Goal: Task Accomplishment & Management: Manage account settings

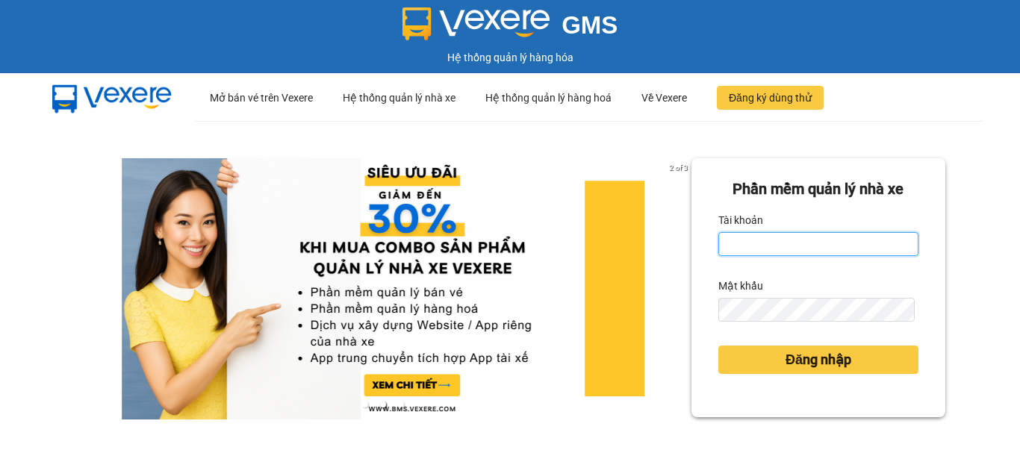
click at [806, 243] on input "Tài khoản" at bounding box center [818, 244] width 200 height 24
type input "phuongbc.phucxuyen"
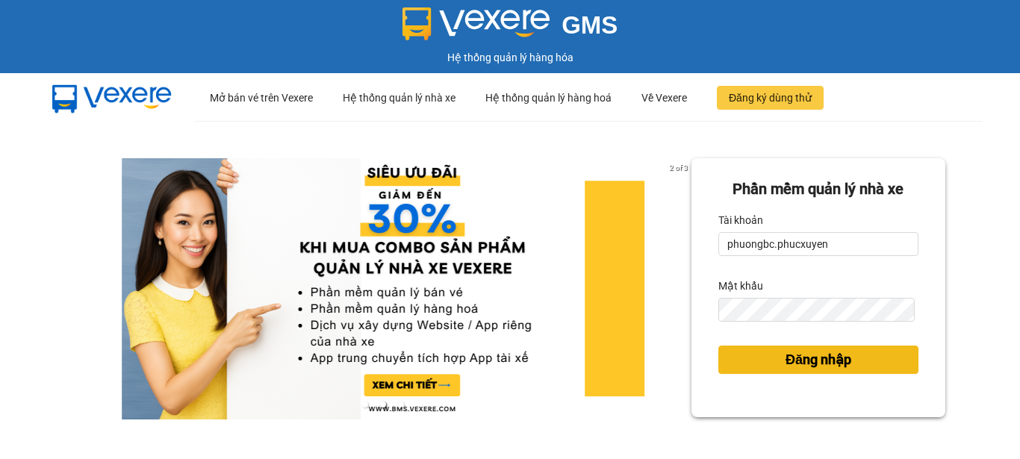
click at [785, 359] on span "Đăng nhập" at bounding box center [818, 359] width 66 height 21
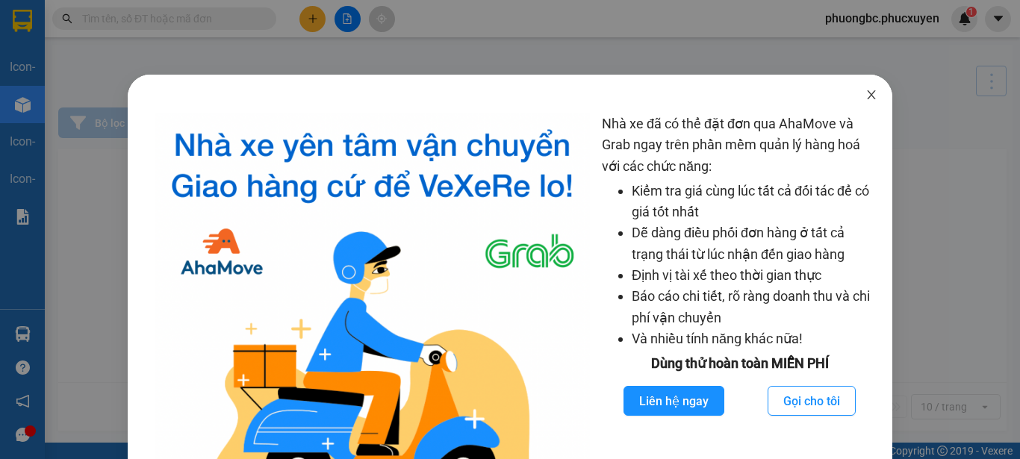
click at [867, 93] on icon "close" at bounding box center [871, 94] width 8 height 9
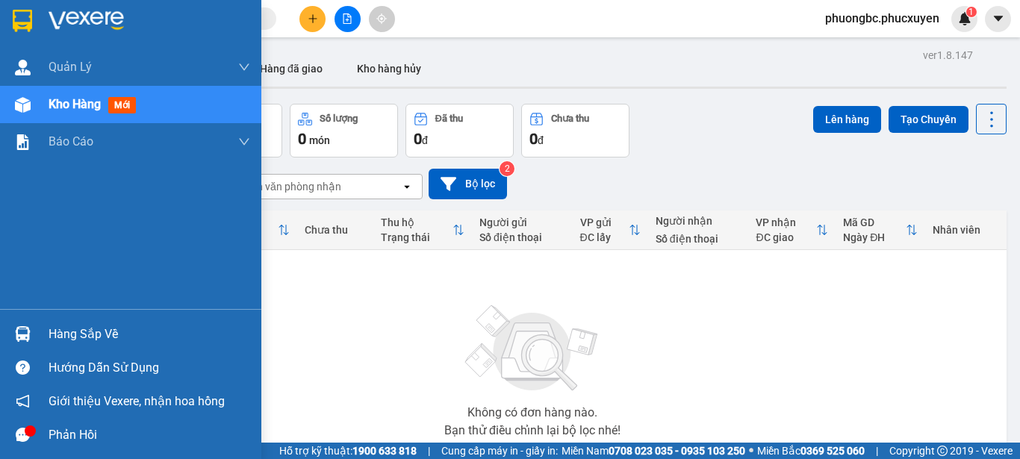
click at [26, 335] on img at bounding box center [23, 334] width 16 height 16
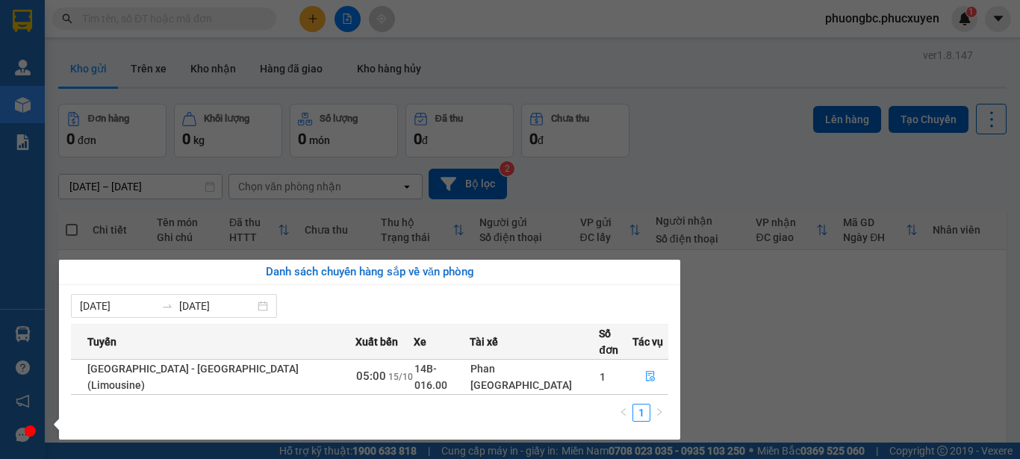
click at [828, 340] on section "Kết quả tìm kiếm ( 0 ) Bộ lọc No Data phuongbc.phucxuyen 1 [PERSON_NAME] lý gia…" at bounding box center [510, 229] width 1020 height 459
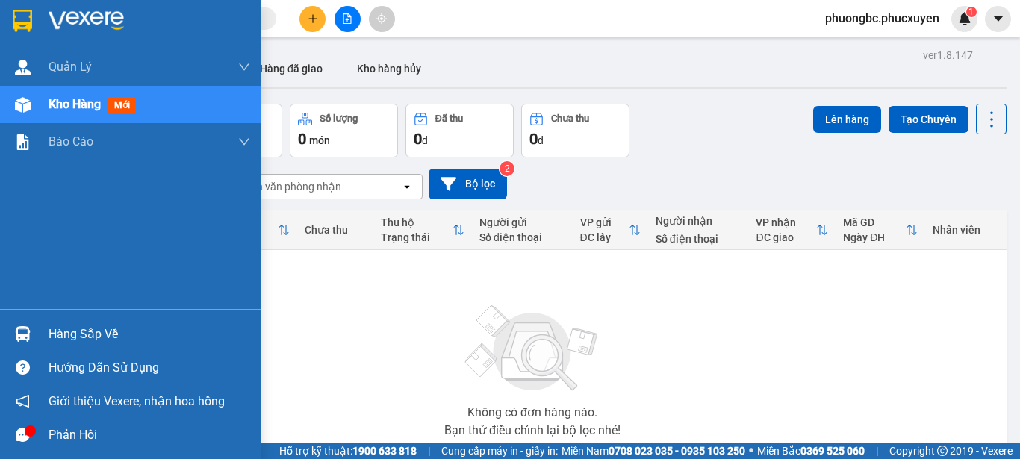
click at [69, 334] on div "Hàng sắp về" at bounding box center [150, 334] width 202 height 22
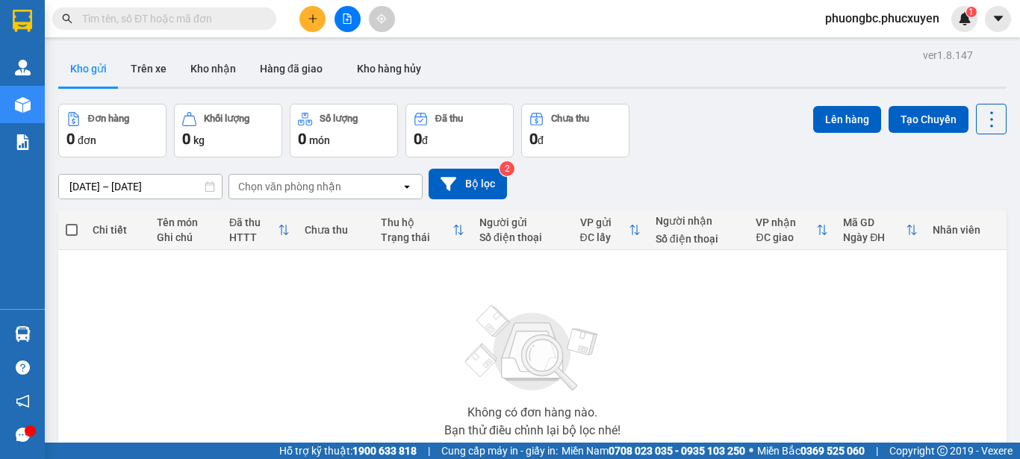
click at [817, 334] on section "Kết quả tìm kiếm ( 0 ) Bộ lọc No Data phuongbc.phucxuyen 1 [PERSON_NAME] lý gia…" at bounding box center [510, 229] width 1020 height 459
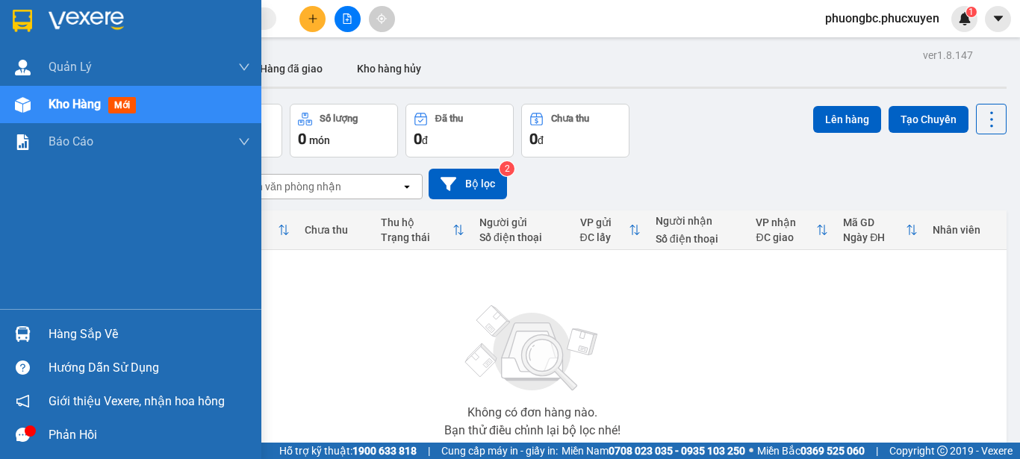
click at [75, 332] on div "Hàng sắp về" at bounding box center [150, 334] width 202 height 22
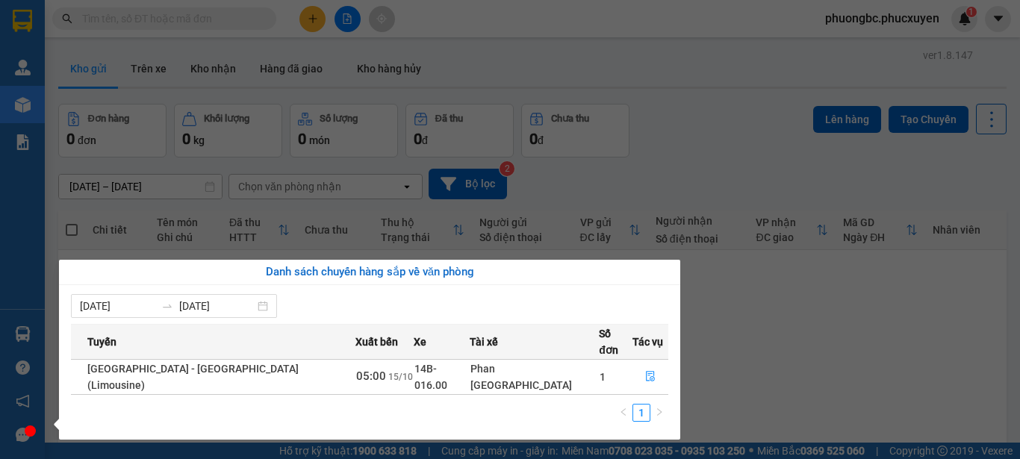
click at [800, 368] on section "Kết quả tìm kiếm ( 0 ) Bộ lọc No Data phuongbc.phucxuyen 1 [PERSON_NAME] lý gia…" at bounding box center [510, 229] width 1020 height 459
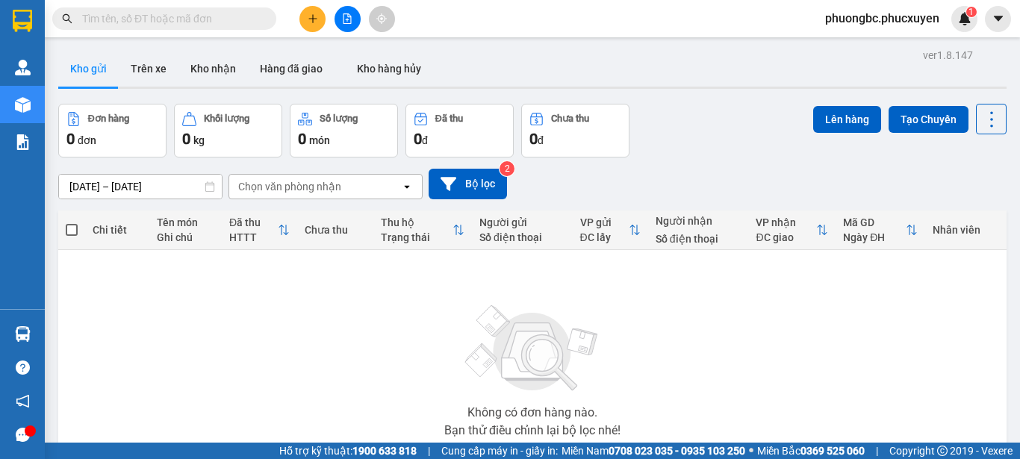
click at [222, 317] on div "Không có đơn hàng nào. Bạn thử điều chỉnh lại bộ lọc nhé!" at bounding box center [532, 367] width 933 height 224
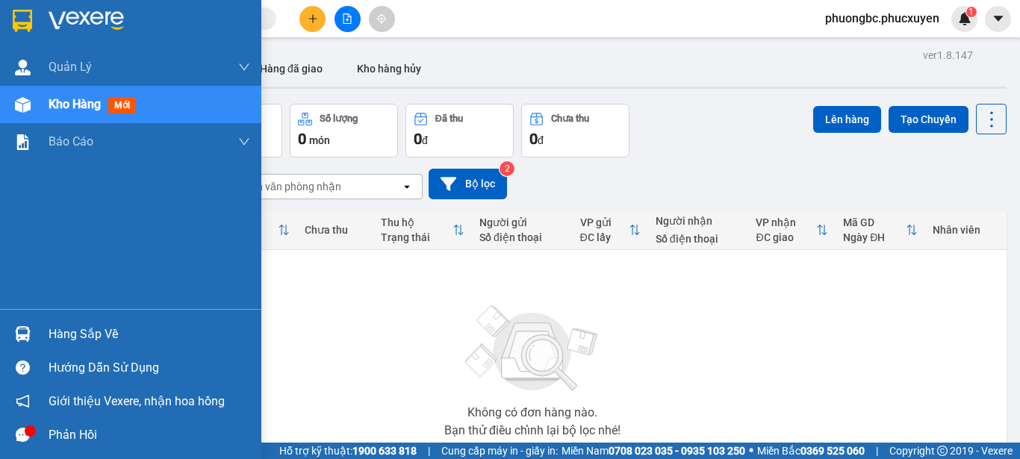
click at [62, 333] on div "Hàng sắp về" at bounding box center [150, 334] width 202 height 22
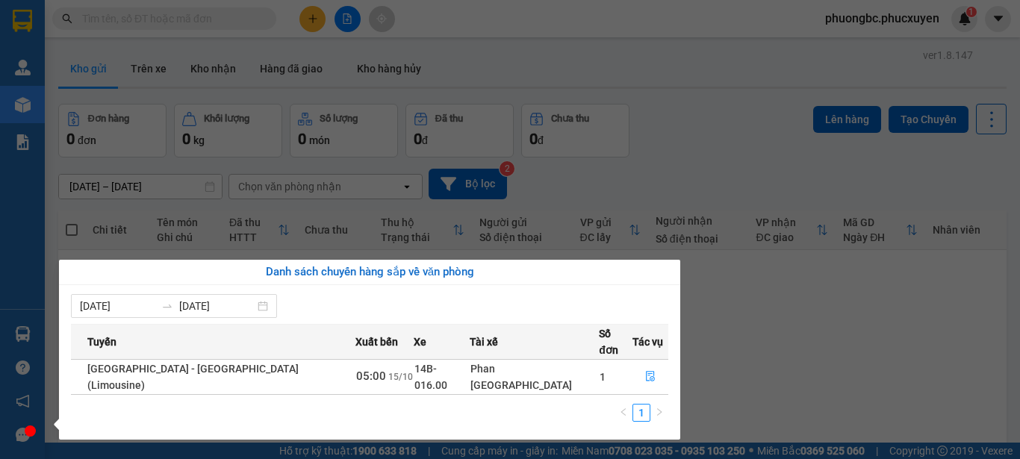
click at [832, 357] on section "Kết quả tìm kiếm ( 0 ) Bộ lọc No Data phuongbc.phucxuyen 1 [PERSON_NAME] lý gia…" at bounding box center [510, 229] width 1020 height 459
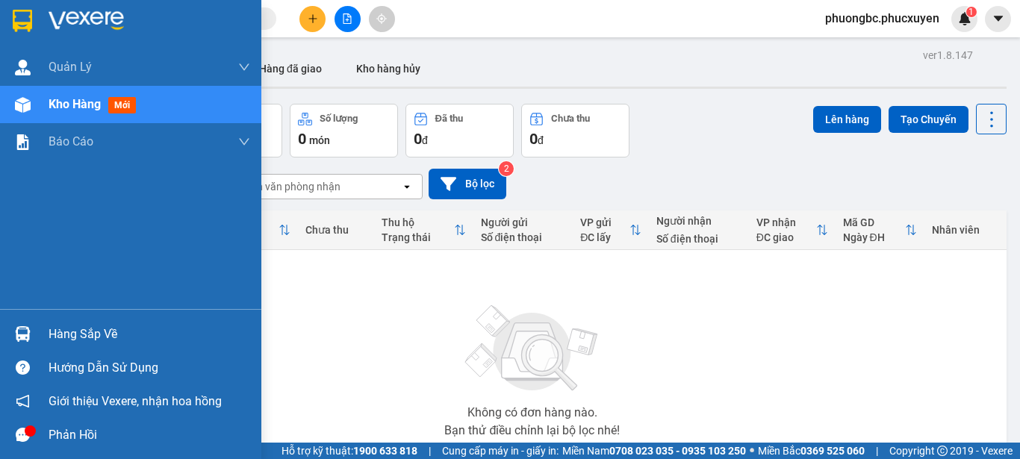
click at [66, 334] on div "Hàng sắp về" at bounding box center [150, 334] width 202 height 22
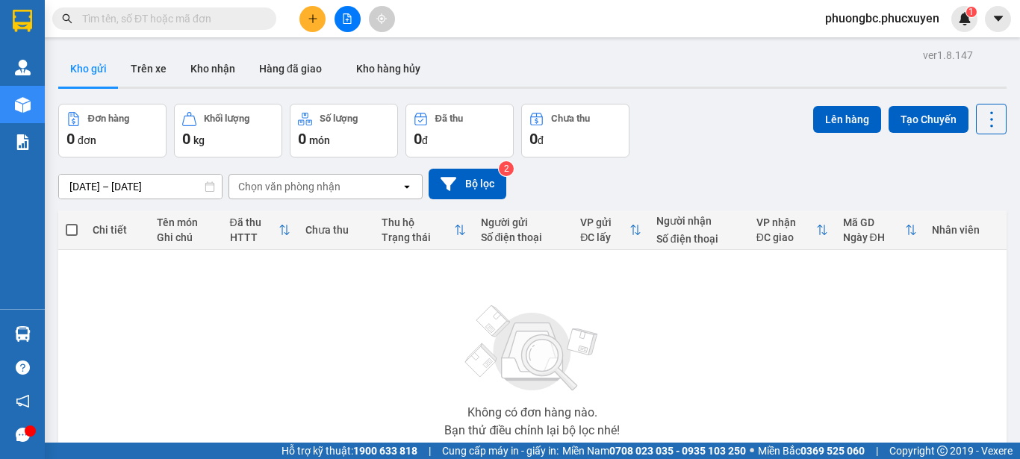
click at [791, 373] on section "Kết quả tìm kiếm ( 0 ) Bộ lọc No Data phuongbc.phucxuyen 1 [PERSON_NAME] lý gia…" at bounding box center [510, 229] width 1020 height 459
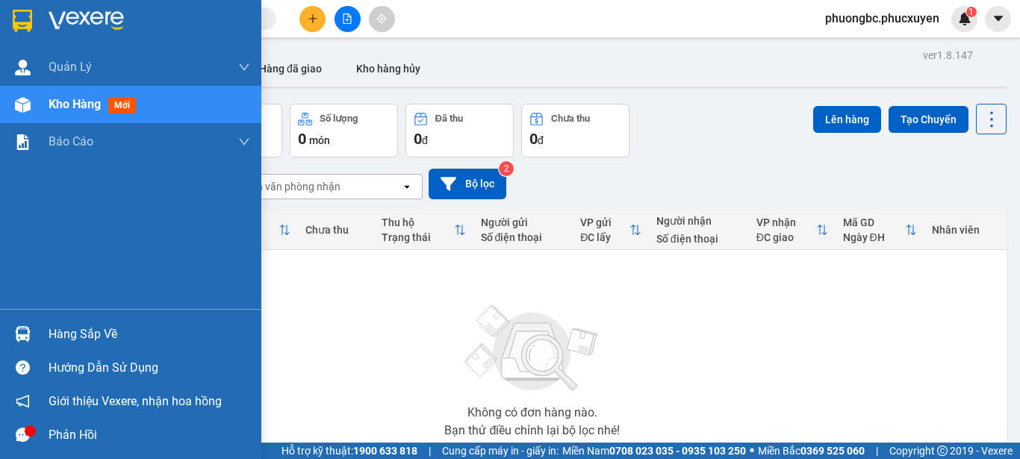
click at [85, 338] on div "Hàng sắp về" at bounding box center [150, 334] width 202 height 22
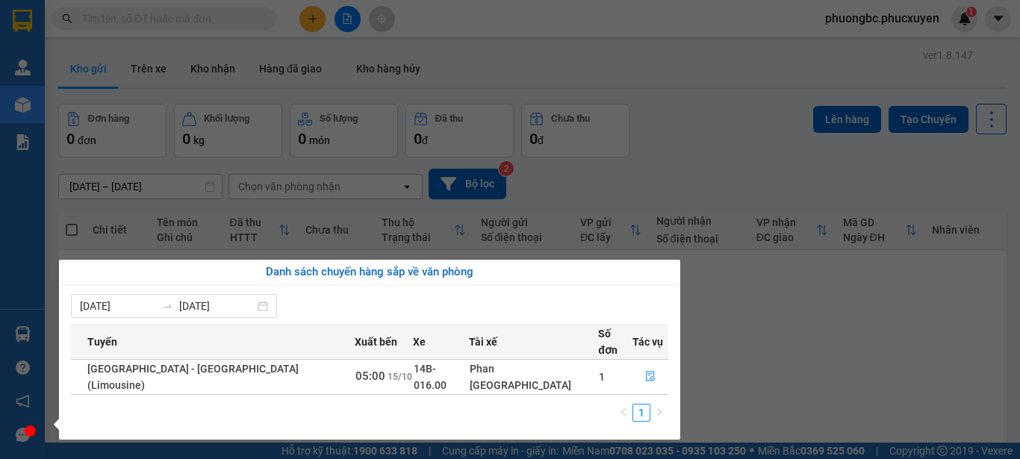
click at [768, 364] on section "Kết quả tìm kiếm ( 0 ) Bộ lọc No Data phuongbc.phucxuyen 1 [PERSON_NAME] lý gia…" at bounding box center [510, 229] width 1020 height 459
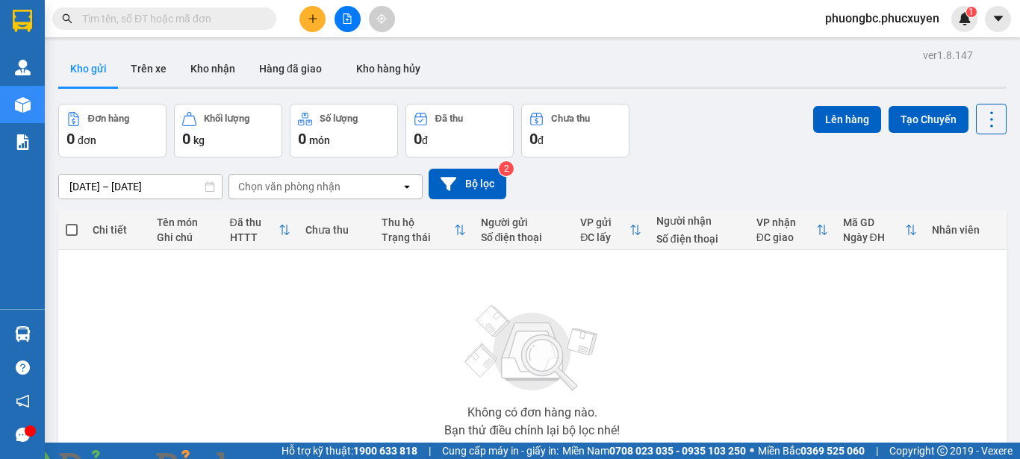
click at [275, 458] on img at bounding box center [270, 468] width 9 height 9
click at [316, 19] on icon "plus" at bounding box center [312, 18] width 8 height 1
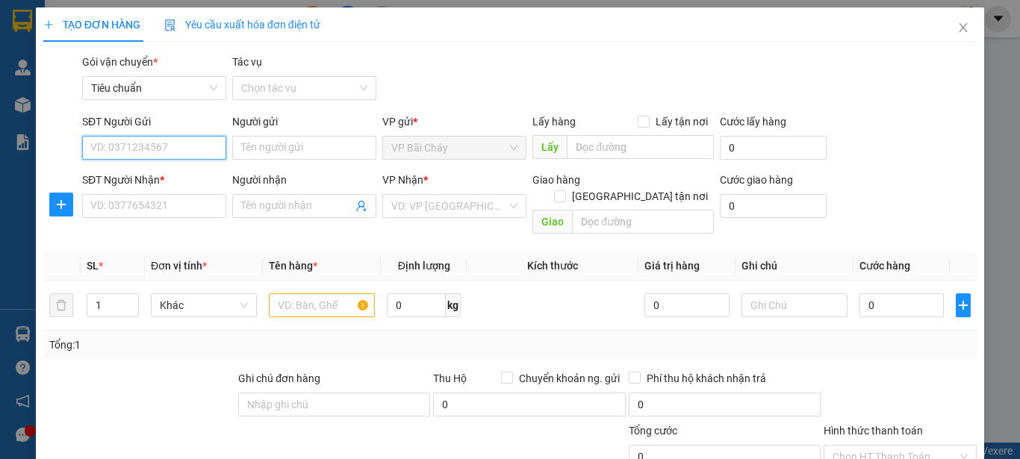
click at [146, 149] on input "SĐT Người Gửi" at bounding box center [154, 148] width 144 height 24
type input "0816085856"
click at [134, 181] on div "0816085856 - Linh Hoa" at bounding box center [163, 177] width 147 height 16
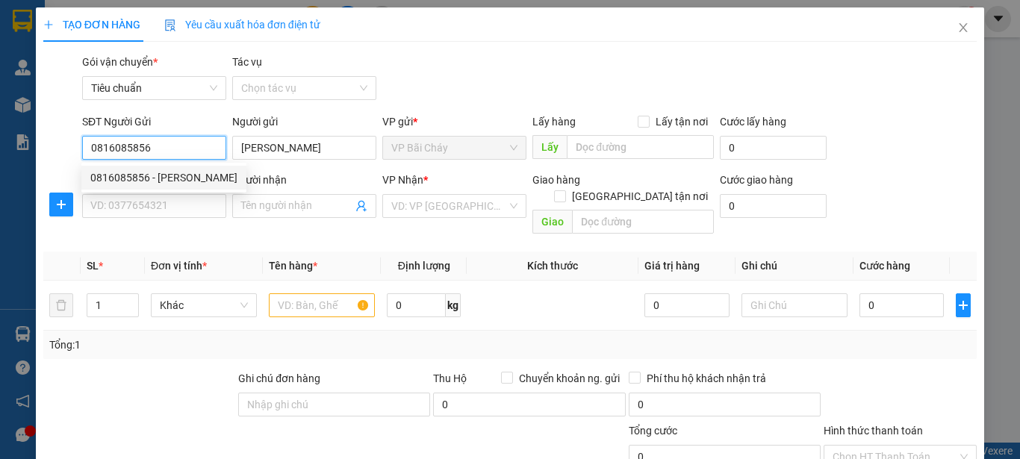
type input "Linh Hoa"
type input "0816085856"
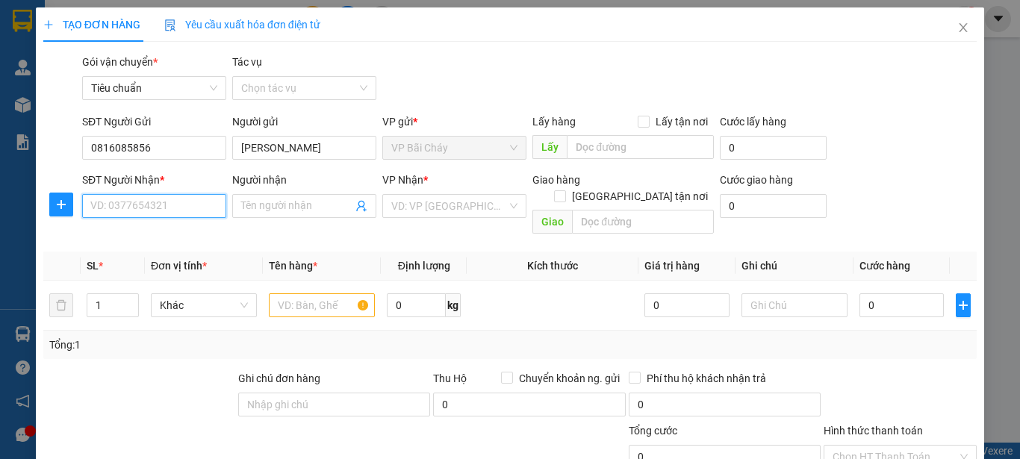
click at [125, 205] on input "SĐT Người Nhận *" at bounding box center [154, 206] width 144 height 24
type input "0364898988"
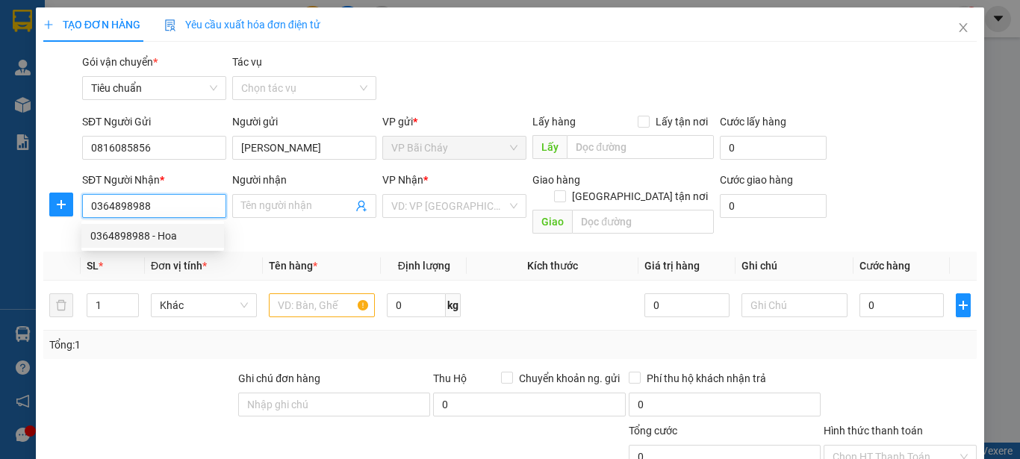
click at [116, 234] on div "0364898988 - Hoa" at bounding box center [152, 236] width 125 height 16
type input "Hoa"
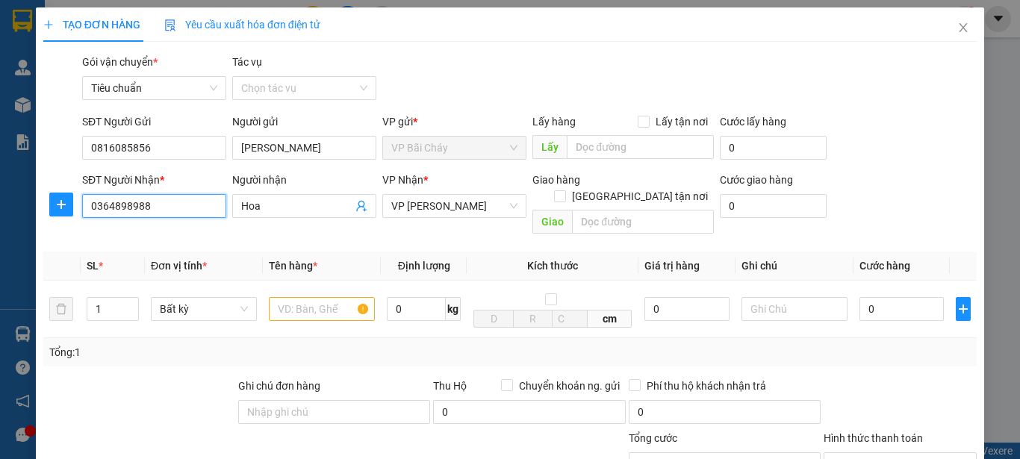
type input "0364898988"
click at [484, 207] on span "VP Cổ Linh" at bounding box center [454, 206] width 126 height 22
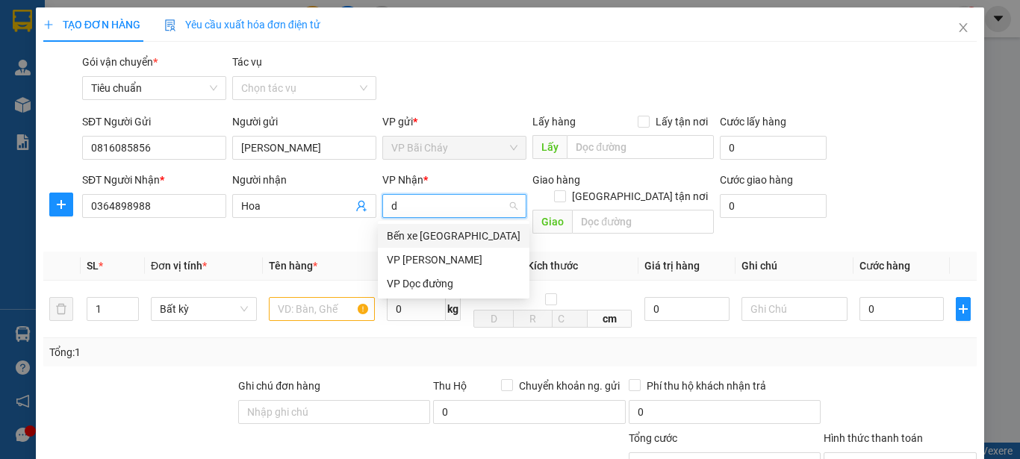
type input "du"
click at [470, 235] on div "VP Dương Đình Nghệ" at bounding box center [449, 236] width 125 height 16
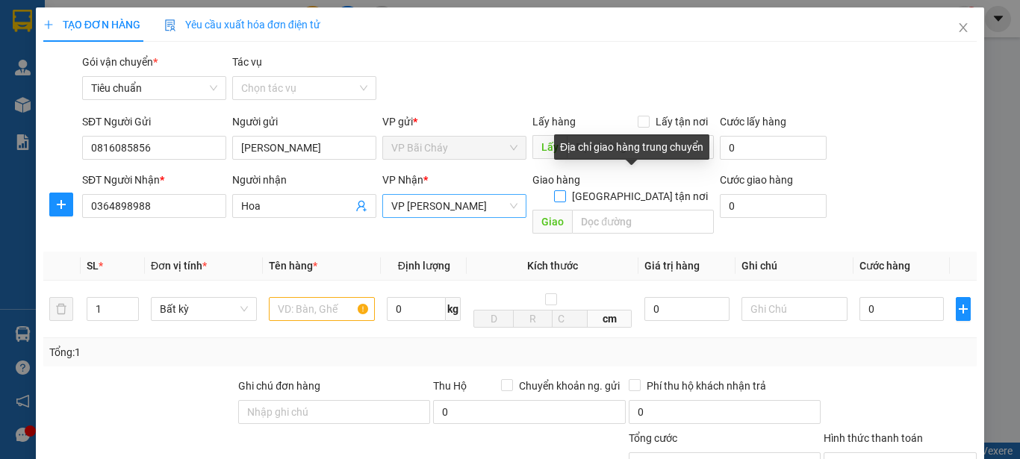
click at [564, 190] on input "Giao tận nơi" at bounding box center [559, 195] width 10 height 10
checkbox input "true"
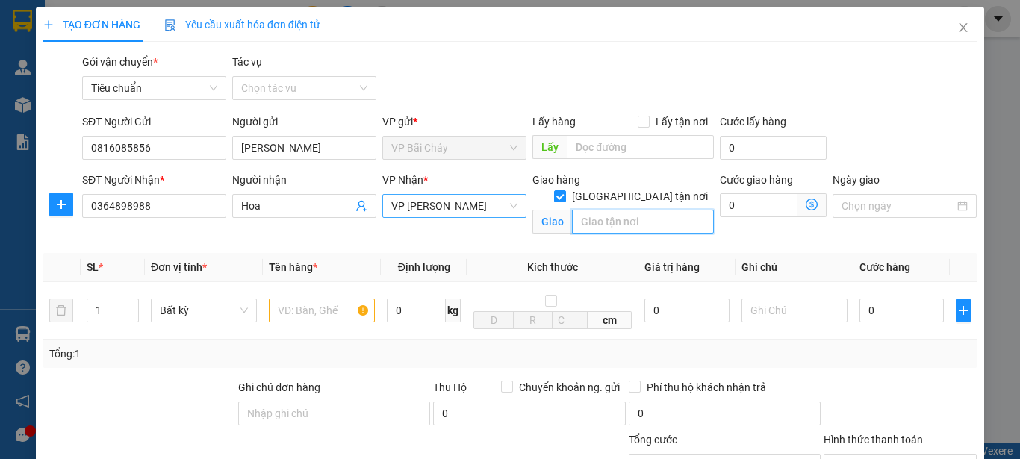
click at [600, 210] on input "text" at bounding box center [643, 222] width 142 height 24
type input "Số 7, Ngách 35/ 91, Nguyễn Chí Thanh, Ba đình HN"
click at [744, 203] on input "0" at bounding box center [759, 205] width 78 height 24
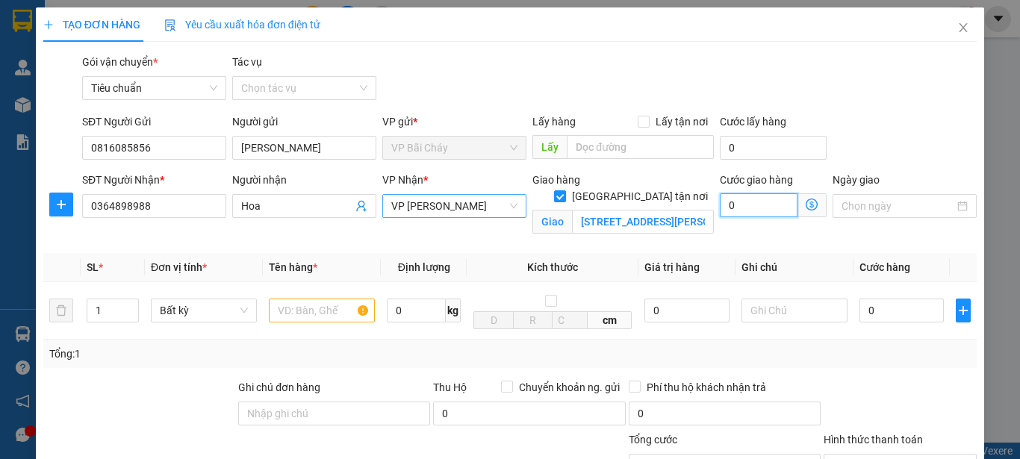
click at [747, 200] on input "0" at bounding box center [759, 205] width 78 height 24
type input "5"
type input "50"
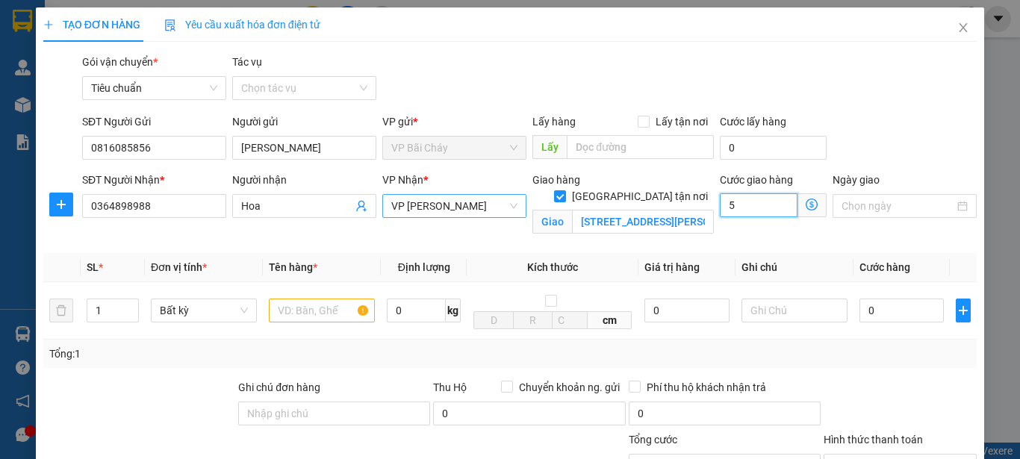
type input "50"
type input "50.000"
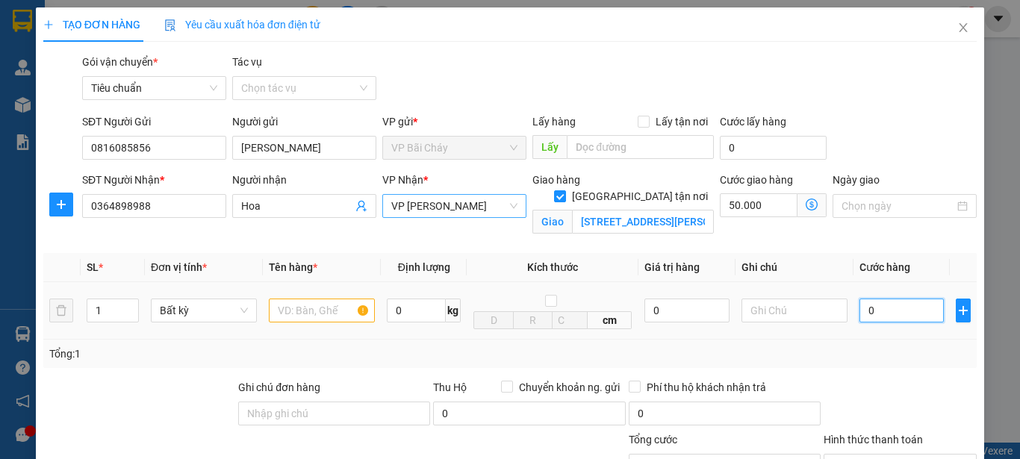
click at [887, 314] on input "0" at bounding box center [901, 311] width 84 height 24
type input "3"
type input "50.003"
type input "30"
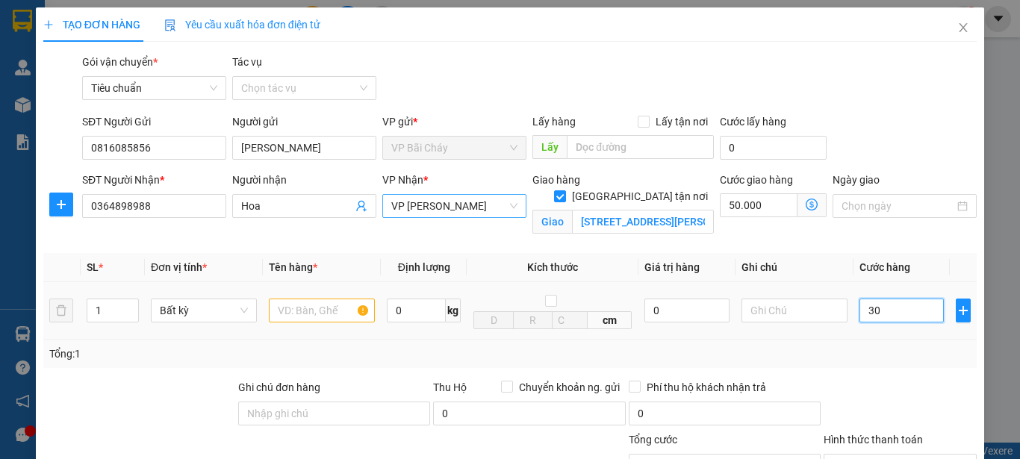
type input "50.030"
type input "30.000"
type input "80.000"
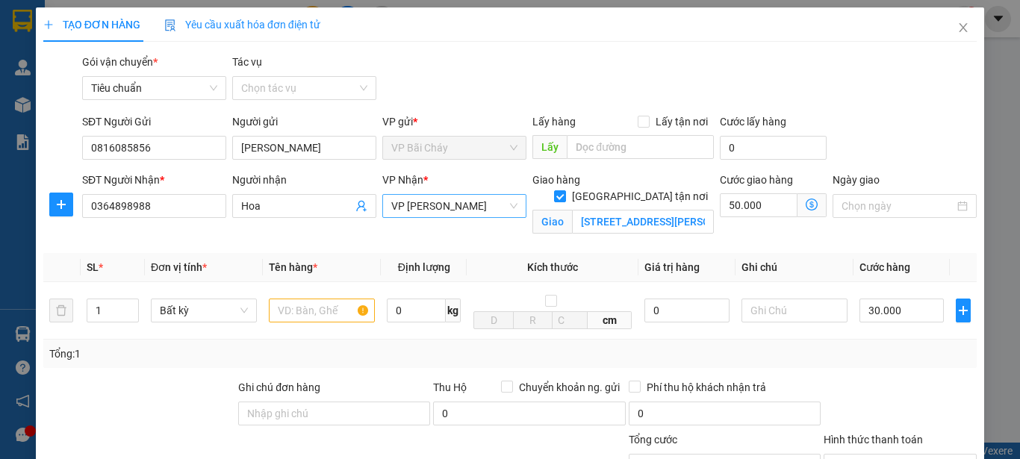
click at [885, 43] on div "TẠO ĐƠN HÀNG Yêu cầu xuất hóa đơn điện tử Transit Pickup Surcharge Ids Transit …" at bounding box center [509, 315] width 933 height 617
click at [755, 205] on input "50.000" at bounding box center [759, 205] width 78 height 24
type input "30.000"
type input "0"
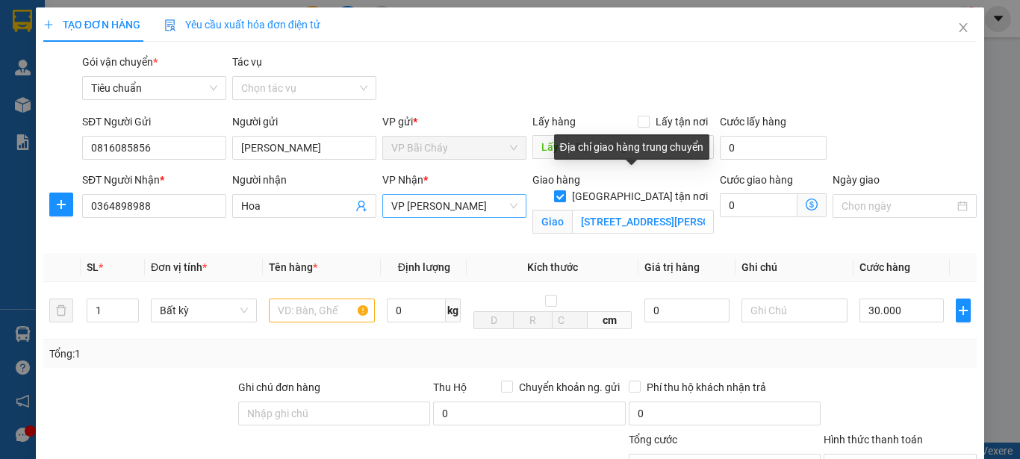
click at [564, 190] on input "Giao tận nơi" at bounding box center [559, 195] width 10 height 10
checkbox input "false"
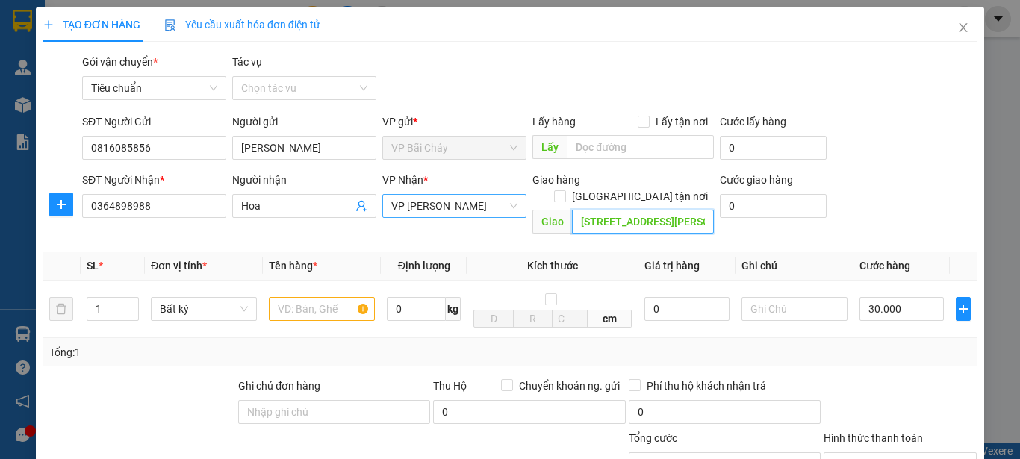
click at [620, 210] on input "Số 7, Ngách 35/ 91, Nguyễn Chí Thanh, Ba đình HN" at bounding box center [643, 222] width 142 height 24
click at [906, 125] on div "SĐT Người Gửi 0816085856 Người gửi Linh Hoa VP gửi * VP Bãi Cháy Lấy hàng Lấy t…" at bounding box center [529, 139] width 900 height 52
click at [326, 299] on input "text" at bounding box center [322, 309] width 106 height 24
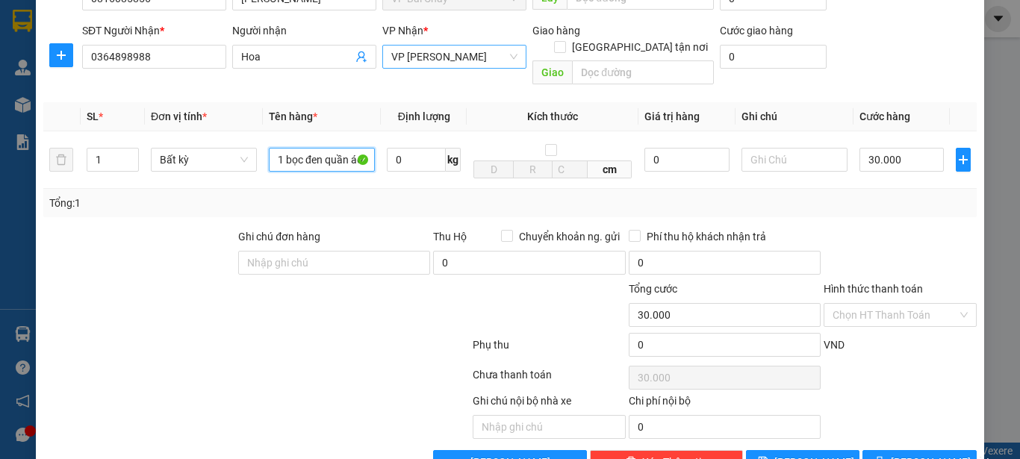
scroll to position [178, 0]
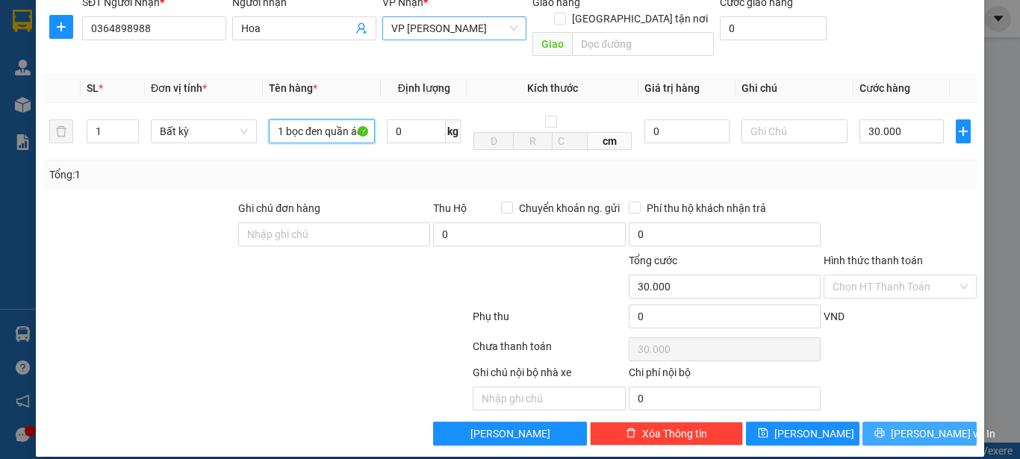
type input "1 bọc đen quần áo"
click at [908, 426] on span "Lưu và In" at bounding box center [943, 434] width 105 height 16
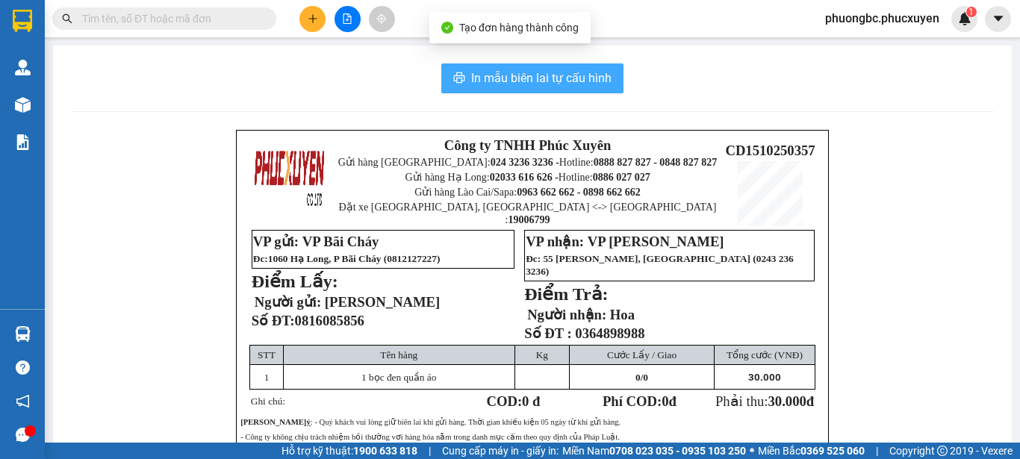
click at [526, 76] on span "In mẫu biên lai tự cấu hình" at bounding box center [541, 78] width 140 height 19
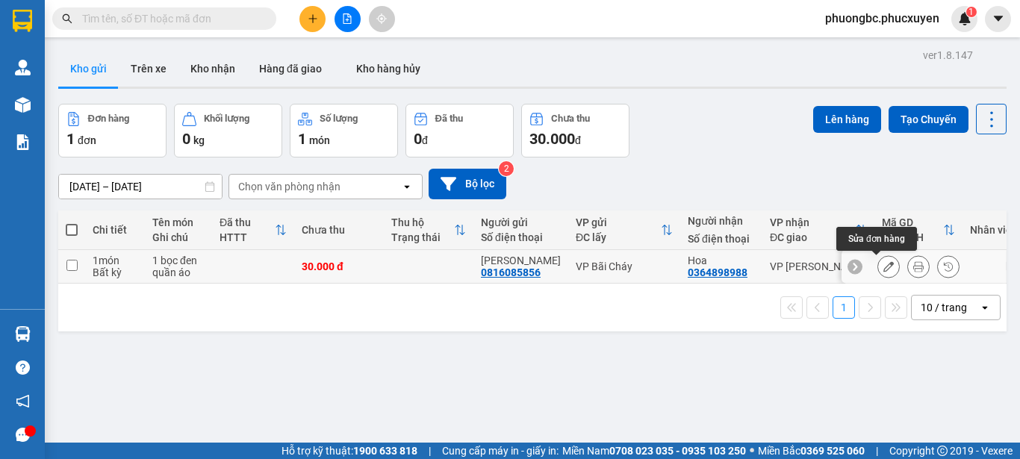
click at [883, 267] on icon at bounding box center [888, 266] width 10 height 10
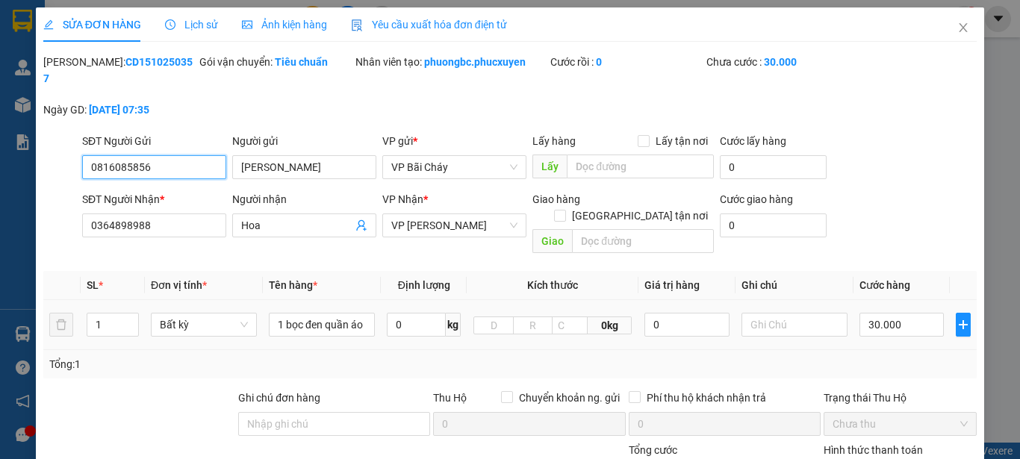
type input "0816085856"
type input "Linh Hoa"
type input "0364898988"
type input "Hoa"
type input "0"
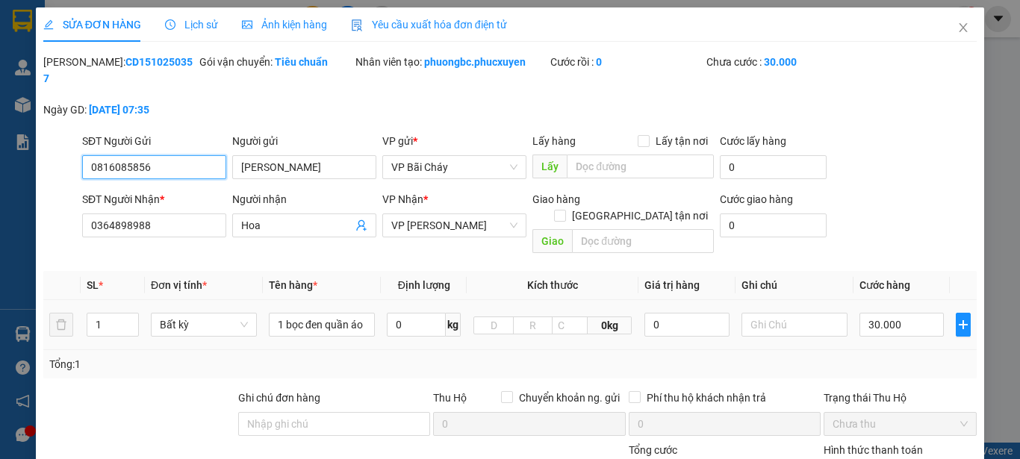
type input "30.000"
click at [957, 28] on icon "close" at bounding box center [963, 28] width 12 height 12
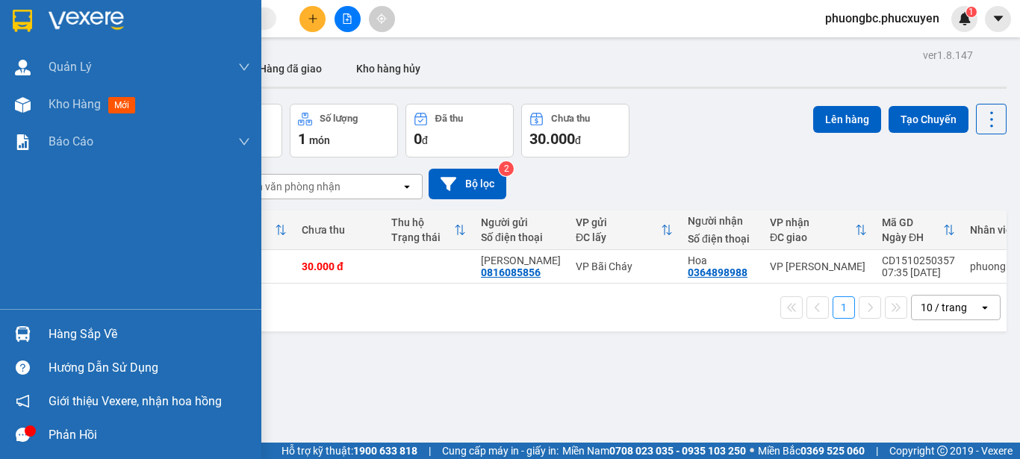
click at [90, 334] on div "Hàng sắp về" at bounding box center [150, 334] width 202 height 22
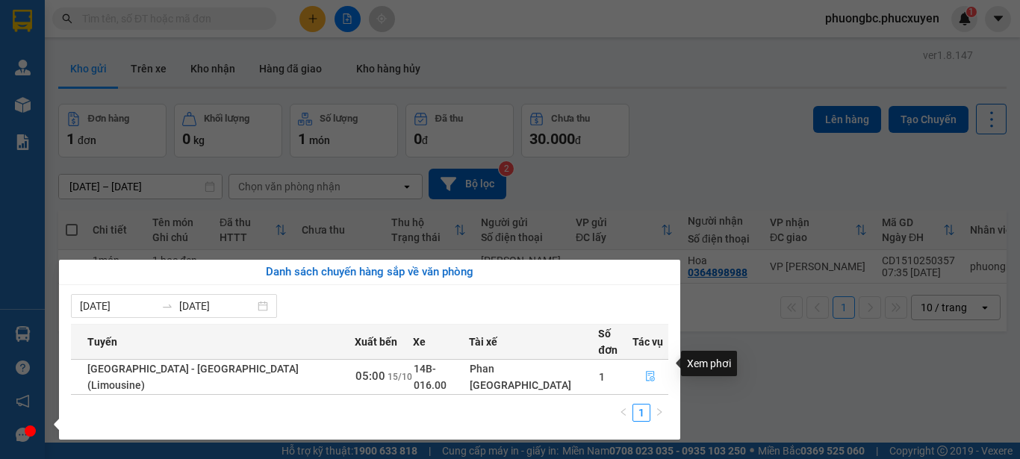
click at [645, 371] on icon "file-done" at bounding box center [650, 376] width 10 height 10
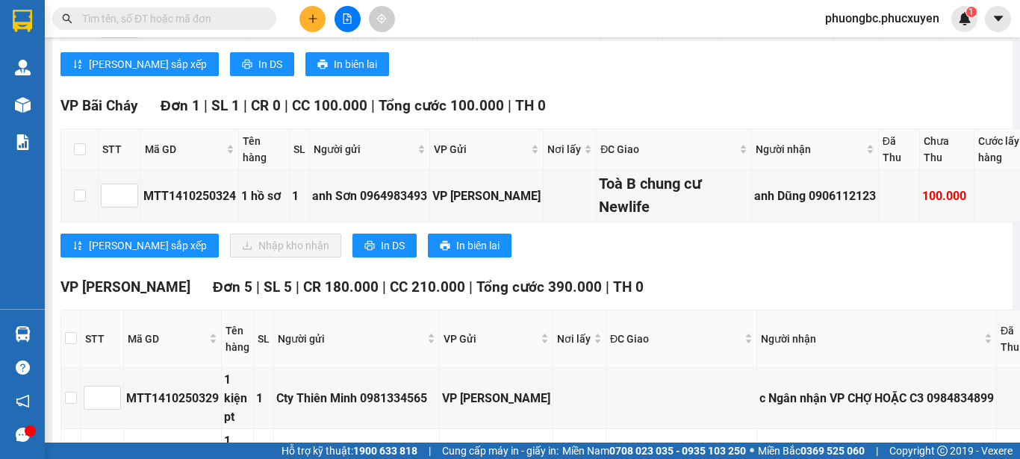
scroll to position [523, 0]
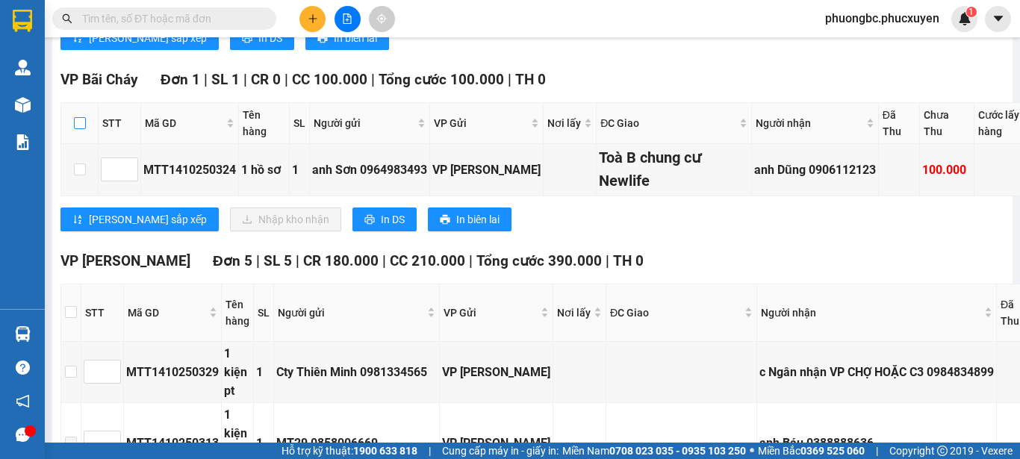
click at [78, 129] on input "checkbox" at bounding box center [80, 123] width 12 height 12
checkbox input "true"
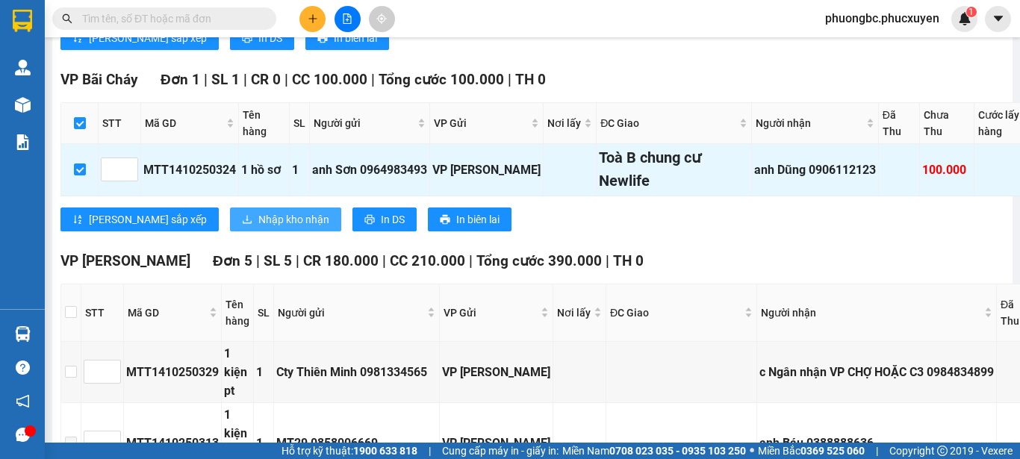
click at [258, 228] on span "Nhập kho nhận" at bounding box center [293, 219] width 71 height 16
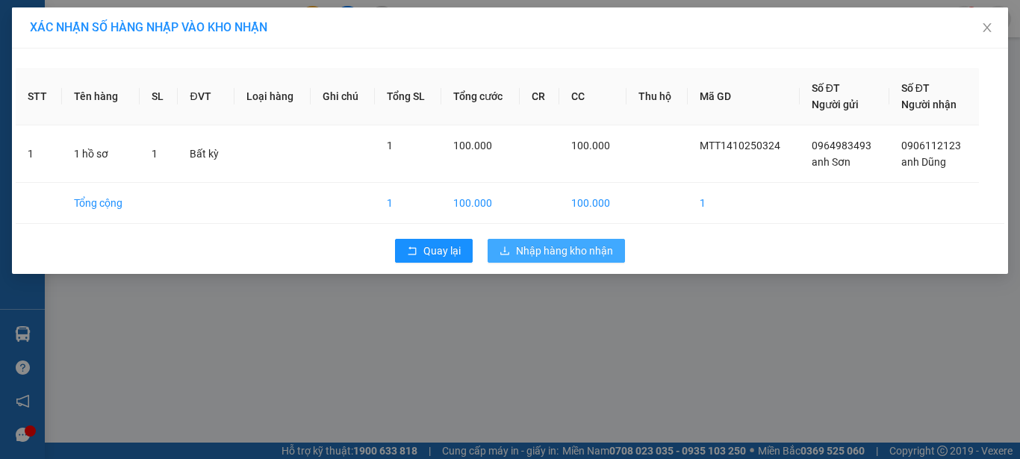
click at [577, 253] on span "Nhập hàng kho nhận" at bounding box center [564, 251] width 97 height 16
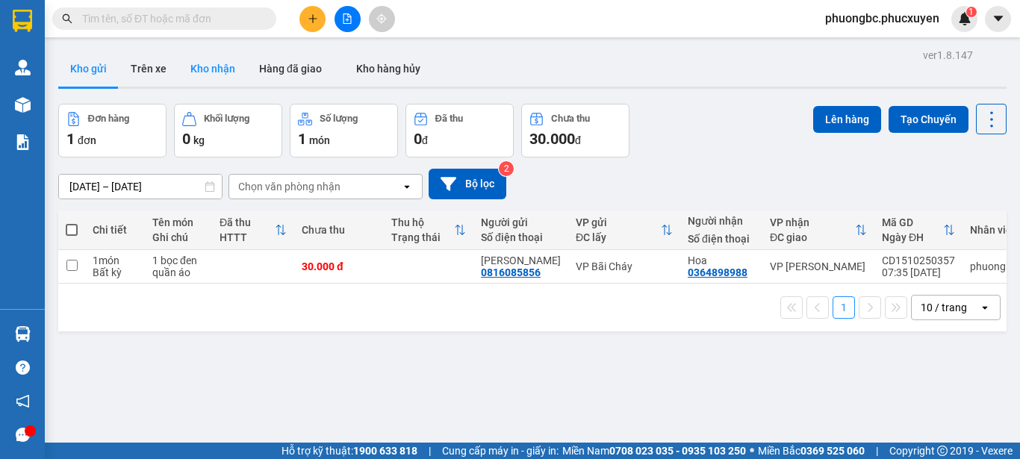
click at [213, 62] on button "Kho nhận" at bounding box center [212, 69] width 69 height 36
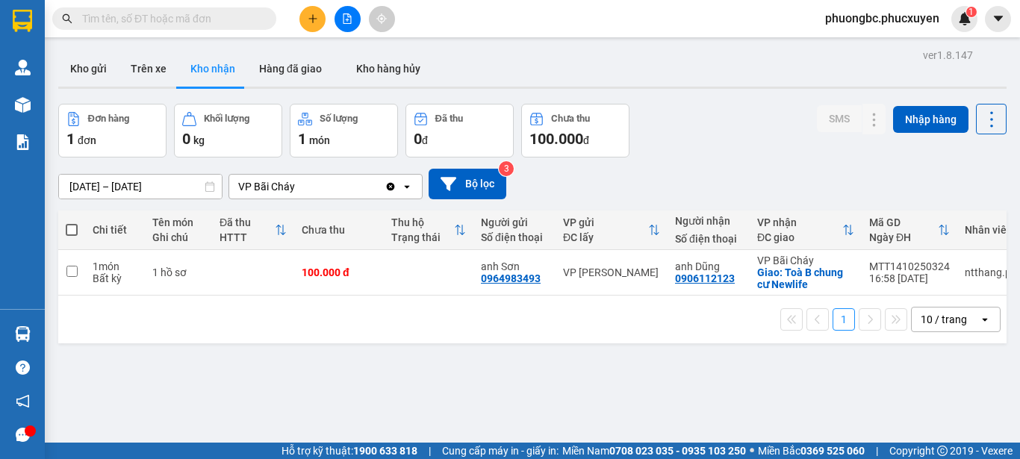
click at [699, 155] on div "Đơn hàng 1 đơn Khối lượng 0 kg Số lượng 1 món Đã thu 0 đ Chưa thu 100.000 đ SMS…" at bounding box center [532, 131] width 948 height 54
click at [349, 16] on icon "file-add" at bounding box center [347, 18] width 10 height 10
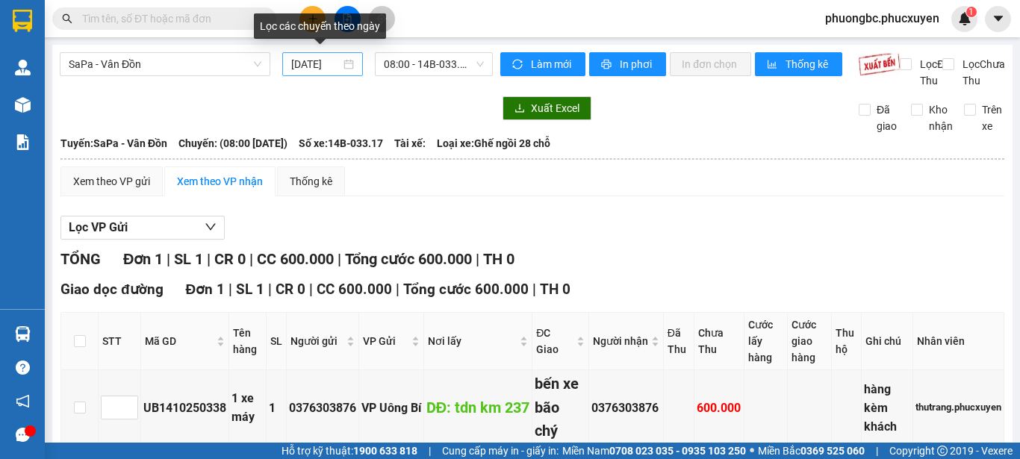
click at [346, 66] on div "[DATE]" at bounding box center [322, 64] width 63 height 16
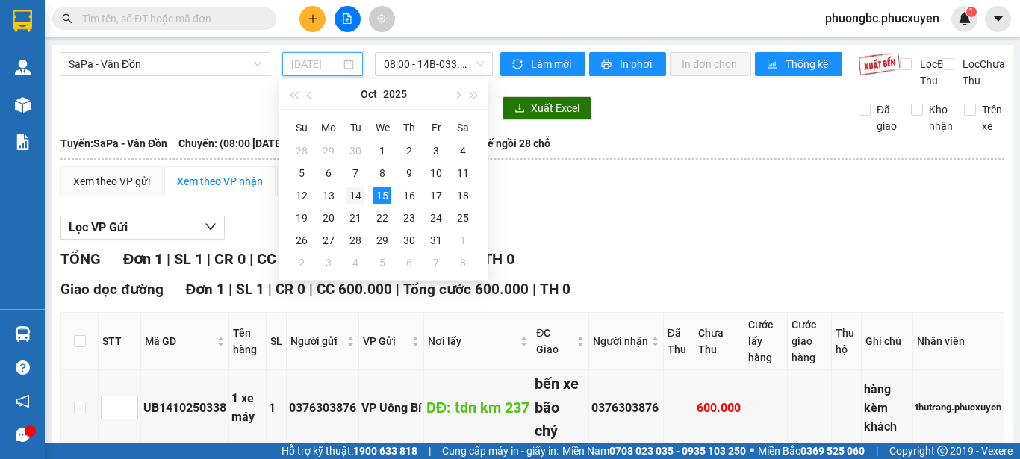
click at [358, 194] on div "14" at bounding box center [355, 196] width 18 height 18
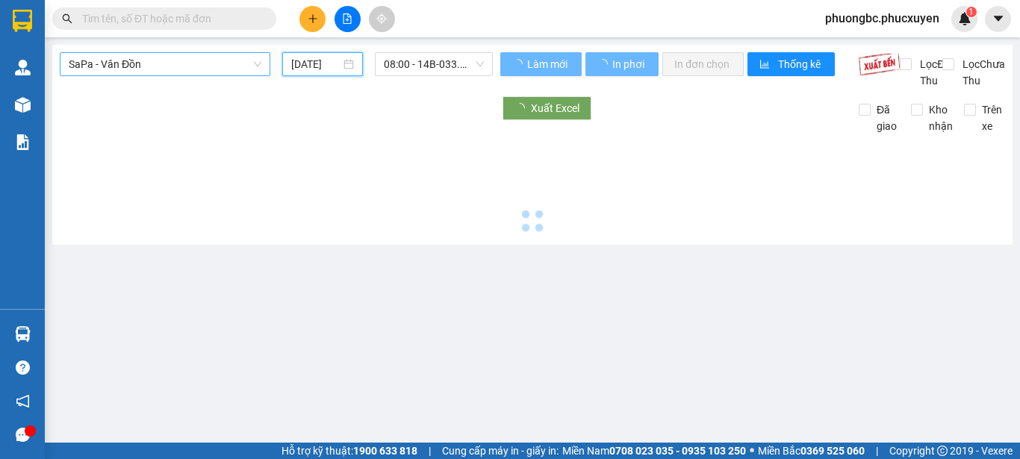
scroll to position [0, 4]
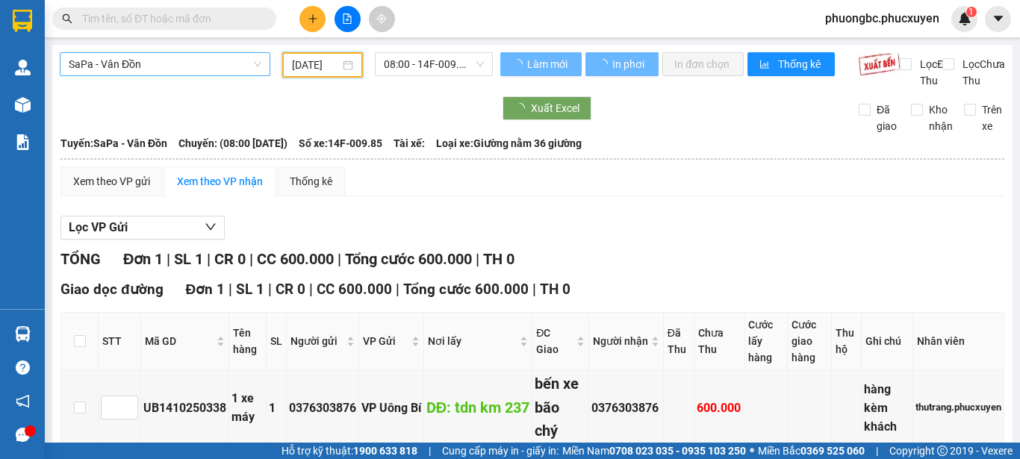
type input "14/10/2025"
click at [226, 61] on span "SaPa - Vân Đồn" at bounding box center [165, 64] width 193 height 22
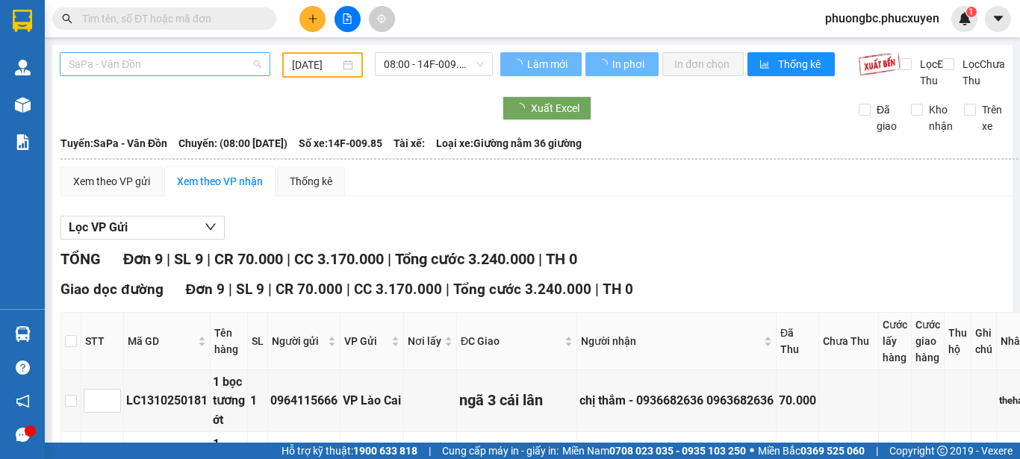
scroll to position [0, 0]
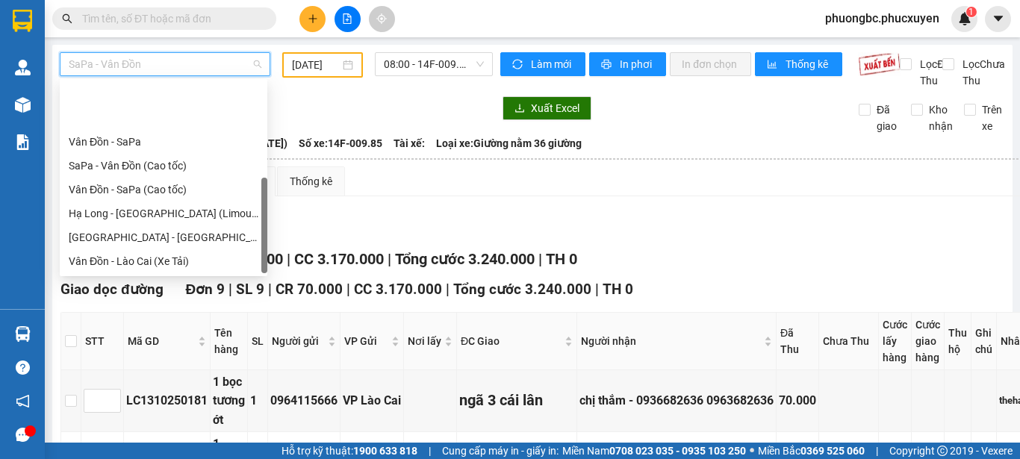
scroll to position [72, 0]
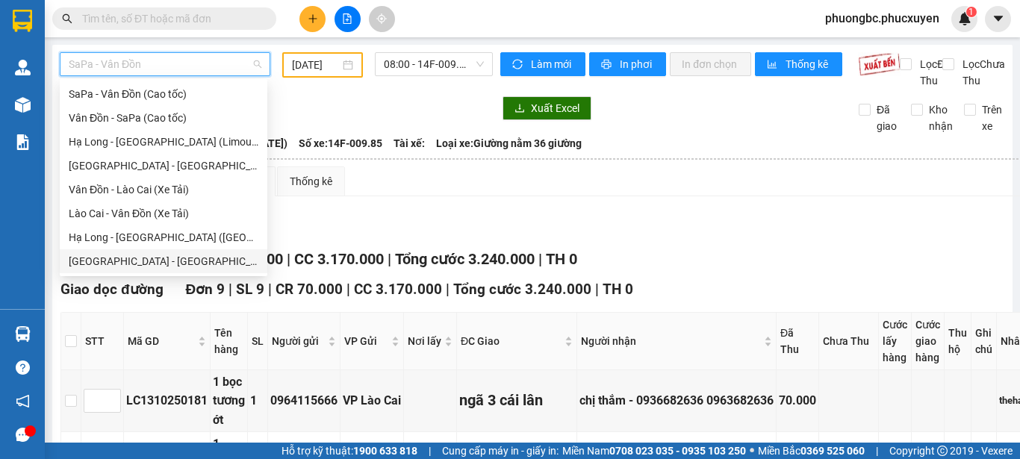
click at [134, 261] on div "Hà Nội - Hạ Long (Hàng hóa)" at bounding box center [164, 261] width 190 height 16
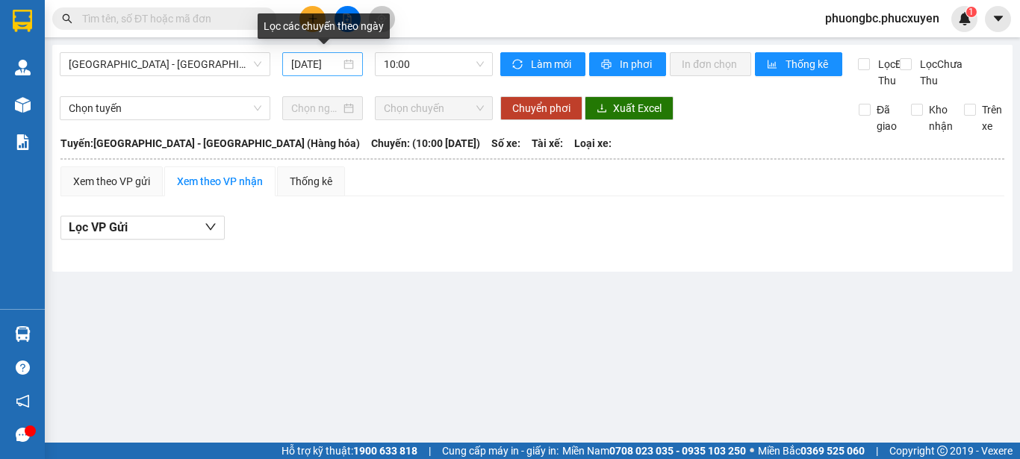
click at [346, 62] on div "[DATE]" at bounding box center [322, 64] width 63 height 16
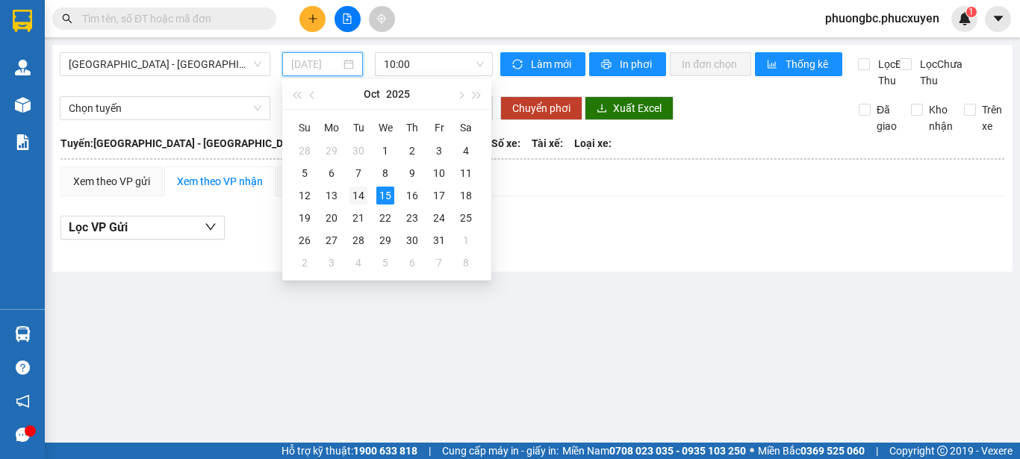
click at [360, 196] on div "14" at bounding box center [358, 196] width 18 height 18
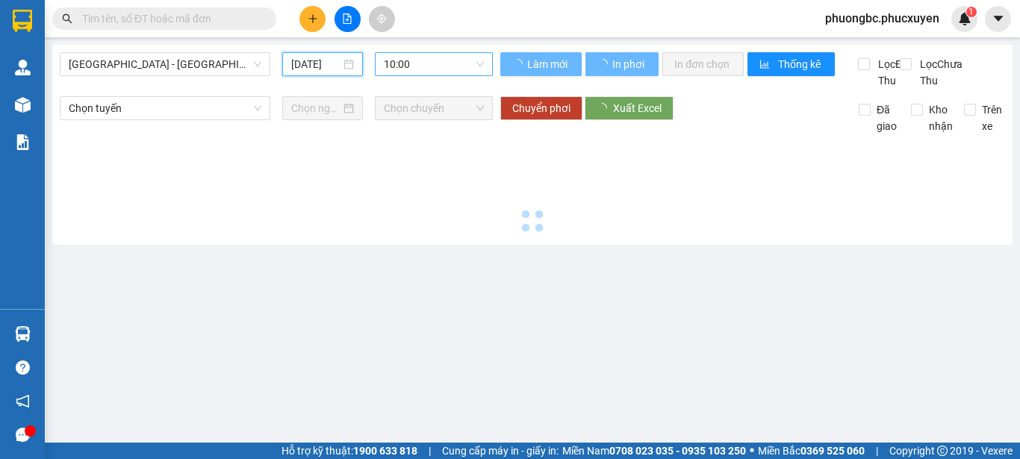
type input "14/10/2025"
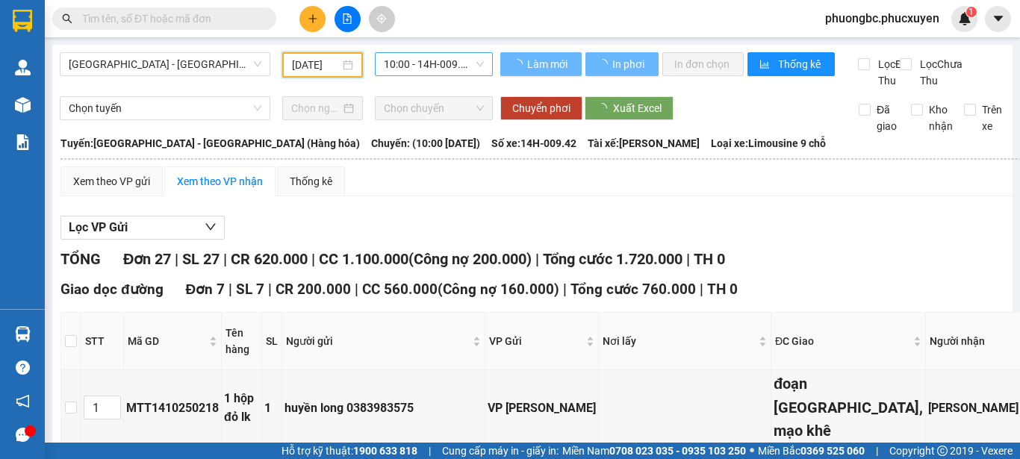
click at [482, 66] on div "10:00 - 14H-009.42" at bounding box center [434, 64] width 118 height 24
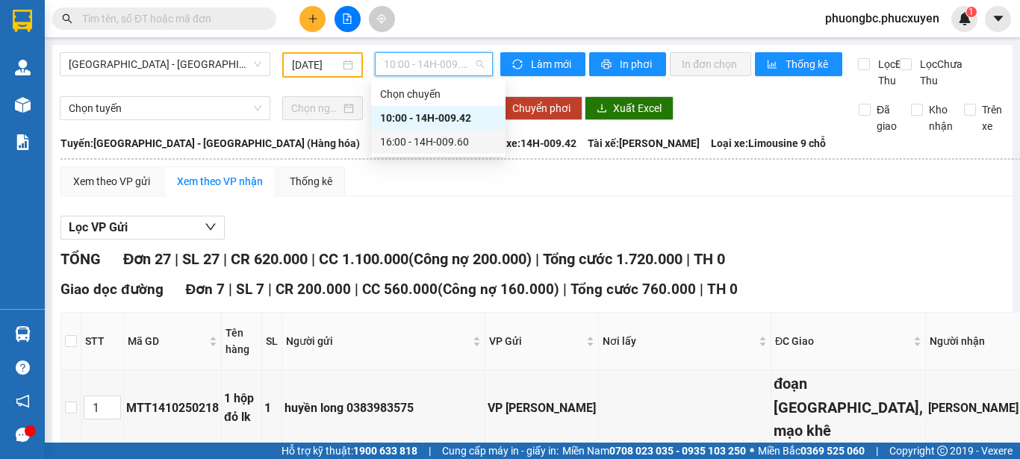
click at [448, 142] on div "16:00 - 14H-009.60" at bounding box center [438, 142] width 116 height 16
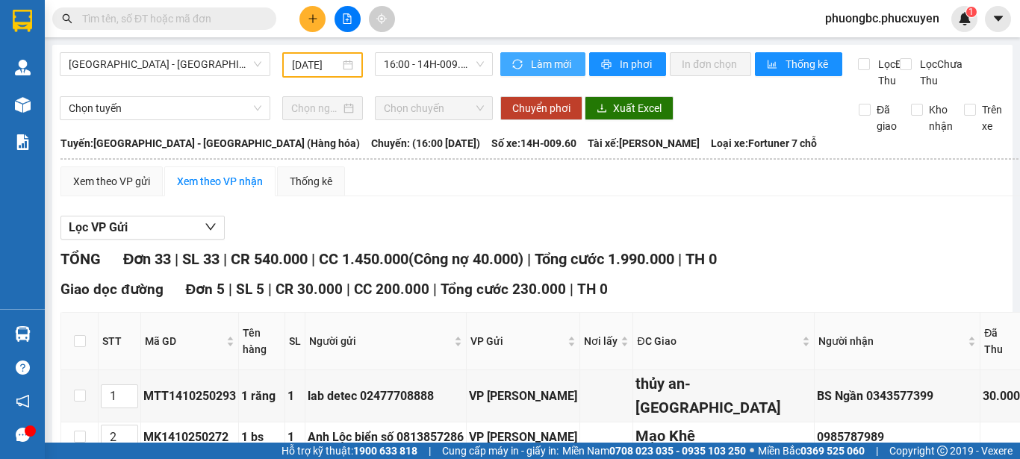
click at [536, 61] on span "Làm mới" at bounding box center [552, 64] width 43 height 16
click at [219, 190] on div "Xem theo VP nhận" at bounding box center [220, 181] width 86 height 16
click at [212, 233] on icon "down" at bounding box center [211, 227] width 12 height 12
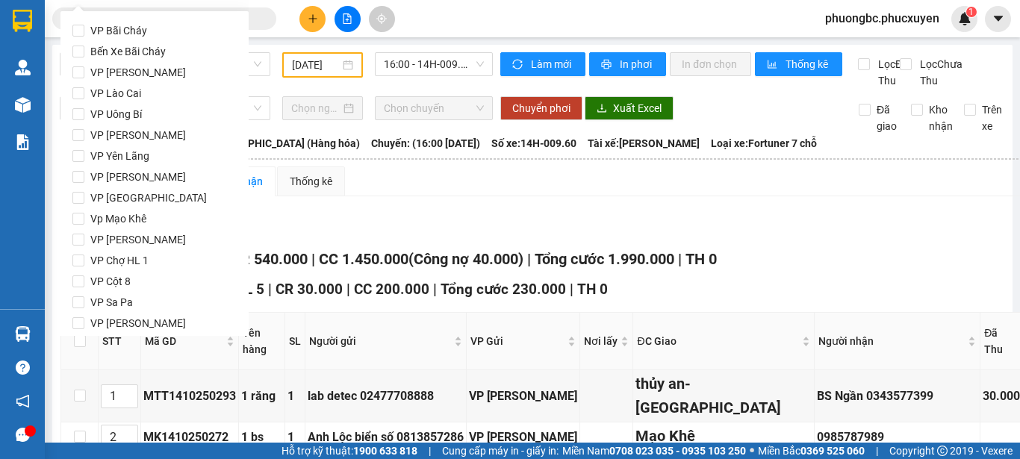
click at [822, 240] on div "Lọc VP Gửi" at bounding box center [679, 228] width 1238 height 25
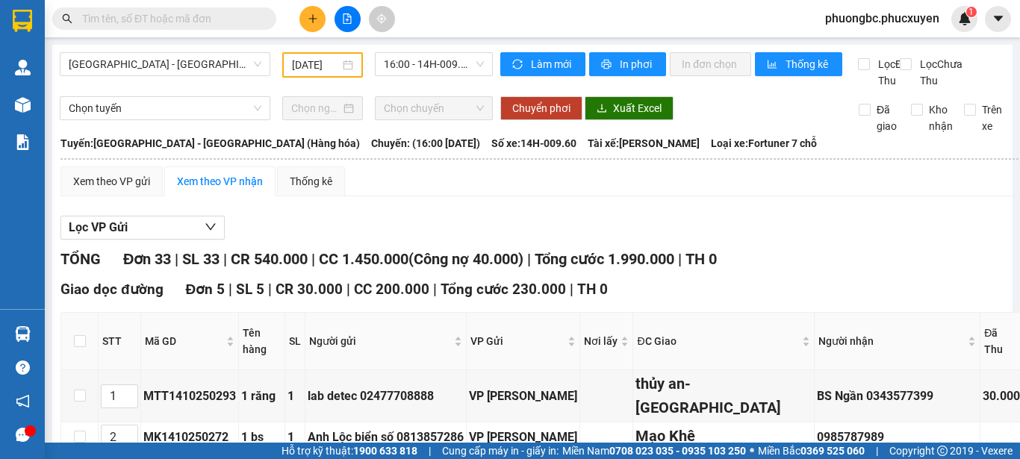
click at [217, 190] on div "Xem theo VP nhận" at bounding box center [220, 181] width 86 height 16
click at [206, 233] on icon "down" at bounding box center [211, 227] width 12 height 12
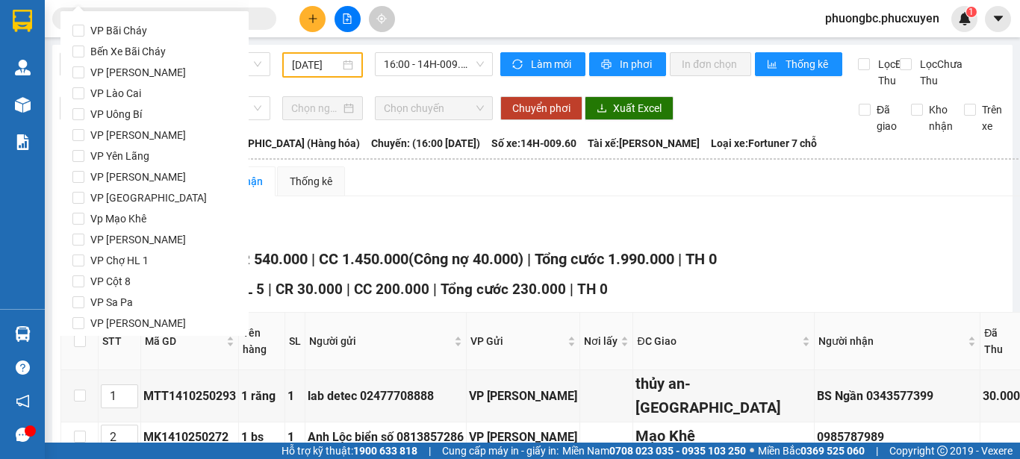
click at [60, 216] on button "Lọc VP Gửi" at bounding box center [142, 228] width 164 height 24
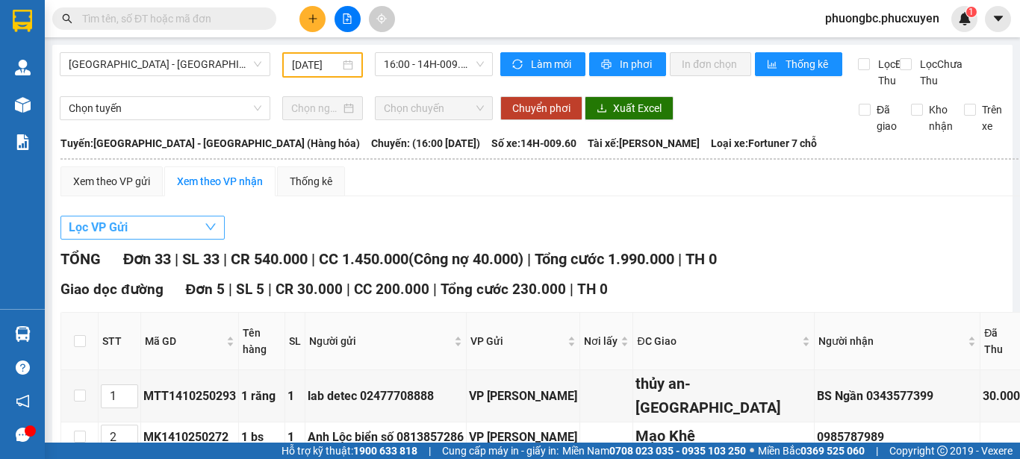
click at [212, 231] on icon "down" at bounding box center [210, 227] width 10 height 7
click at [219, 190] on div "Xem theo VP nhận" at bounding box center [220, 181] width 86 height 16
click at [107, 190] on div "Xem theo VP gửi" at bounding box center [111, 181] width 77 height 16
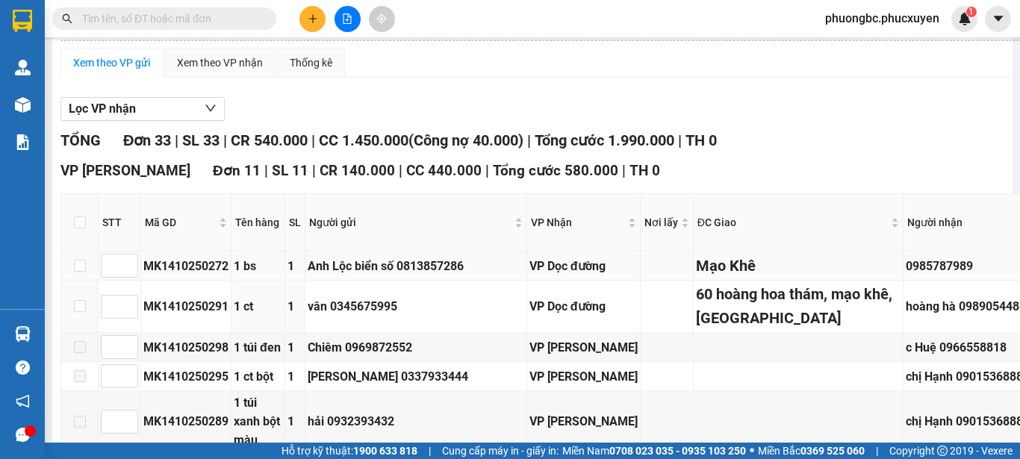
scroll to position [44, 0]
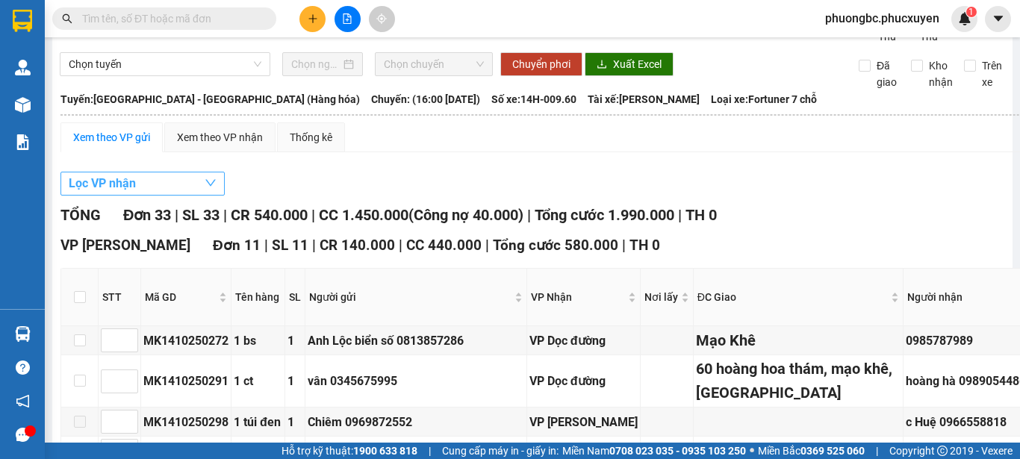
click at [205, 189] on icon "down" at bounding box center [211, 183] width 12 height 12
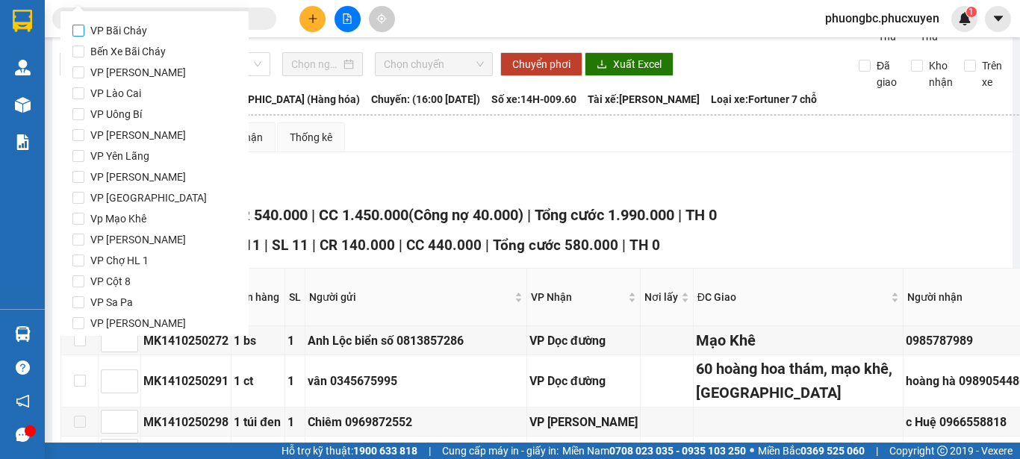
click at [129, 30] on span "VP Bãi Cháy" at bounding box center [118, 30] width 69 height 21
click at [84, 30] on input "VP Bãi Cháy" at bounding box center [78, 31] width 12 height 12
checkbox input "true"
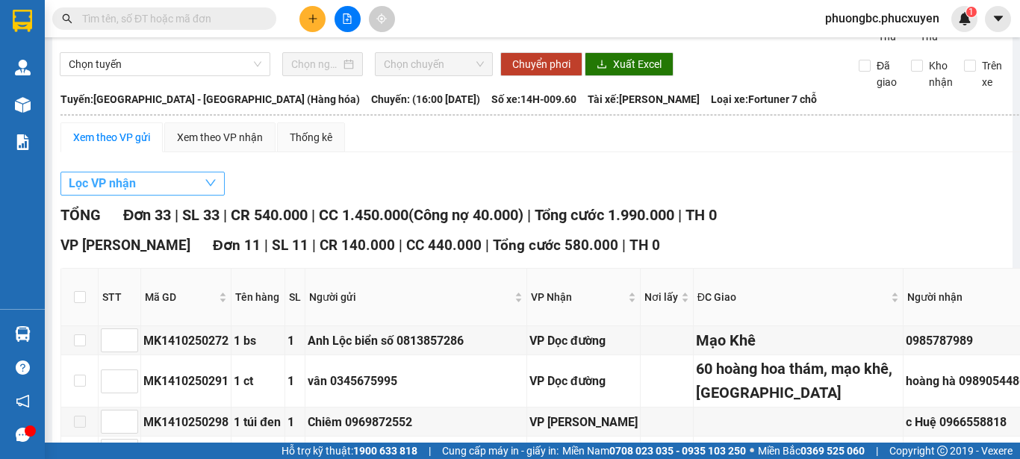
click at [208, 187] on icon "down" at bounding box center [210, 183] width 10 height 7
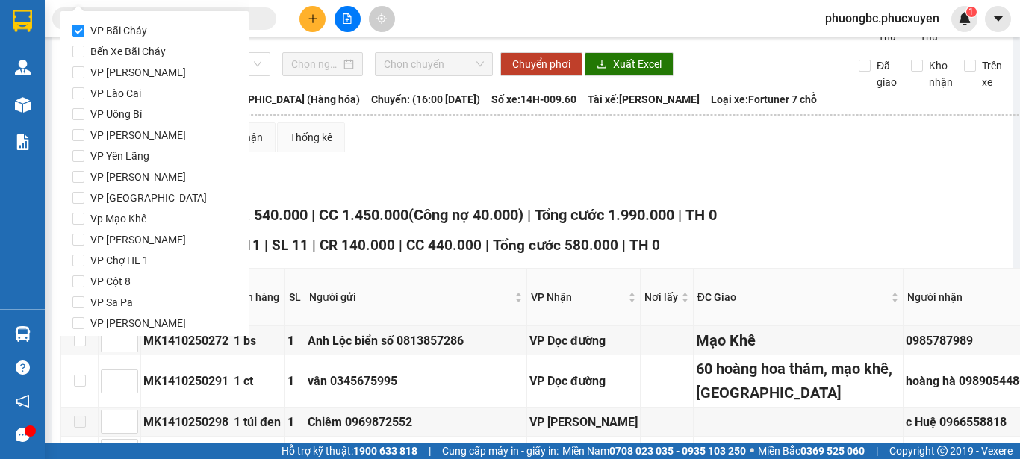
click at [60, 172] on button "Lọc VP nhận" at bounding box center [142, 184] width 164 height 24
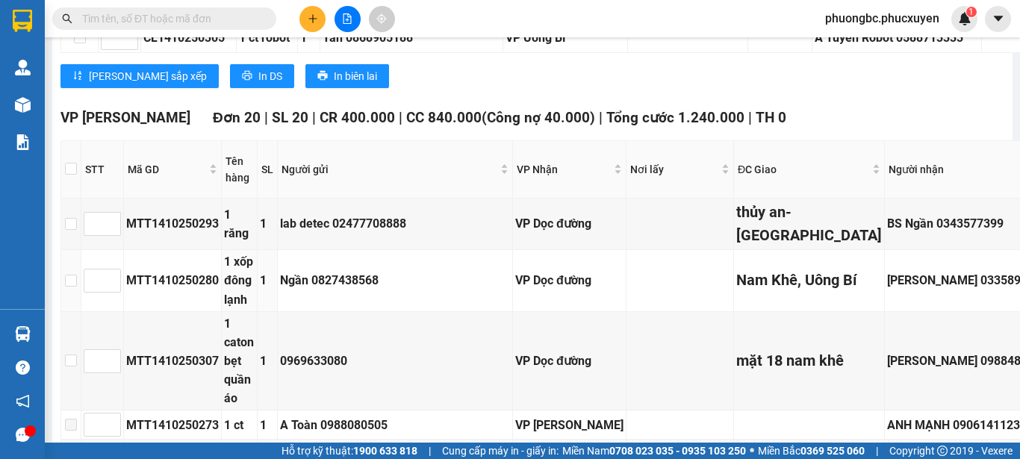
scroll to position [791, 0]
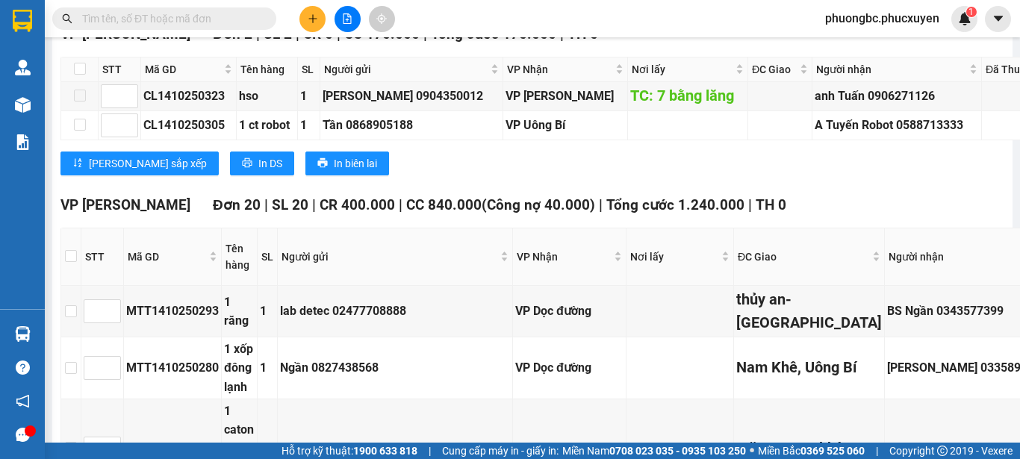
click at [876, 187] on div "VP Cổ Linh Đơn 2 | SL 2 | CR 0 | CC 170.000 | Tổng cước 170.000 | TH 0 STT Mã G…" at bounding box center [750, 104] width 1380 height 163
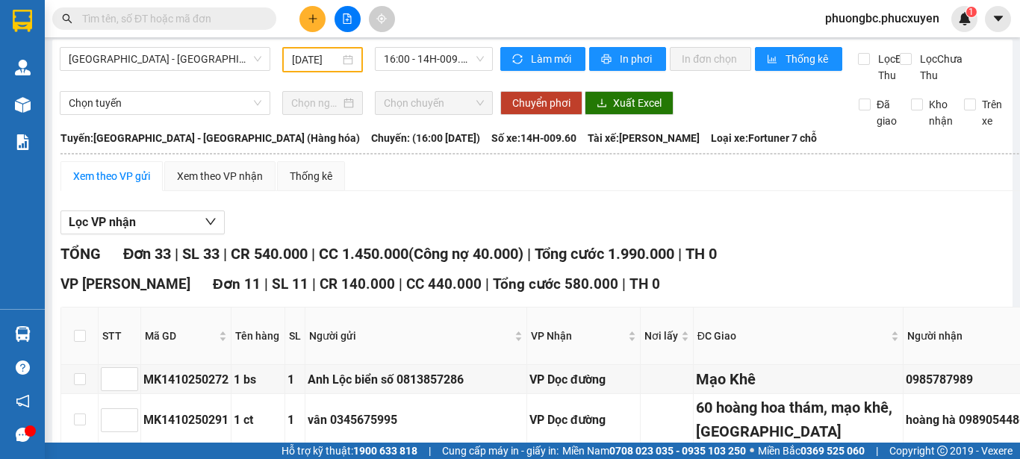
scroll to position [0, 0]
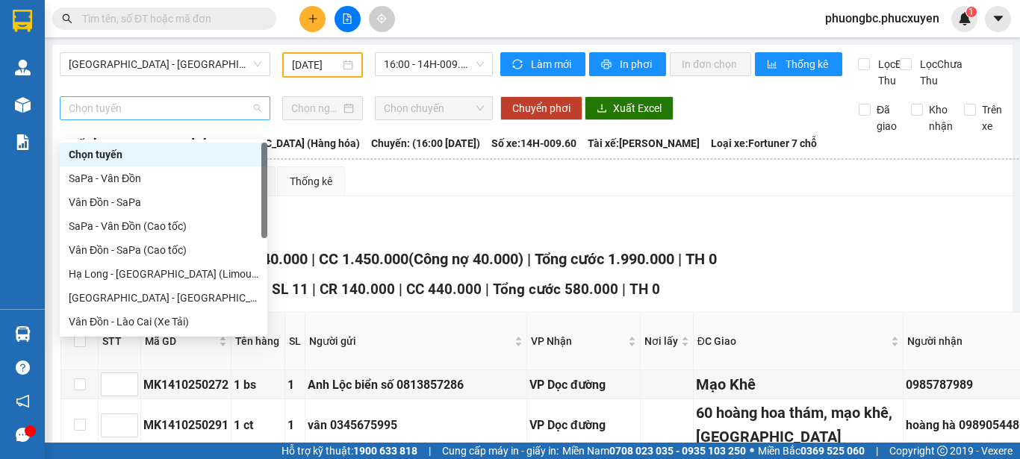
click at [255, 119] on span "Chọn tuyến" at bounding box center [165, 108] width 193 height 22
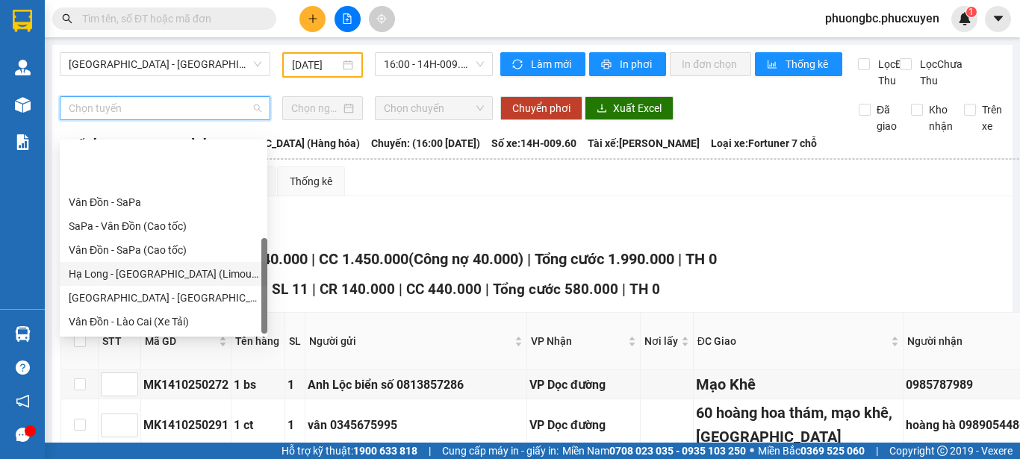
scroll to position [72, 0]
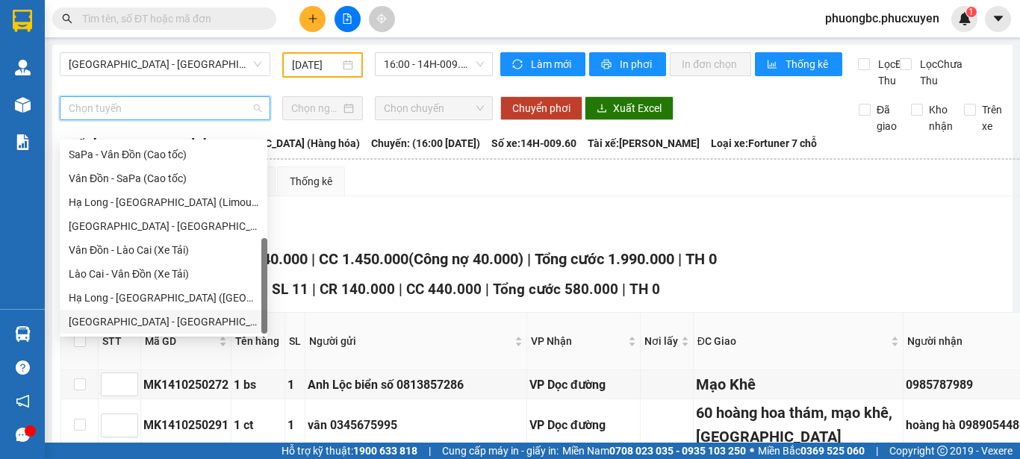
click at [140, 323] on div "Hà Nội - Hạ Long (Hàng hóa)" at bounding box center [164, 322] width 190 height 16
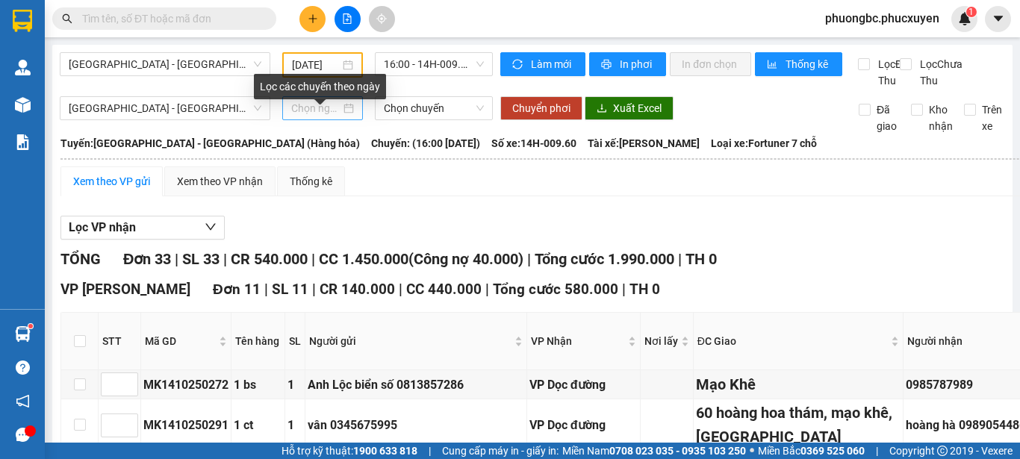
click at [346, 116] on div at bounding box center [322, 108] width 63 height 16
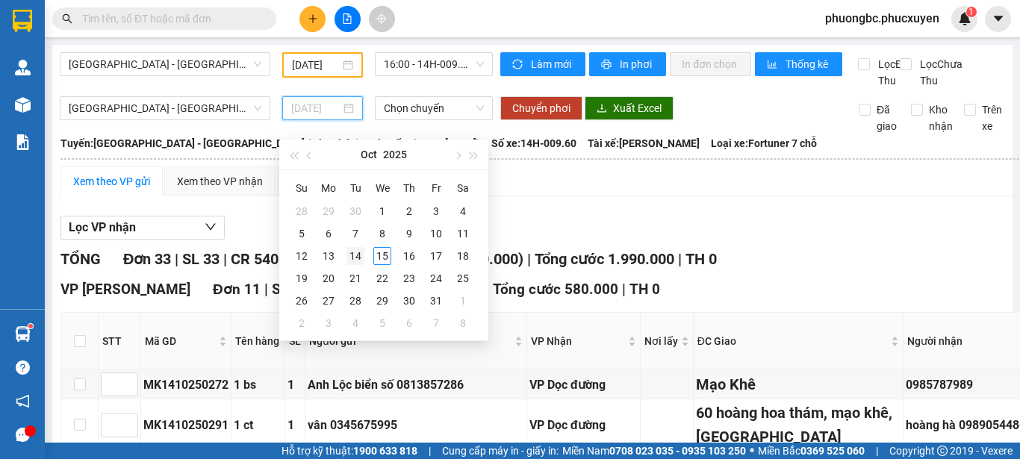
type input "14/10/2025"
click at [359, 252] on div "14" at bounding box center [355, 256] width 18 height 18
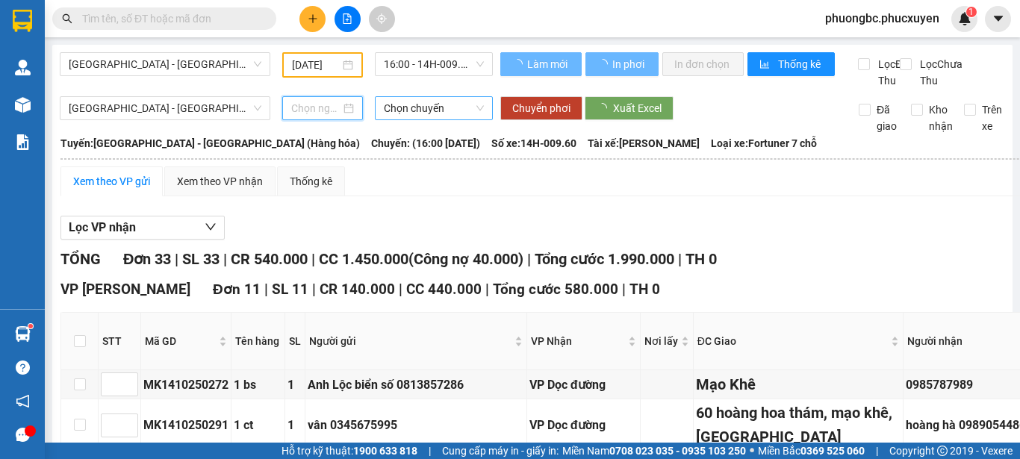
click at [425, 119] on span "Chọn chuyến" at bounding box center [434, 108] width 100 height 22
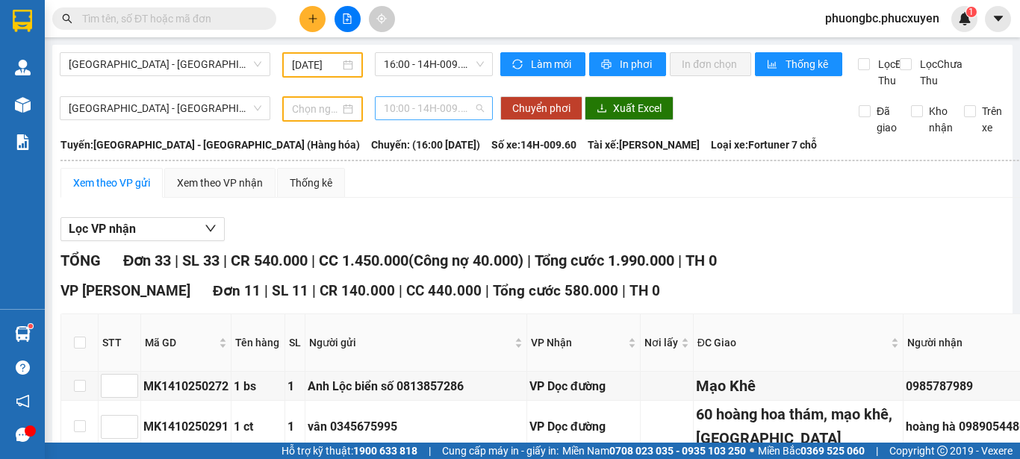
type input "14/10/2025"
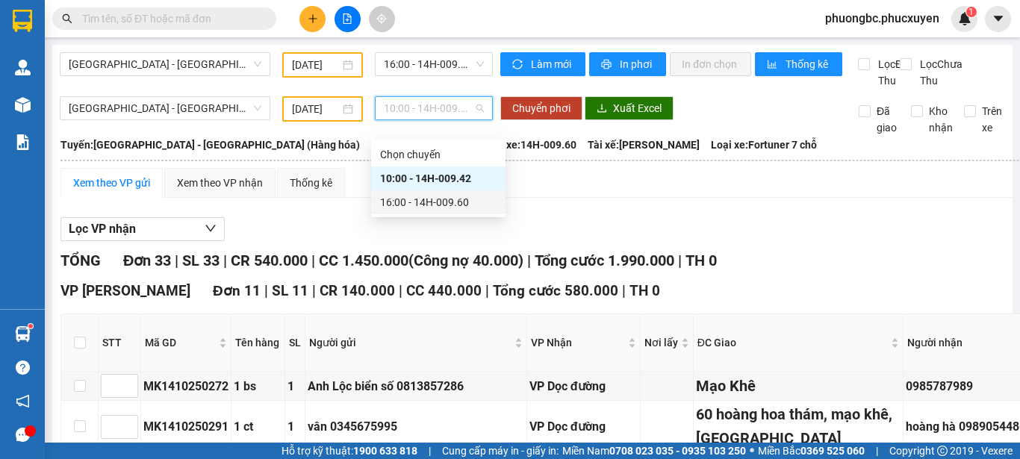
click at [444, 202] on div "16:00 - 14H-009.60" at bounding box center [438, 202] width 116 height 16
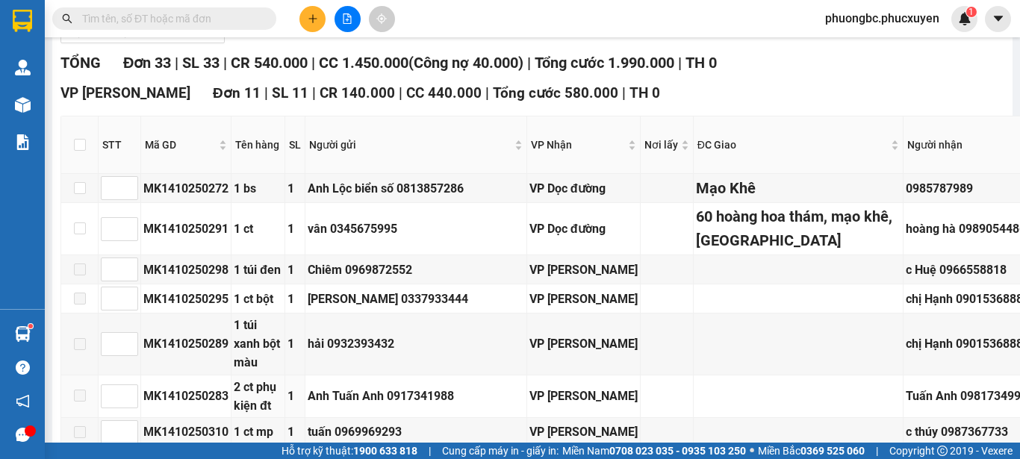
scroll to position [0, 0]
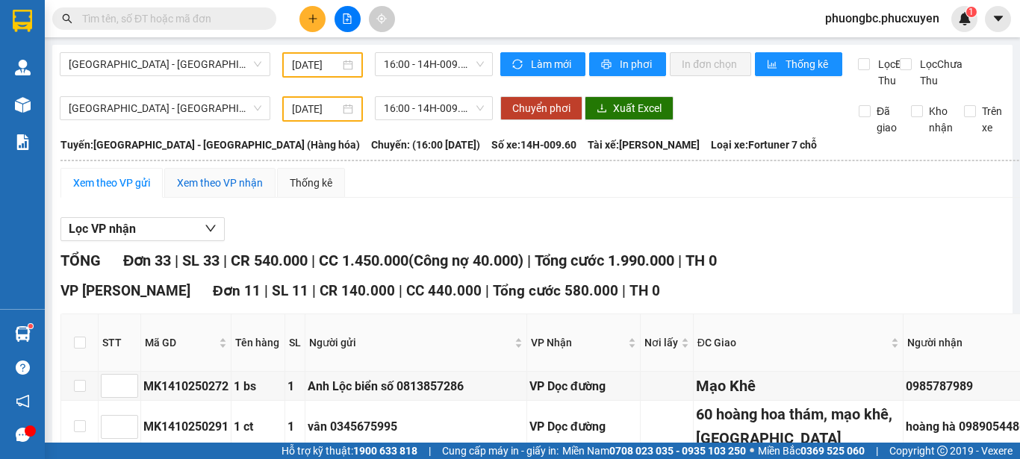
click at [205, 191] on div "Xem theo VP nhận" at bounding box center [220, 183] width 86 height 16
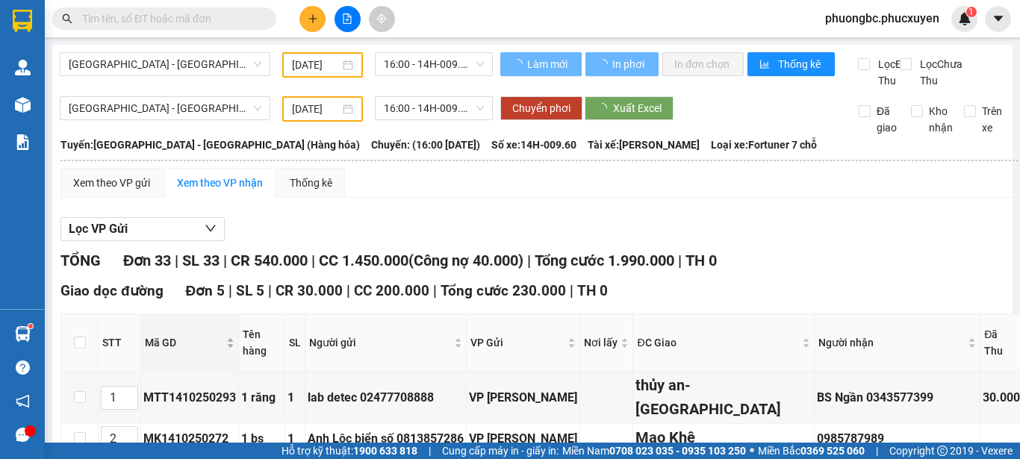
type input "1"
type input "2"
type input "3"
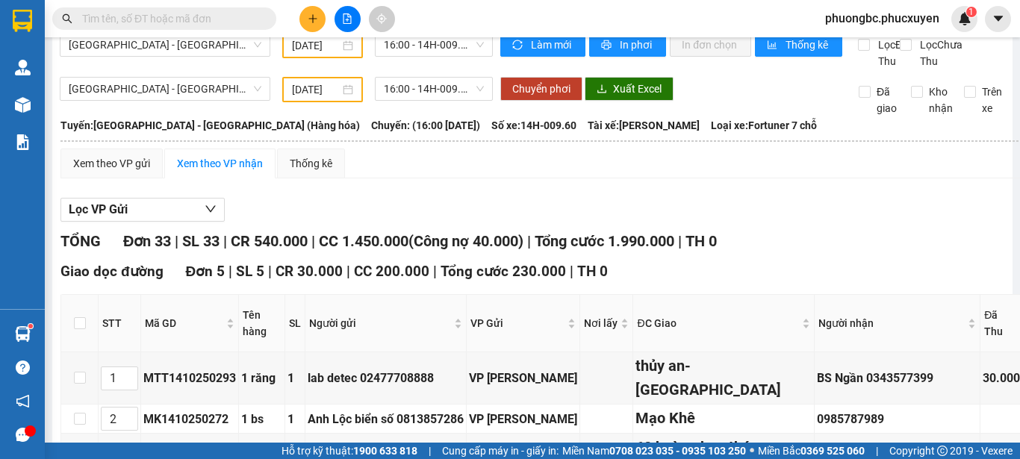
scroll to position [94, 0]
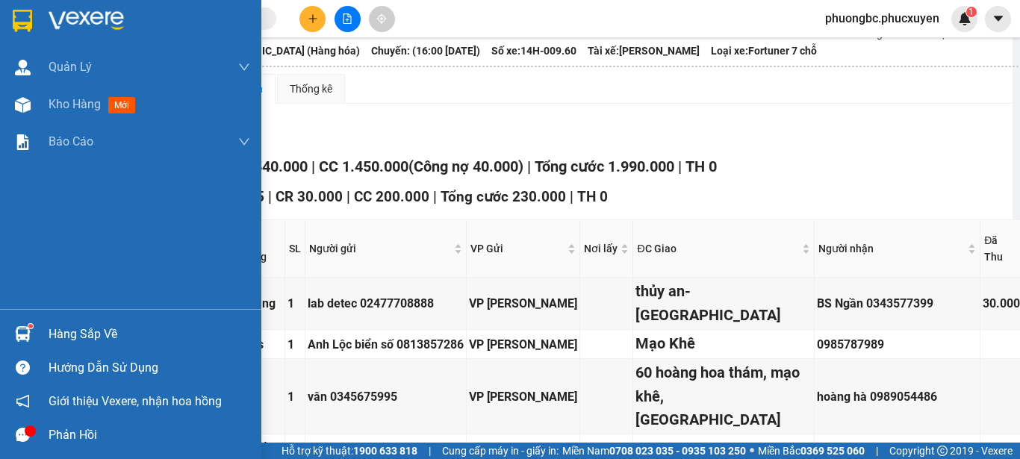
click at [30, 328] on img at bounding box center [23, 334] width 16 height 16
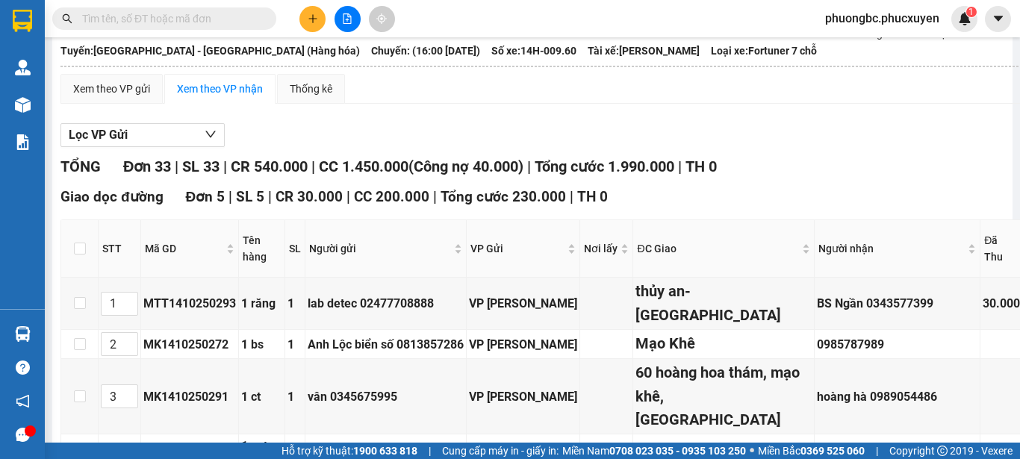
click at [813, 158] on section "Kết quả tìm kiếm ( 0 ) Bộ lọc No Data phuongbc.phucxuyen 1 Quản Lý Quản lý giao…" at bounding box center [510, 229] width 1020 height 459
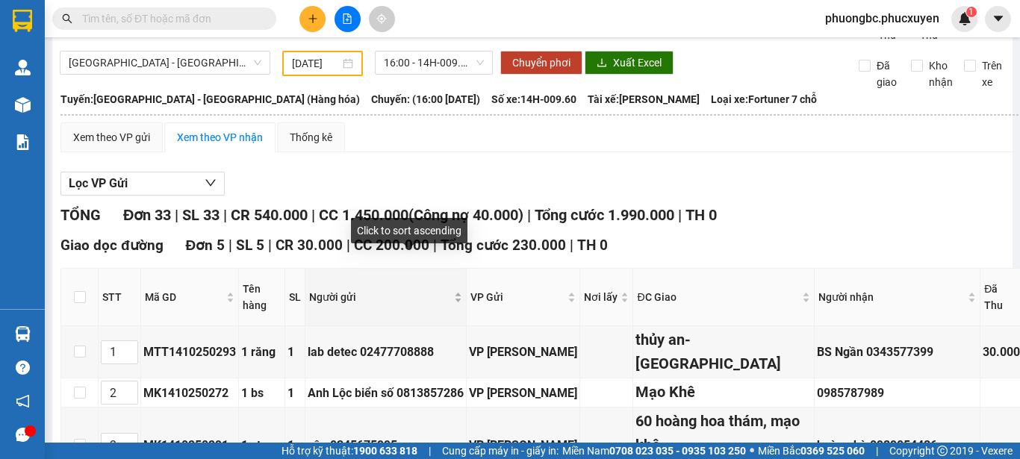
scroll to position [0, 0]
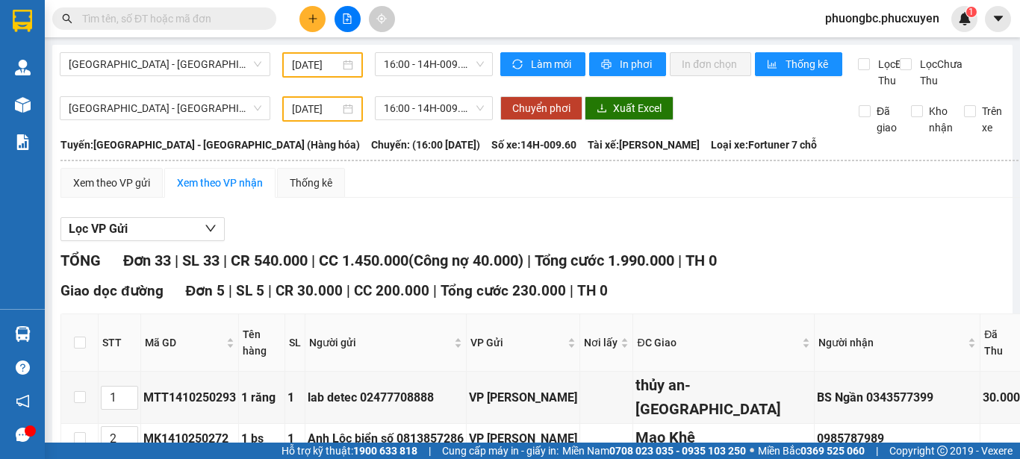
click at [830, 242] on div "Lọc VP Gửi" at bounding box center [679, 229] width 1238 height 25
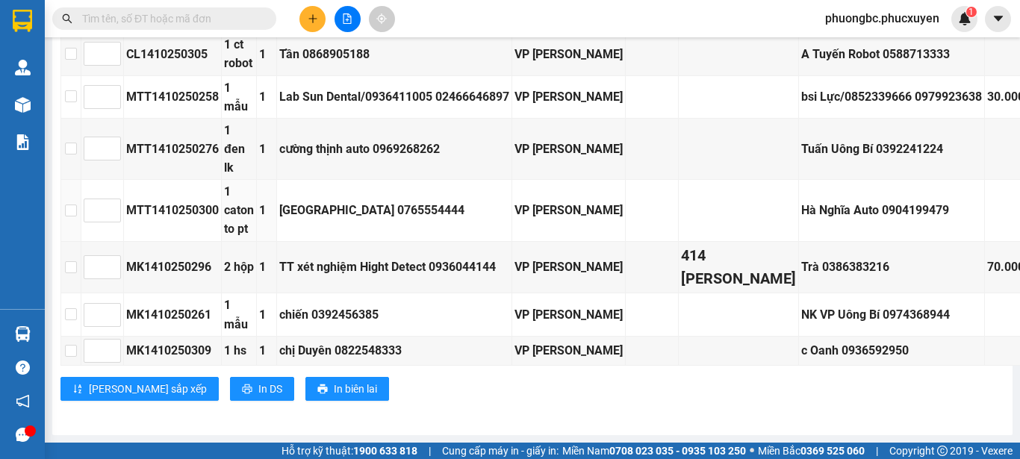
scroll to position [2184, 0]
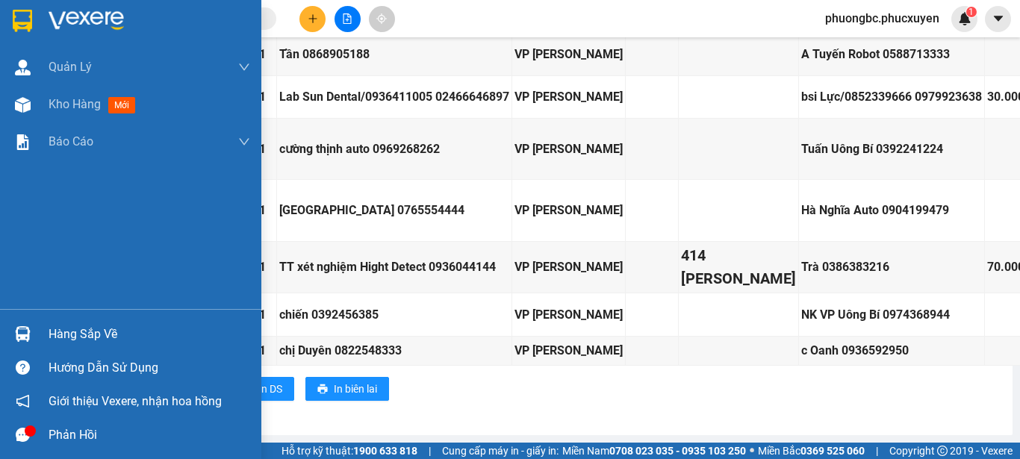
click at [72, 335] on div "Hàng sắp về" at bounding box center [150, 334] width 202 height 22
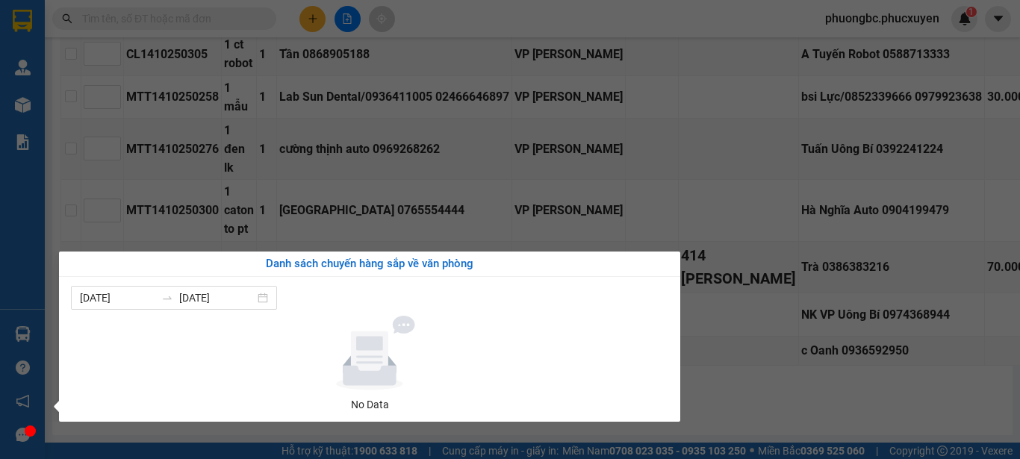
click at [721, 65] on section "Kết quả tìm kiếm ( 0 ) Bộ lọc No Data phuongbc.phucxuyen 1 Quản Lý Quản lý giao…" at bounding box center [510, 229] width 1020 height 459
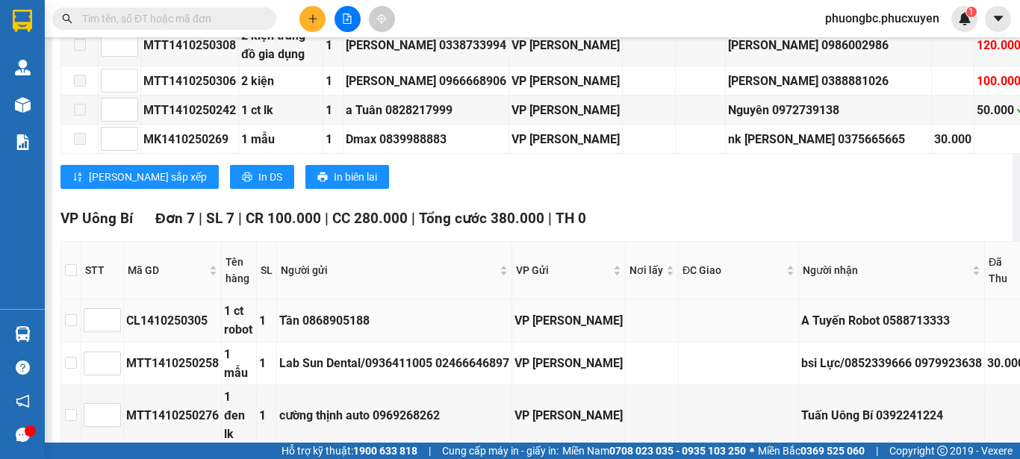
scroll to position [1736, 0]
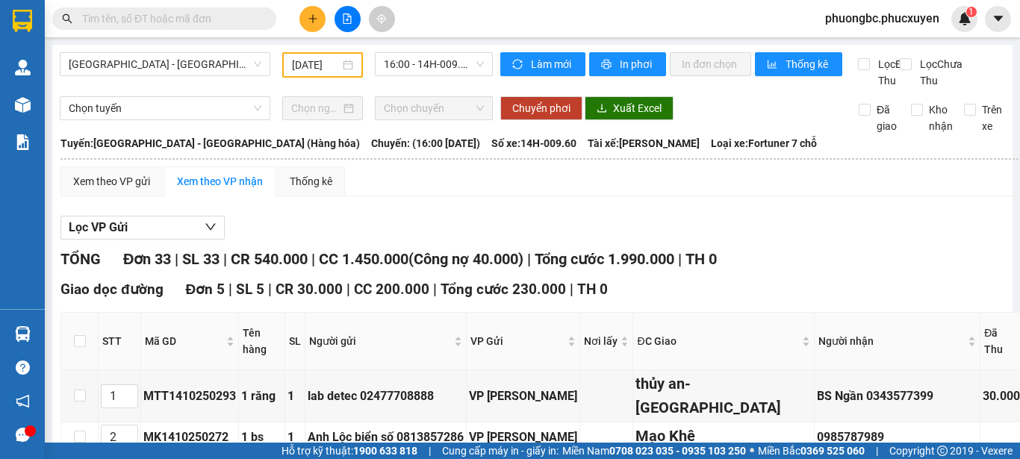
type input "14/10/2025"
click at [251, 119] on span "Chọn tuyến" at bounding box center [165, 108] width 193 height 22
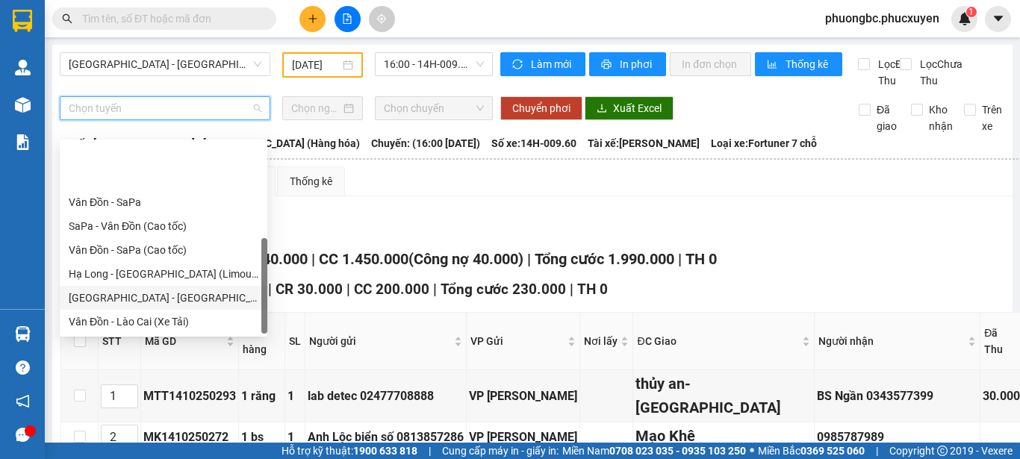
scroll to position [72, 0]
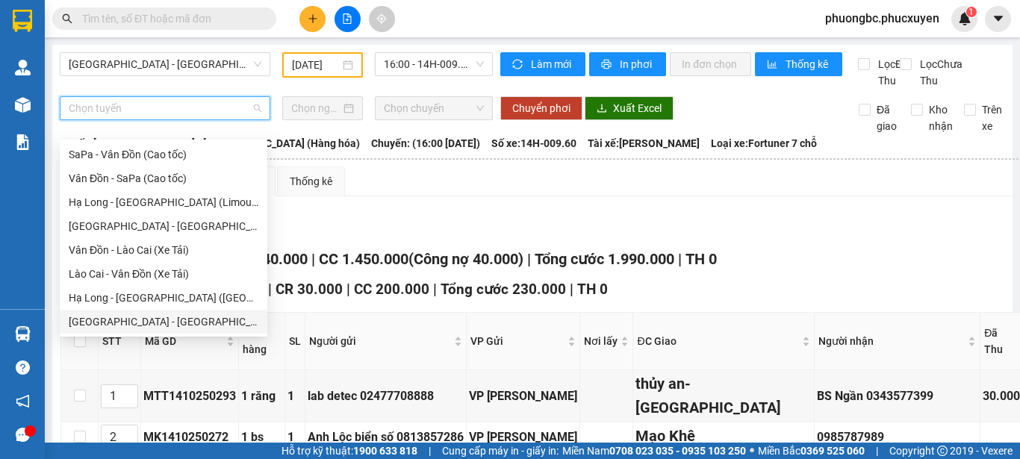
click at [125, 322] on div "Hà Nội - Hạ Long (Hàng hóa)" at bounding box center [164, 322] width 190 height 16
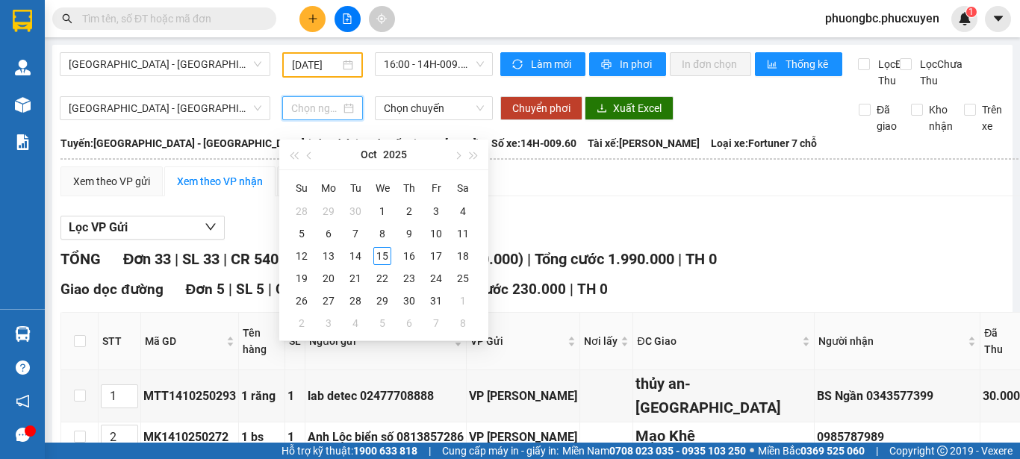
click at [331, 116] on input at bounding box center [315, 108] width 49 height 16
type input "14/10/2025"
click at [353, 258] on div "14" at bounding box center [355, 256] width 18 height 18
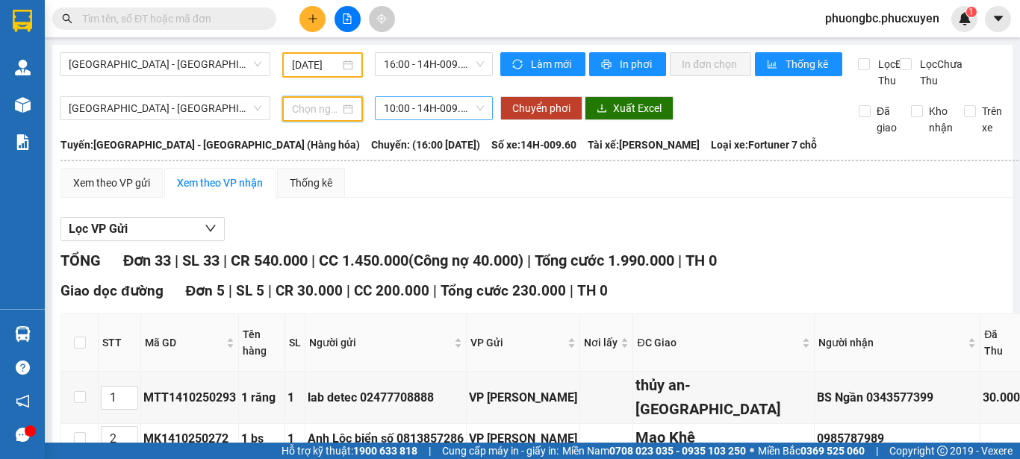
type input "14/10/2025"
click at [464, 119] on span "10:00 - 14H-009.42" at bounding box center [434, 108] width 100 height 22
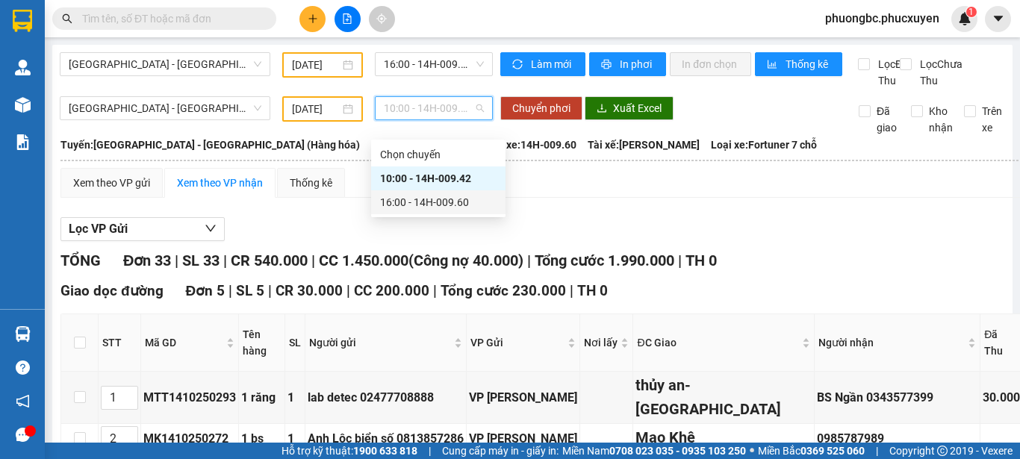
click at [437, 199] on div "16:00 - 14H-009.60" at bounding box center [438, 202] width 116 height 16
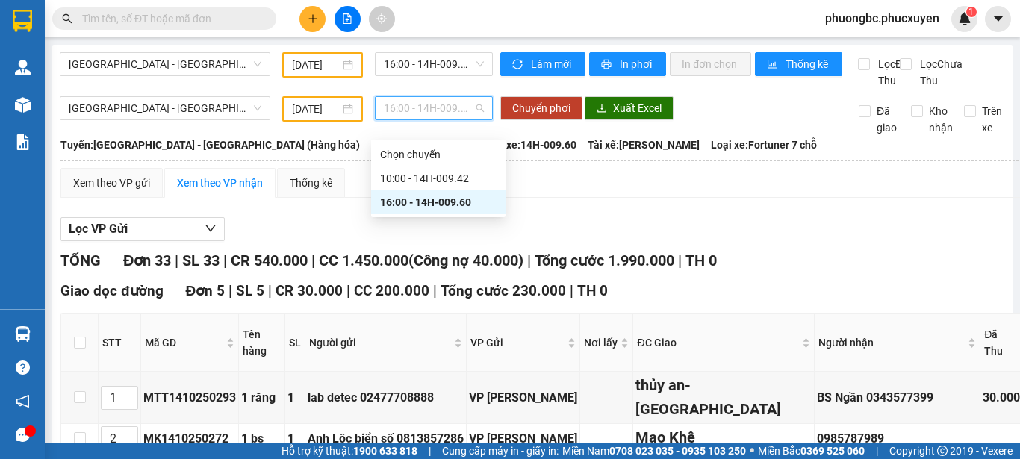
click at [437, 199] on div "16:00 - 14H-009.60" at bounding box center [438, 202] width 116 height 16
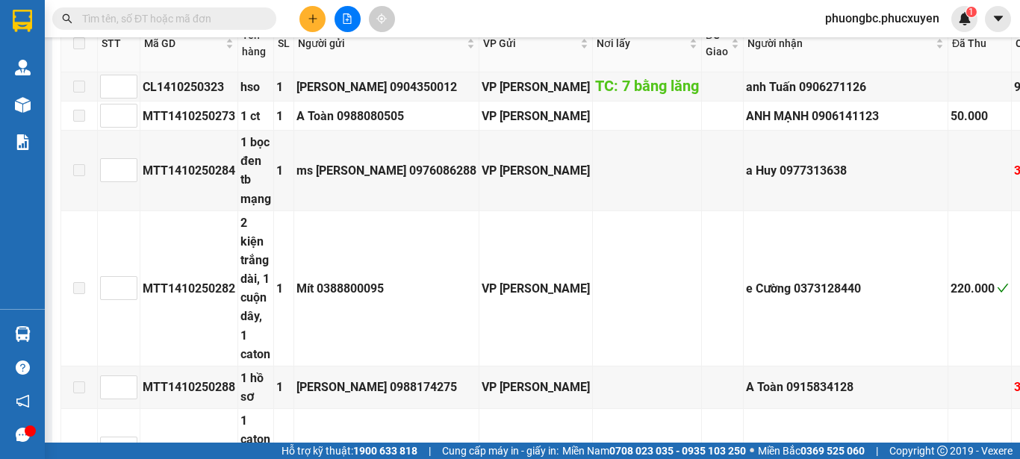
scroll to position [992, 0]
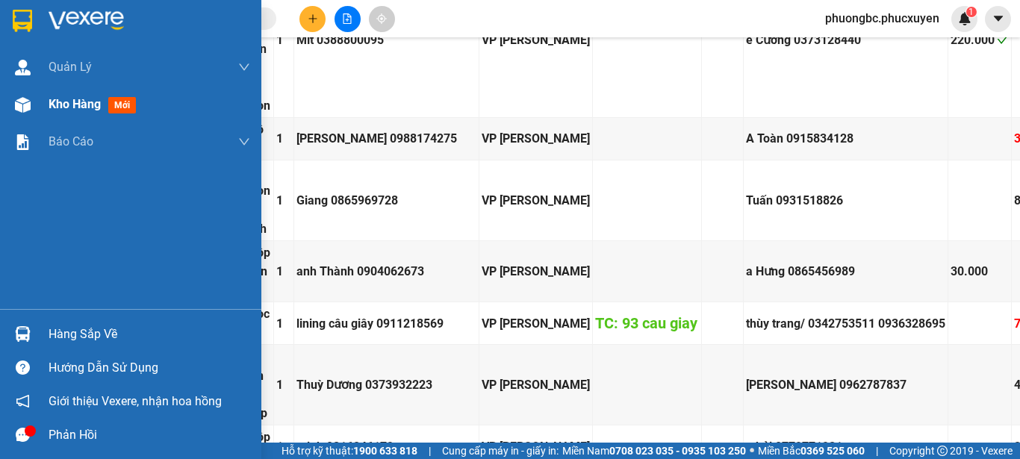
click at [24, 99] on img at bounding box center [23, 105] width 16 height 16
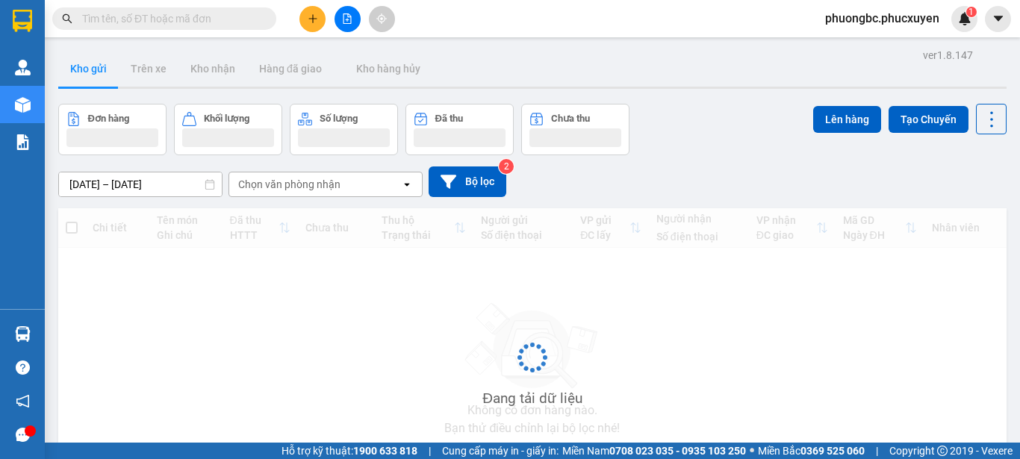
click at [81, 103] on div "ver 1.8.147 Kho gửi Trên xe Kho nhận Hàng đã giao Kho hàng hủy Đơn hàng Khối lư…" at bounding box center [532, 290] width 960 height 490
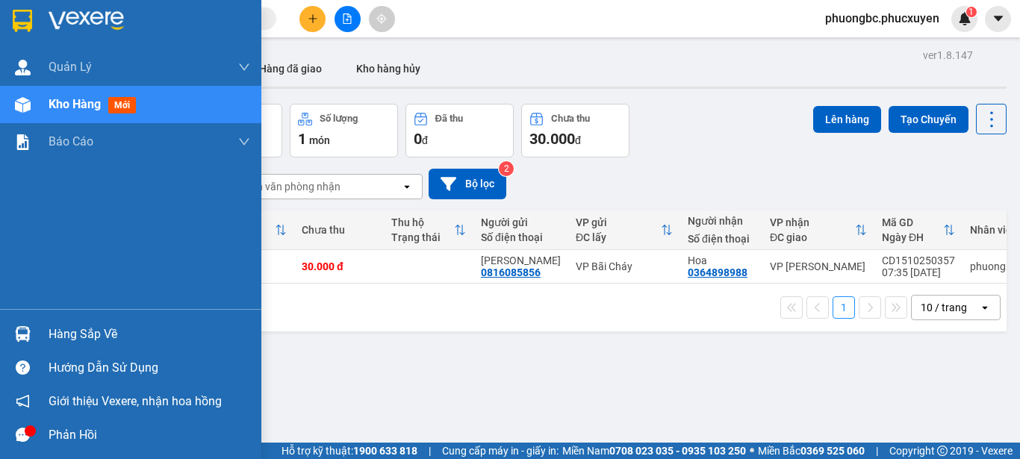
click at [56, 106] on span "Kho hàng" at bounding box center [75, 104] width 52 height 14
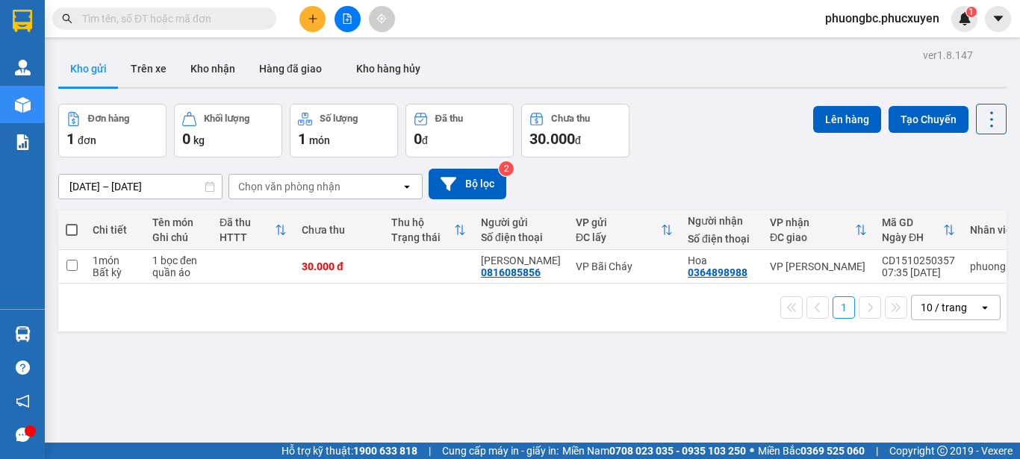
click at [682, 143] on div "Đơn hàng 1 đơn Khối lượng 0 kg Số lượng 1 món Đã thu 0 đ Chưa thu 30.000 đ Lên …" at bounding box center [532, 131] width 948 height 54
click at [220, 66] on button "Kho nhận" at bounding box center [212, 69] width 69 height 36
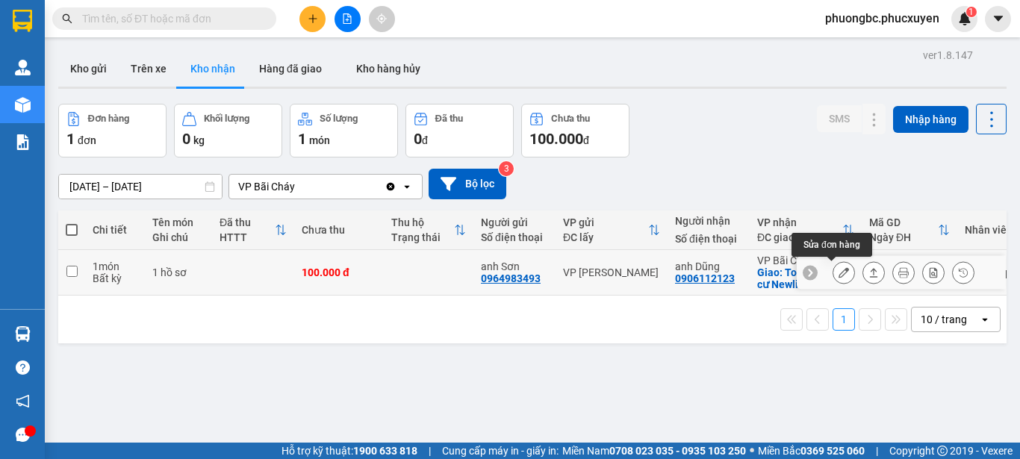
click at [838, 272] on icon at bounding box center [843, 272] width 10 height 10
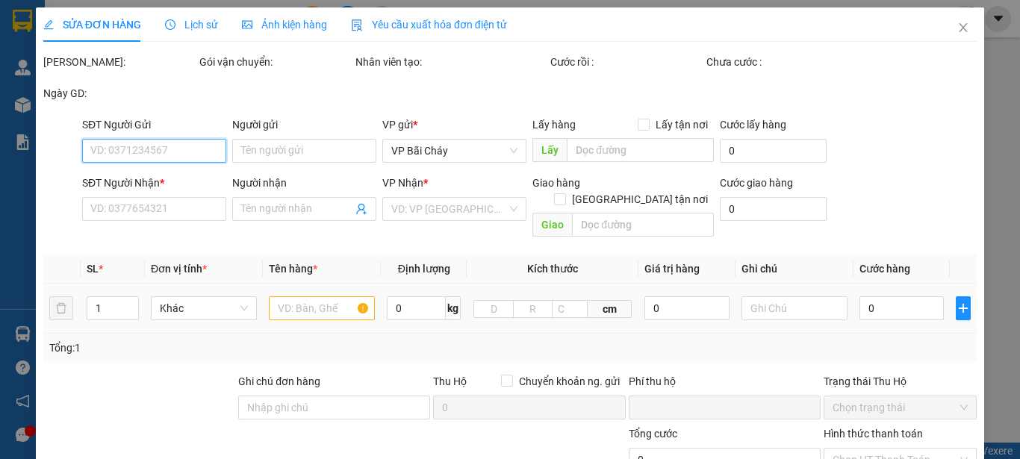
type input "0964983493"
type input "anh Sơn"
type input "0906112123"
type input "anh Dũng"
checkbox input "true"
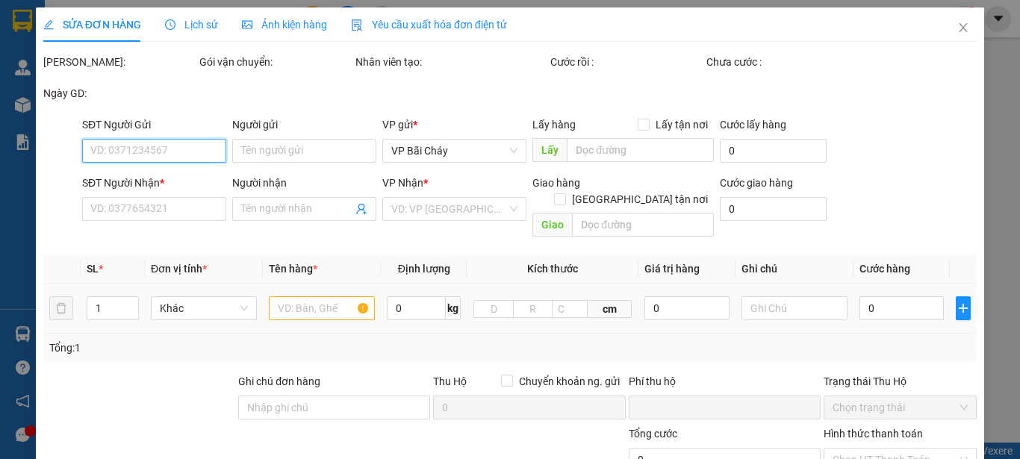
type input "Toà B chung cư Newlife"
type input "0"
type input "100.000"
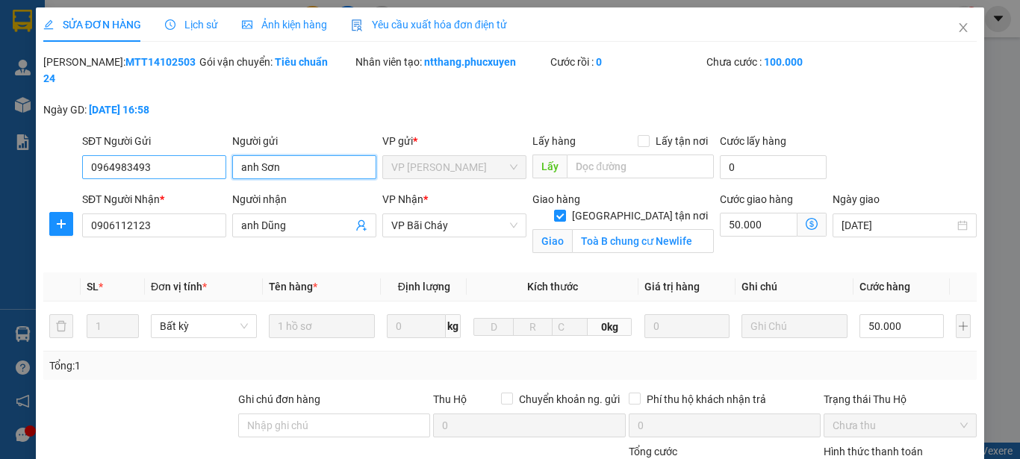
drag, startPoint x: 297, startPoint y: 146, endPoint x: 193, endPoint y: 148, distance: 103.8
click at [193, 148] on div "SĐT Người Gửi 0964983493 Người gửi anh Sơn anh Sơn VP gửi * VP Dương Đình Nghệ …" at bounding box center [529, 159] width 900 height 52
drag, startPoint x: 172, startPoint y: 63, endPoint x: 78, endPoint y: 66, distance: 94.1
click at [78, 66] on div "Mã ĐH: MTT1410250324" at bounding box center [119, 70] width 153 height 33
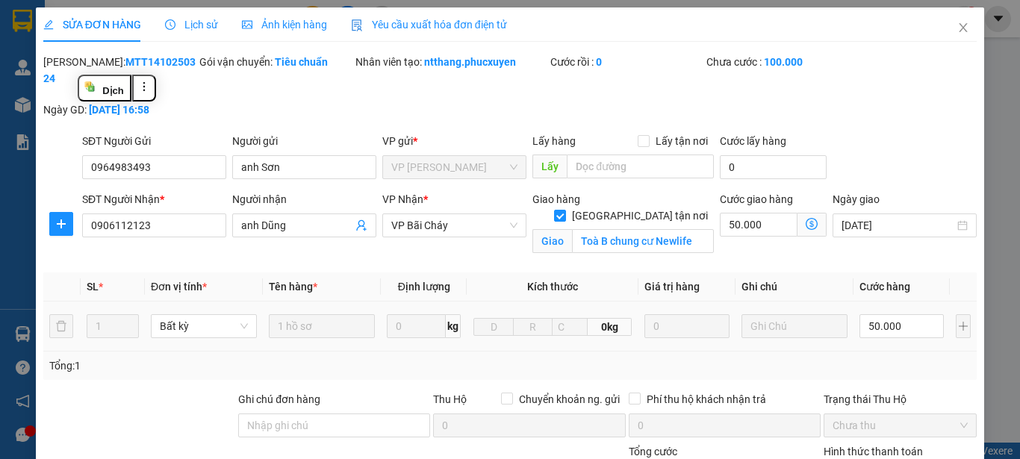
copy b "MTT1410250324"
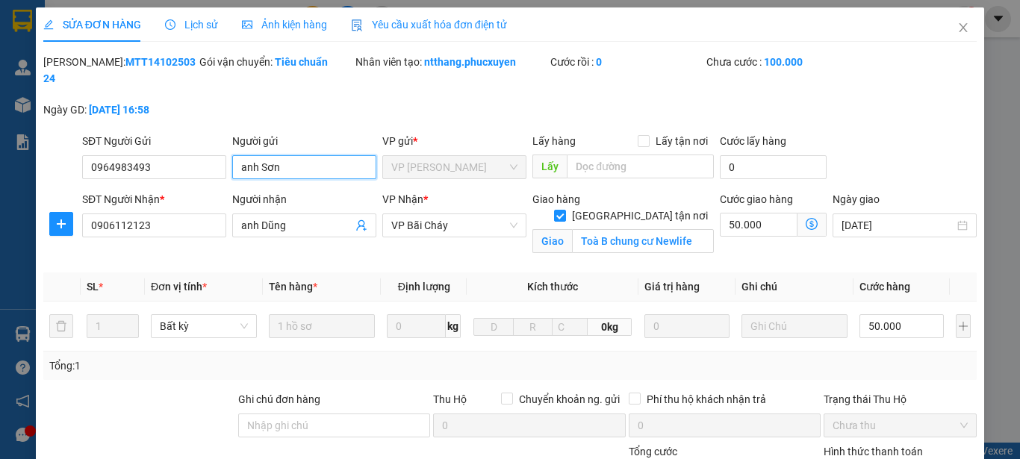
drag, startPoint x: 296, startPoint y: 147, endPoint x: 225, endPoint y: 150, distance: 71.0
click at [225, 150] on div "SĐT Người Gửi 0964983493 Người gửi anh Sơn anh Sơn VP gửi * VP Dương Đình Nghệ …" at bounding box center [529, 159] width 900 height 52
drag, startPoint x: 167, startPoint y: 155, endPoint x: 21, endPoint y: 132, distance: 148.1
click at [21, 132] on div "SỬA ĐƠN HÀNG Lịch sử Ảnh kiện hàng Yêu cầu xuất hóa đơn điện tử Total Paid Fee …" at bounding box center [510, 229] width 1020 height 459
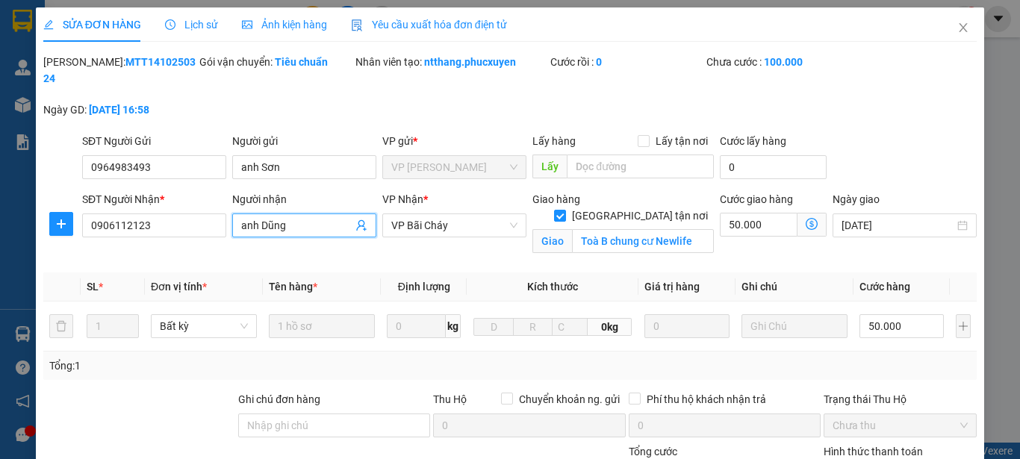
drag, startPoint x: 301, startPoint y: 211, endPoint x: 229, endPoint y: 207, distance: 71.8
click at [232, 214] on span "anh Dũng" at bounding box center [304, 226] width 144 height 24
drag, startPoint x: 163, startPoint y: 206, endPoint x: 38, endPoint y: 208, distance: 125.4
click at [38, 208] on div "SỬA ĐƠN HÀNG Lịch sử Ảnh kiện hàng Yêu cầu xuất hóa đơn điện tử Total Paid Fee …" at bounding box center [510, 327] width 948 height 641
click at [957, 27] on icon "close" at bounding box center [963, 28] width 12 height 12
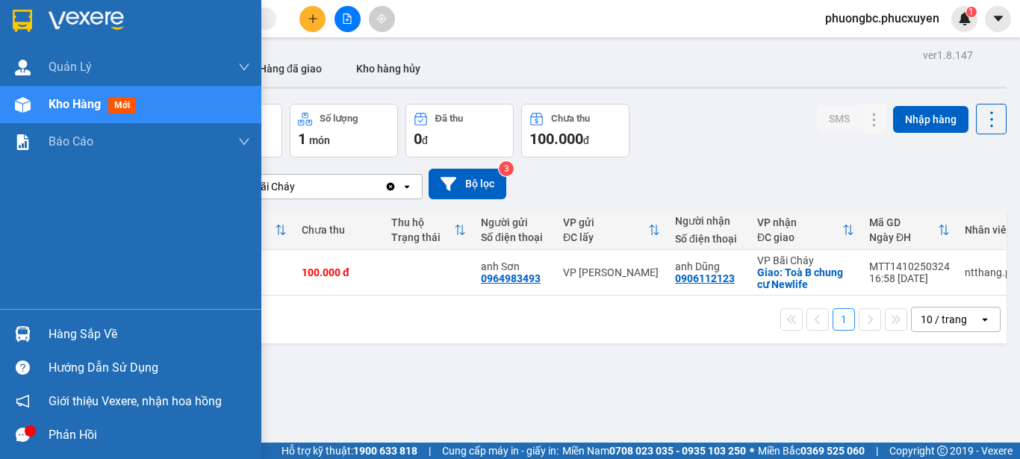
click at [75, 333] on div "Hàng sắp về" at bounding box center [150, 334] width 202 height 22
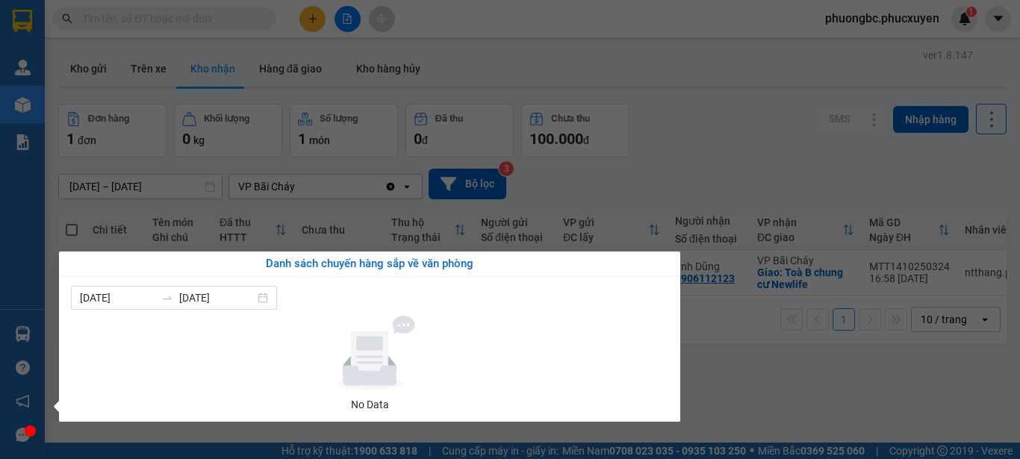
click at [776, 135] on section "Kết quả tìm kiếm ( 0 ) Bộ lọc No Data phuongbc.phucxuyen 1 Quản Lý Quản lý giao…" at bounding box center [510, 229] width 1020 height 459
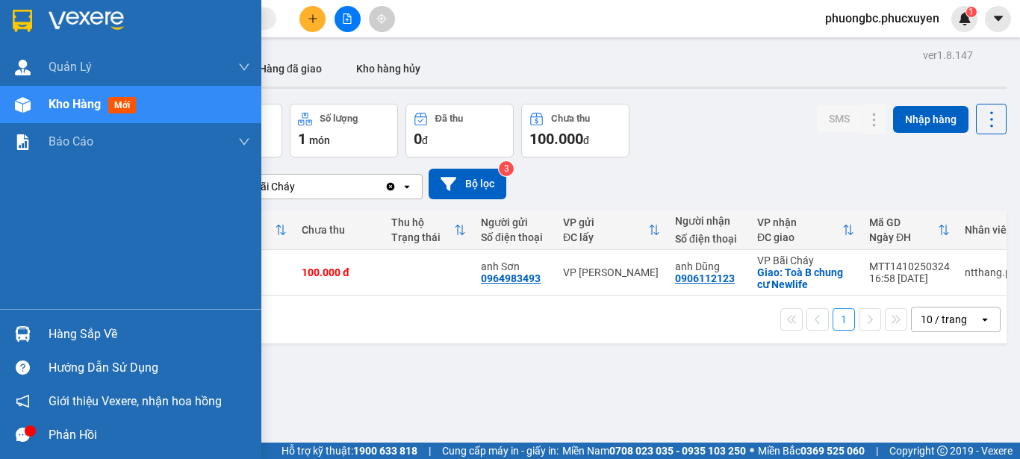
click at [67, 332] on div "Hàng sắp về" at bounding box center [150, 334] width 202 height 22
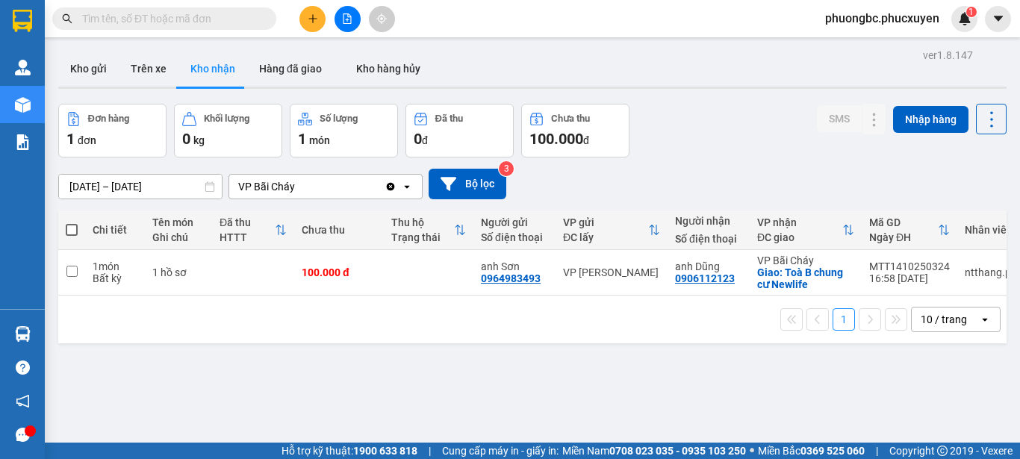
click at [707, 126] on section "Kết quả tìm kiếm ( 0 ) Bộ lọc No Data phuongbc.phucxuyen 1 Quản Lý Quản lý giao…" at bounding box center [510, 229] width 1020 height 459
click at [181, 397] on div "ver 1.8.147 Kho gửi Trên xe Kho nhận Hàng đã giao Kho hàng hủy Đơn hàng 1 đơn K…" at bounding box center [532, 274] width 960 height 459
click at [411, 418] on div "ver 1.8.147 Kho gửi Trên xe Kho nhận Hàng đã giao Kho hàng hủy Đơn hàng 1 đơn K…" at bounding box center [532, 274] width 960 height 459
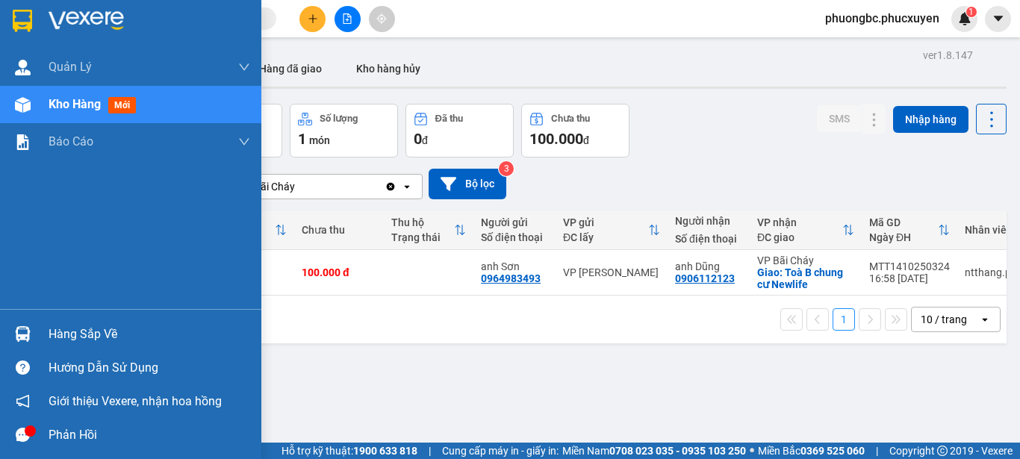
click at [73, 333] on div "Hàng sắp về" at bounding box center [150, 334] width 202 height 22
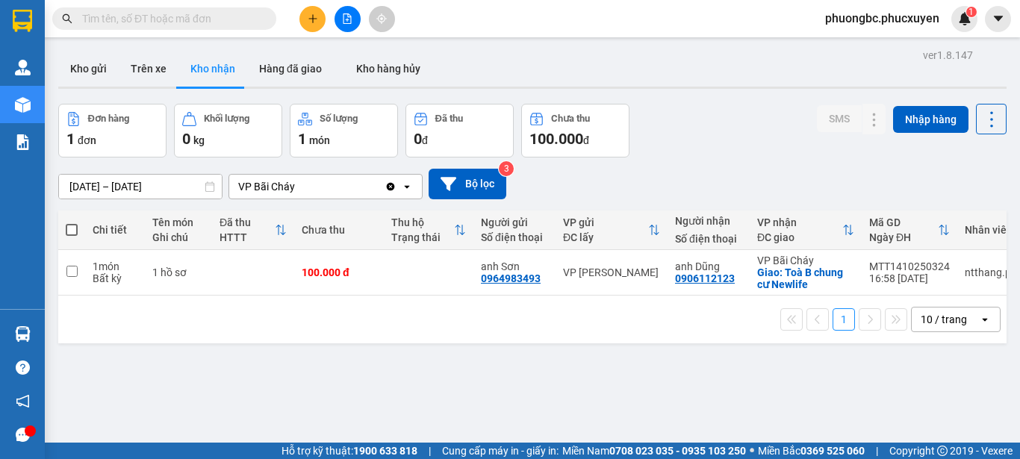
click at [764, 387] on section "Kết quả tìm kiếm ( 0 ) Bộ lọc No Data phuongbc.phucxuyen 1 Quản Lý Quản lý giao…" at bounding box center [510, 229] width 1020 height 459
click at [724, 144] on div "Đơn hàng 1 đơn Khối lượng 0 kg Số lượng 1 món Đã thu 0 đ Chưa thu 100.000 đ SMS…" at bounding box center [532, 131] width 948 height 54
click at [412, 375] on div "ver 1.8.147 Kho gửi Trên xe Kho nhận Hàng đã giao Kho hàng hủy Đơn hàng 1 đơn K…" at bounding box center [532, 274] width 960 height 459
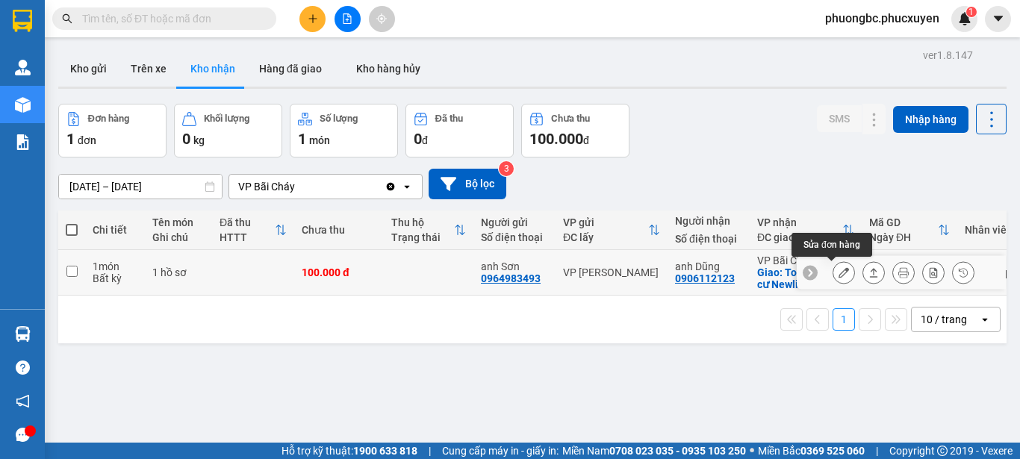
click at [838, 273] on icon at bounding box center [843, 272] width 10 height 10
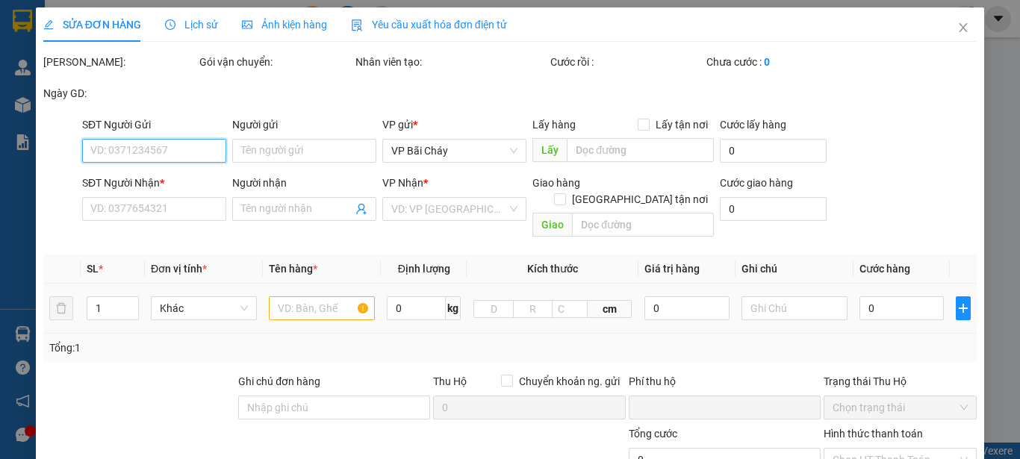
type input "0964983493"
type input "anh Sơn"
type input "0906112123"
type input "anh Dũng"
checkbox input "true"
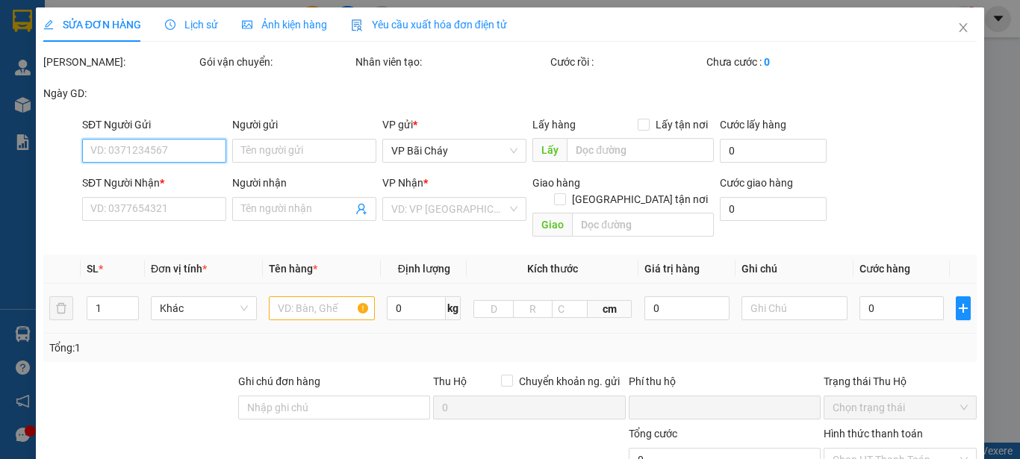
type input "Toà B chung cư Newlife"
type input "0"
type input "100.000"
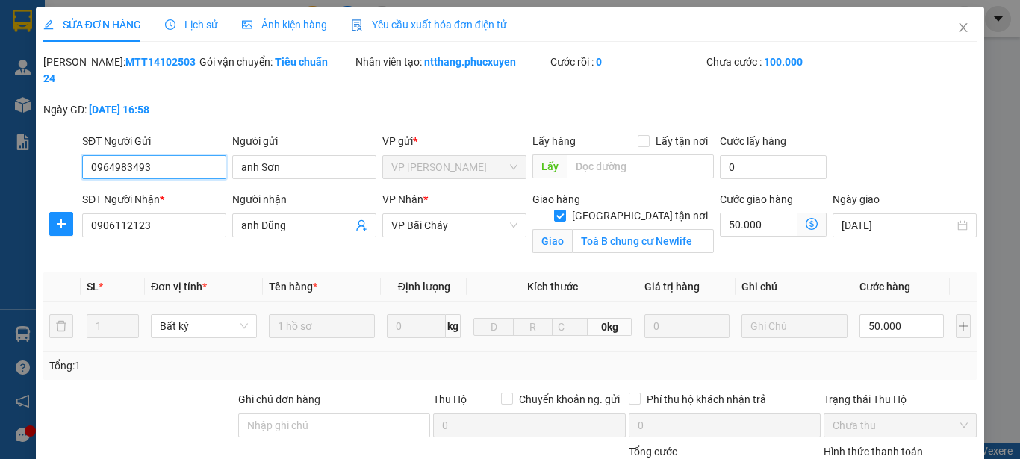
scroll to position [75, 0]
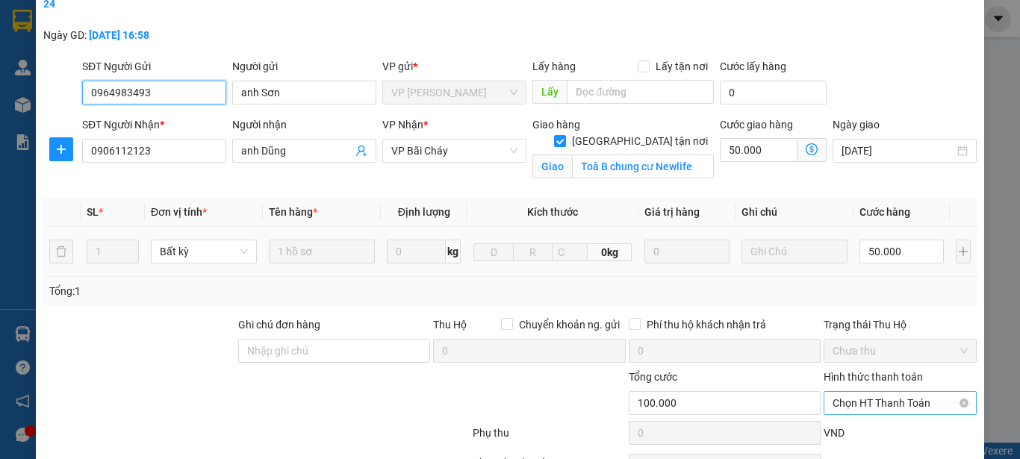
click at [890, 392] on span "Chọn HT Thanh Toán" at bounding box center [899, 403] width 135 height 22
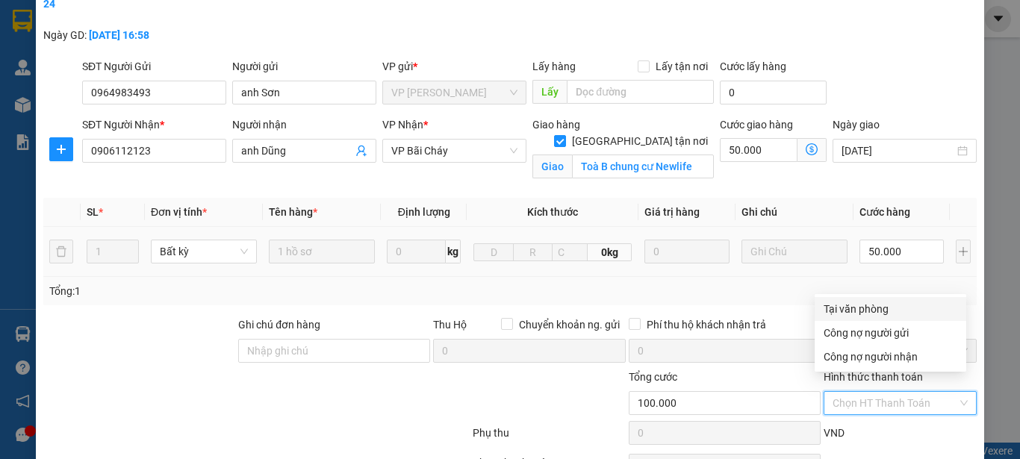
click at [838, 306] on div "Tại văn phòng" at bounding box center [890, 309] width 134 height 16
type input "0"
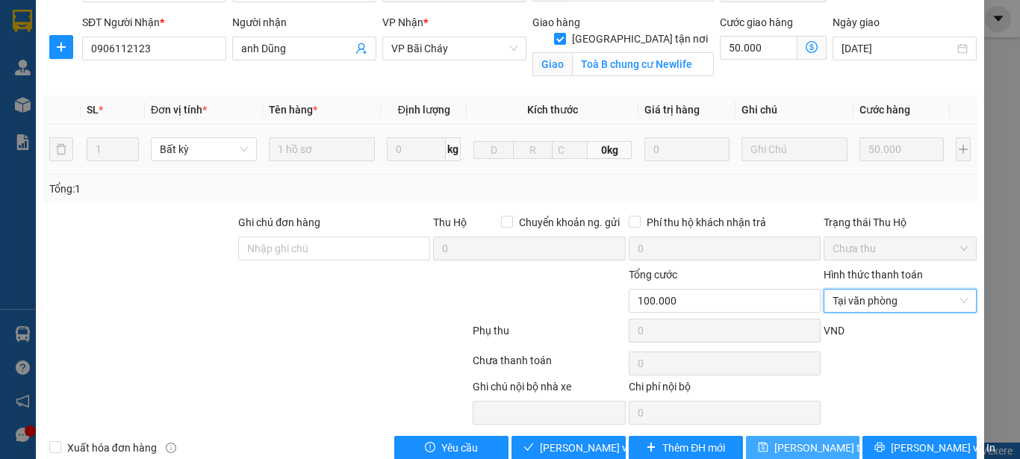
scroll to position [190, 0]
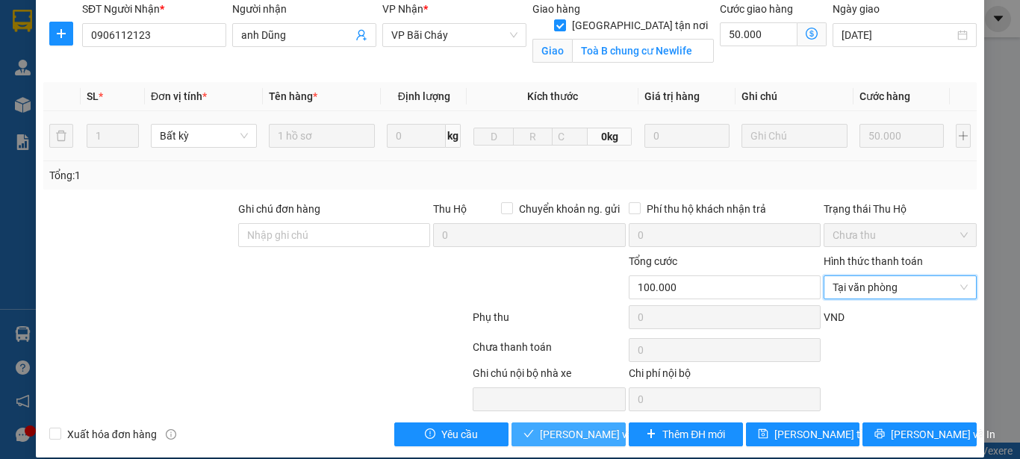
click at [556, 426] on span "Lưu và Giao hàng" at bounding box center [611, 434] width 143 height 16
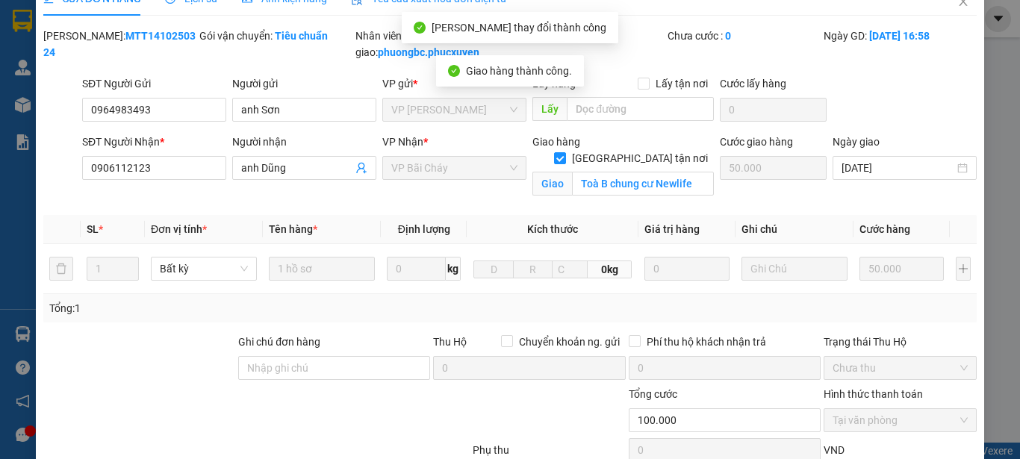
scroll to position [0, 0]
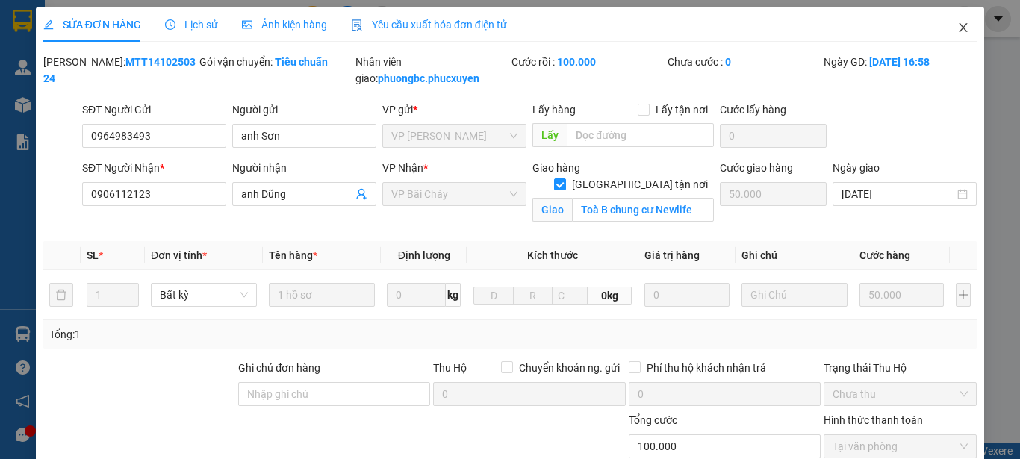
click at [957, 26] on icon "close" at bounding box center [963, 28] width 12 height 12
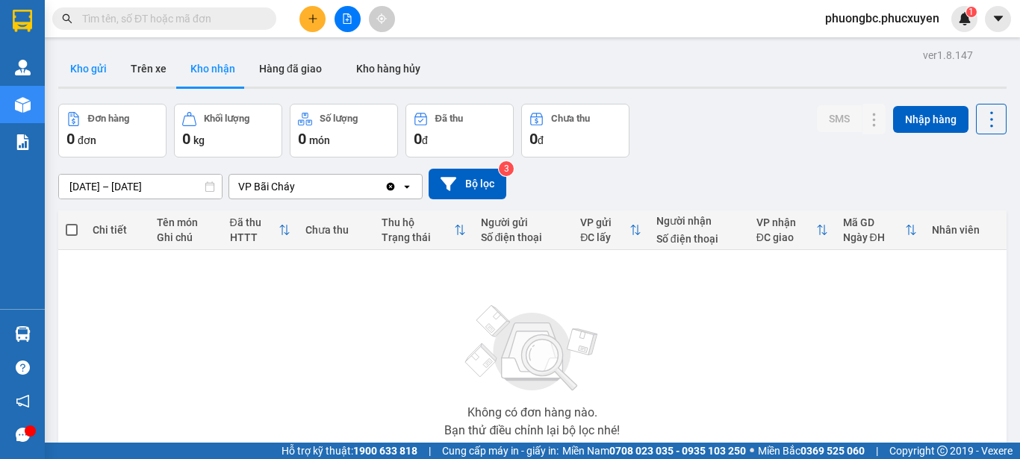
click at [90, 68] on button "Kho gửi" at bounding box center [88, 69] width 60 height 36
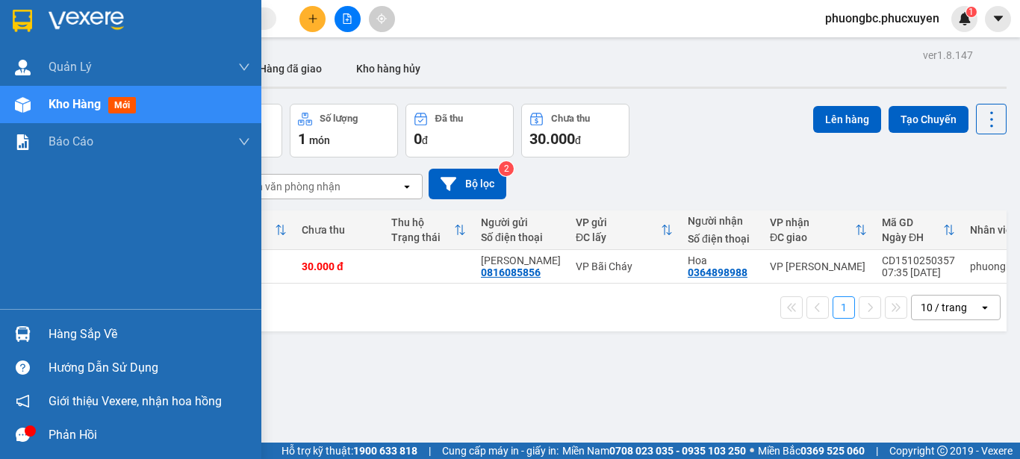
click at [93, 328] on div "Hàng sắp về" at bounding box center [150, 334] width 202 height 22
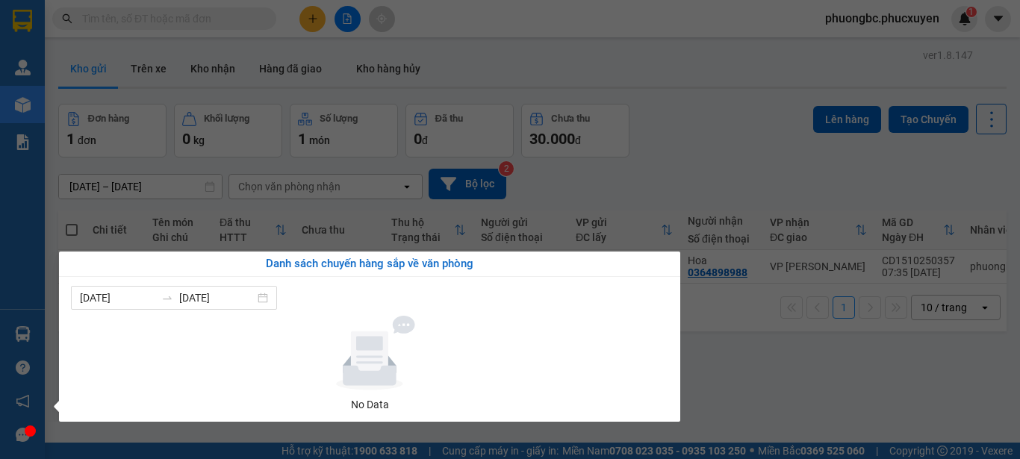
click at [759, 378] on section "Kết quả tìm kiếm ( 0 ) Bộ lọc No Data phuongbc.phucxuyen 1 Quản Lý Quản lý giao…" at bounding box center [510, 229] width 1020 height 459
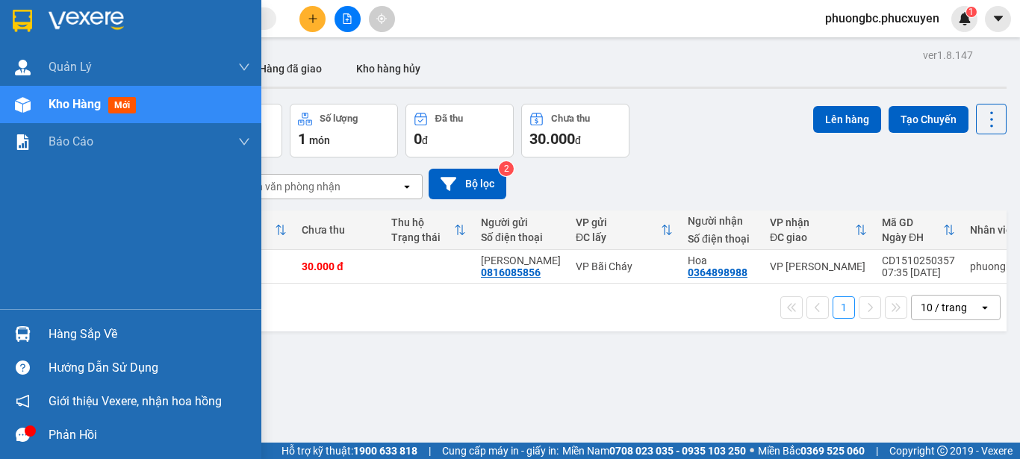
click at [79, 334] on div "Hàng sắp về" at bounding box center [150, 334] width 202 height 22
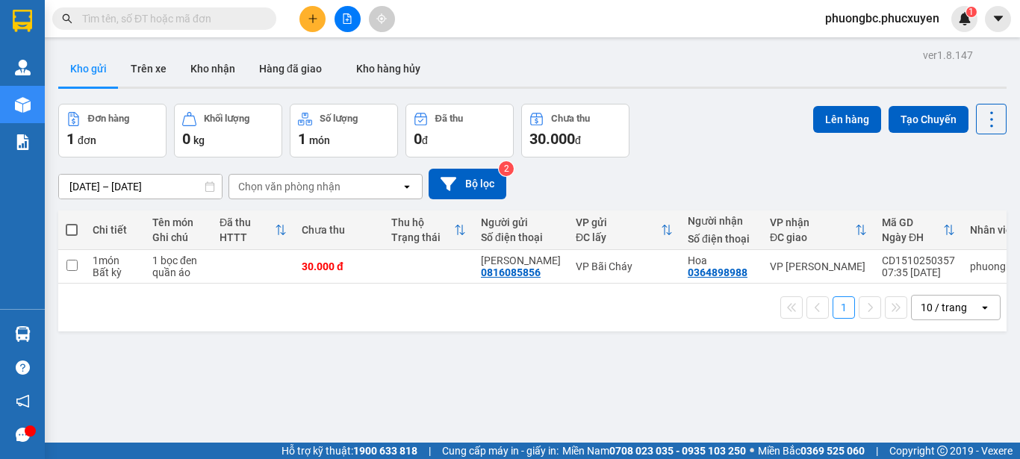
click at [753, 382] on section "Kết quả tìm kiếm ( 0 ) Bộ lọc No Data phuongbc.phucxuyen 1 Quản Lý Quản lý giao…" at bounding box center [510, 229] width 1020 height 459
click at [310, 16] on icon "plus" at bounding box center [313, 18] width 10 height 10
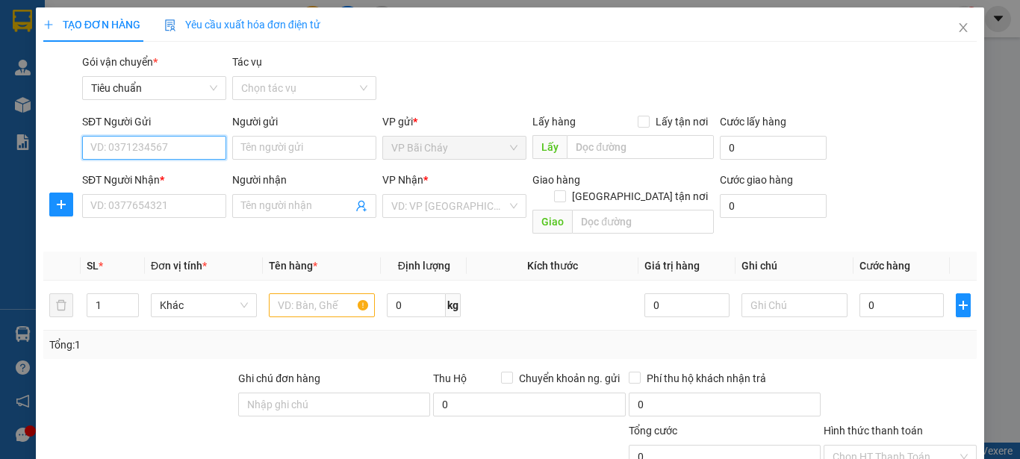
click at [136, 143] on input "SĐT Người Gửi" at bounding box center [154, 148] width 144 height 24
click at [264, 150] on input "Người gửi" at bounding box center [304, 148] width 144 height 24
type input "dung"
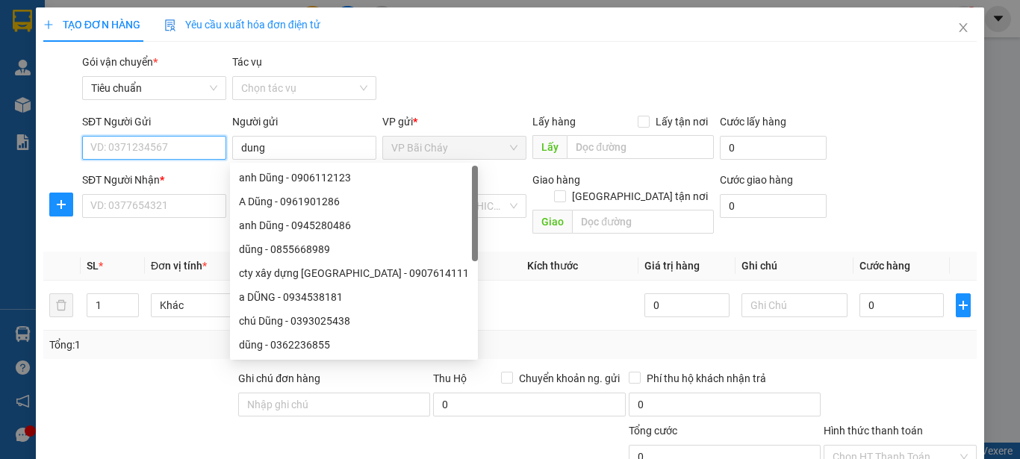
click at [140, 150] on input "SĐT Người Gửi" at bounding box center [154, 148] width 144 height 24
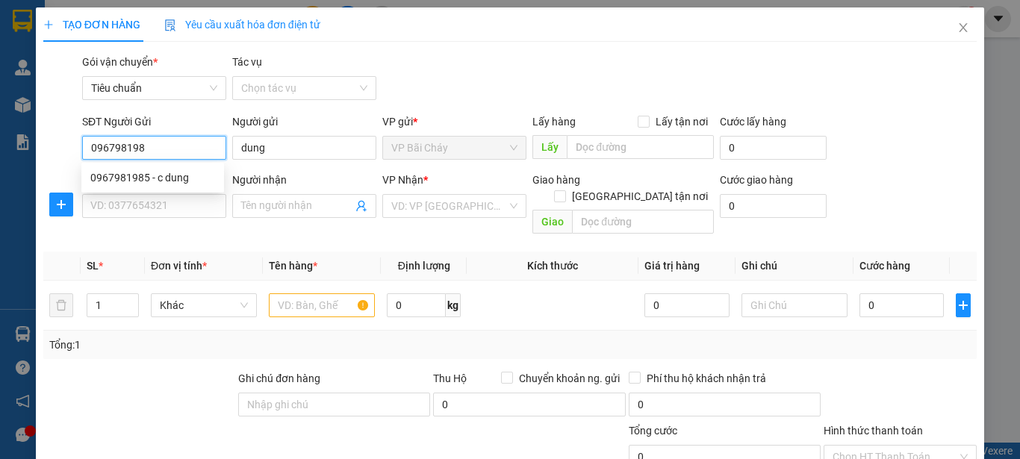
type input "0967981985"
click at [131, 178] on div "0967981985 - c dung" at bounding box center [152, 177] width 125 height 16
type input "c dung"
type input "0967981985"
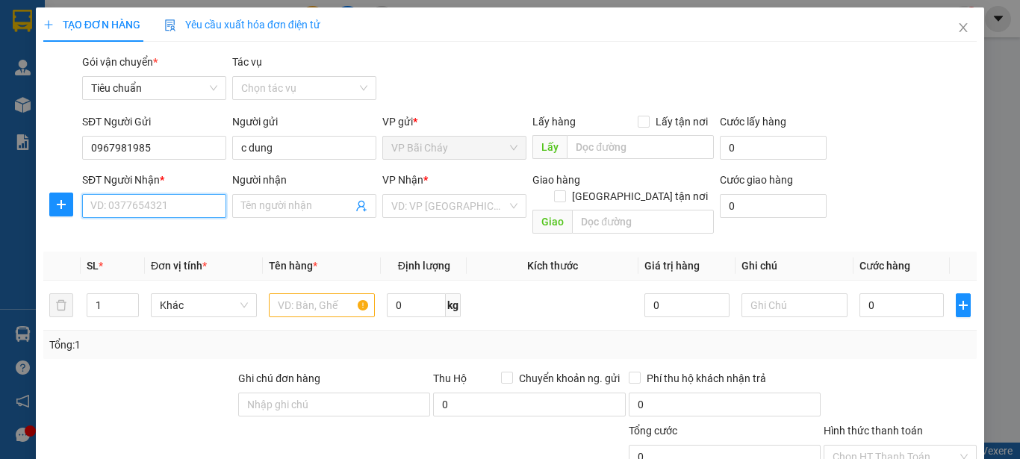
click at [133, 209] on input "SĐT Người Nhận *" at bounding box center [154, 206] width 144 height 24
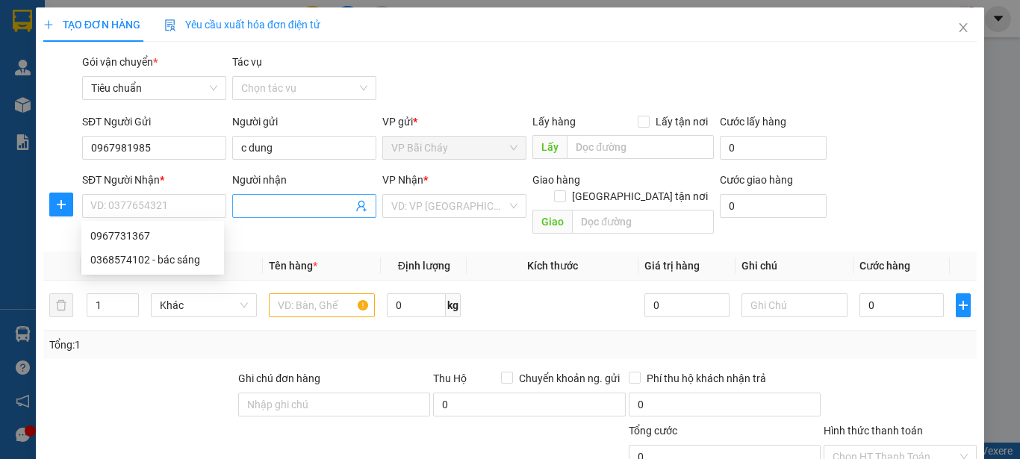
click at [286, 208] on input "Người nhận" at bounding box center [296, 206] width 111 height 16
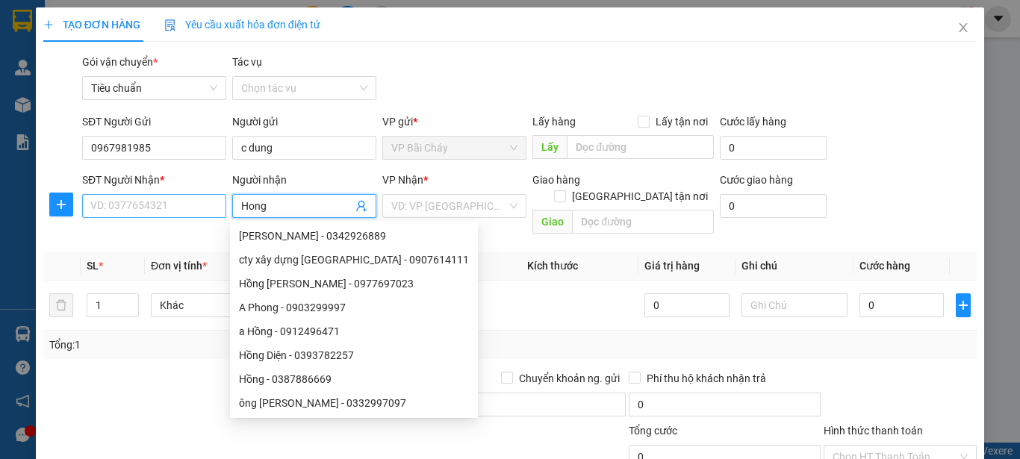
type input "Hong"
click at [159, 206] on input "SĐT Người Nhận *" at bounding box center [154, 206] width 144 height 24
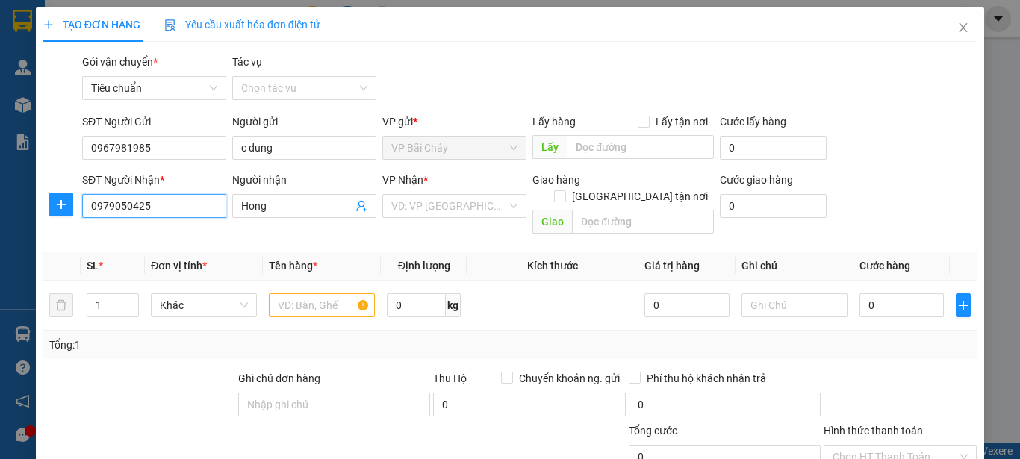
type input "0979050425"
click at [876, 88] on div "Gói vận chuyển * Tiêu chuẩn Tác vụ Chọn tác vụ" at bounding box center [529, 80] width 900 height 52
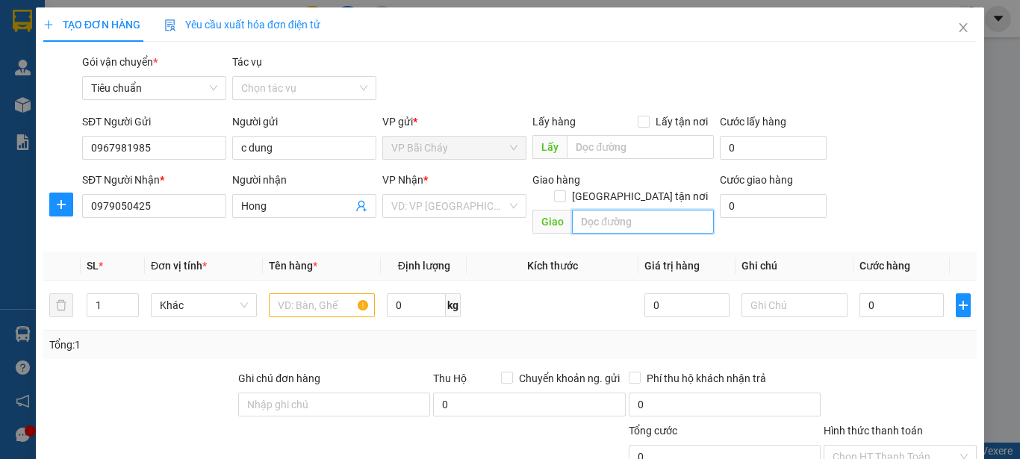
click at [600, 210] on input "text" at bounding box center [643, 222] width 142 height 24
drag, startPoint x: 698, startPoint y: 205, endPoint x: 525, endPoint y: 213, distance: 173.4
click at [529, 213] on div "Giao hàng Giao tận nơi Giao Ngõ 90, Nguyễn Tuân Thanh Xuân, hn" at bounding box center [622, 206] width 187 height 69
type input "Ngõ 90, Nguyễn Tuân Thanh Xuân, hn"
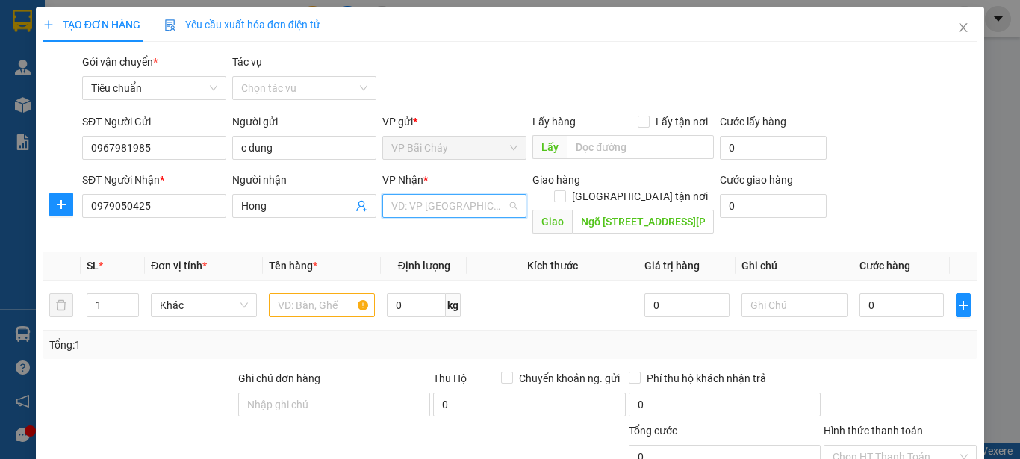
click at [430, 211] on input "search" at bounding box center [449, 206] width 116 height 22
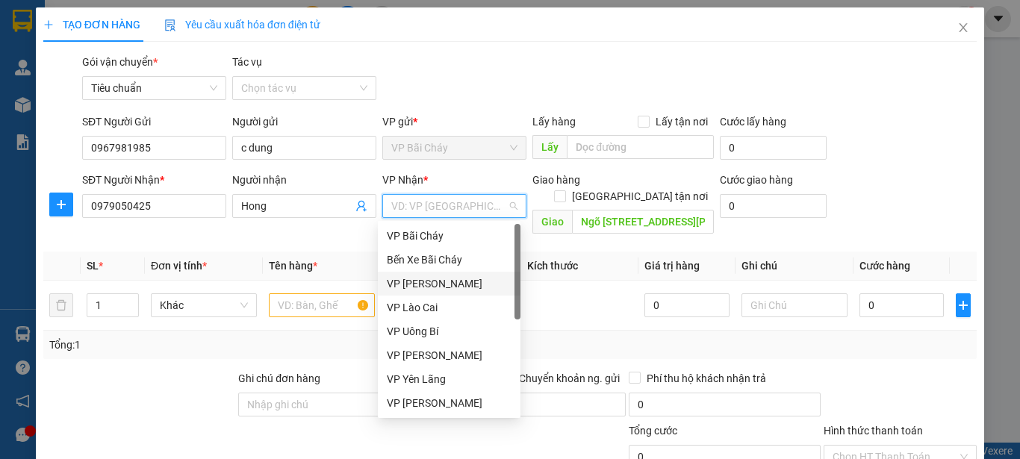
type input "d"
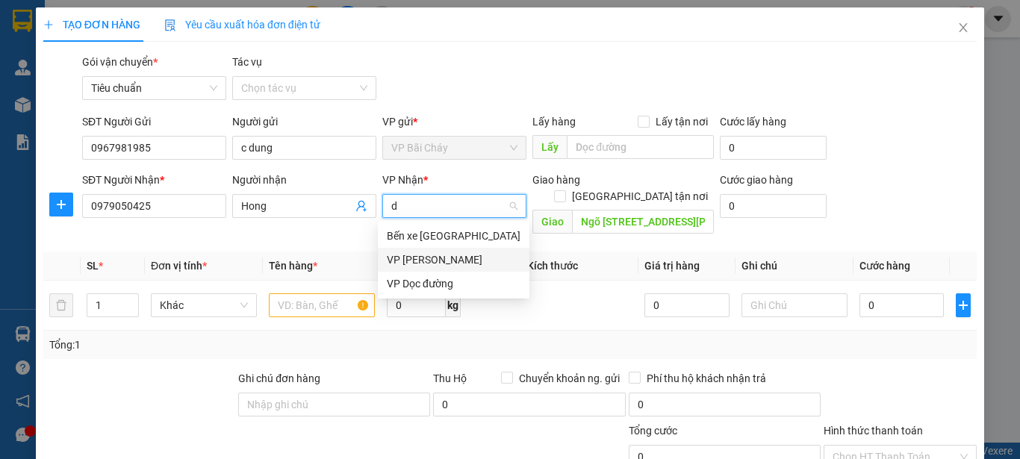
click at [458, 259] on div "VP Dương Đình Nghệ" at bounding box center [454, 260] width 134 height 16
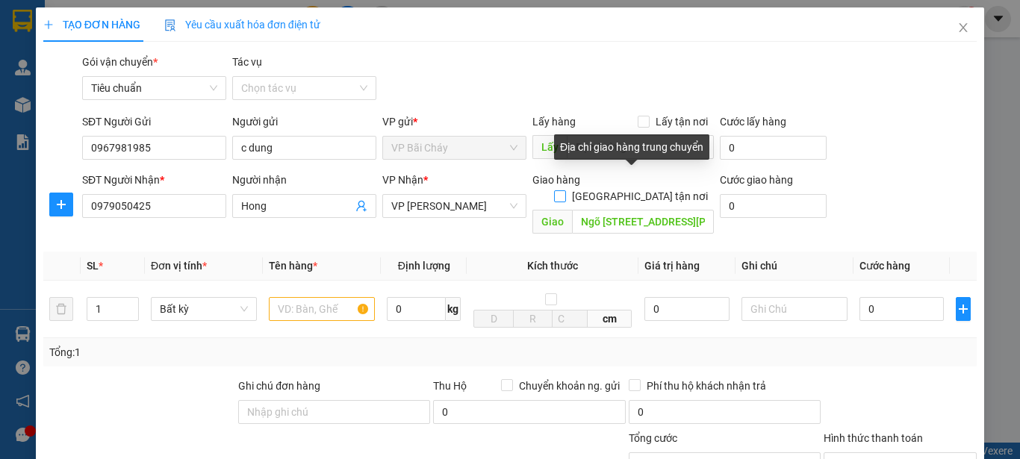
click at [564, 190] on input "Giao tận nơi" at bounding box center [559, 195] width 10 height 10
checkbox input "true"
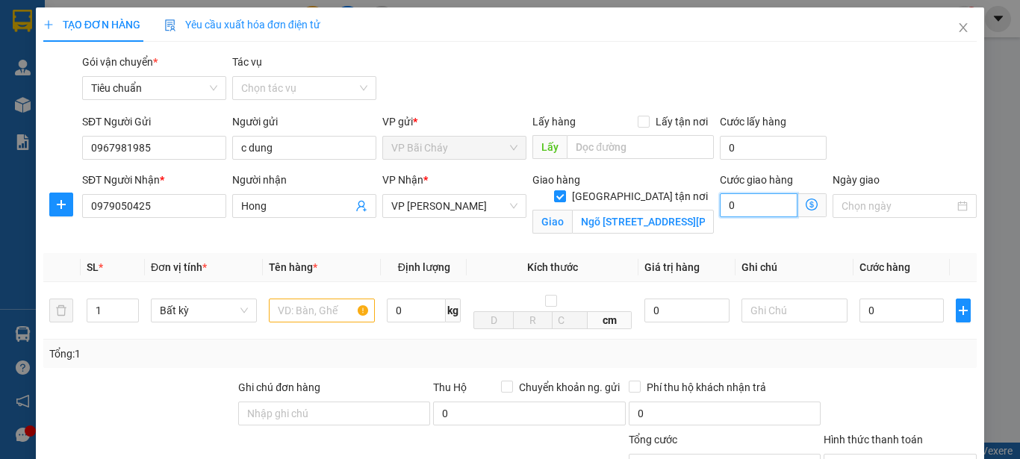
click at [750, 207] on input "0" at bounding box center [759, 205] width 78 height 24
type input "9"
type input "90"
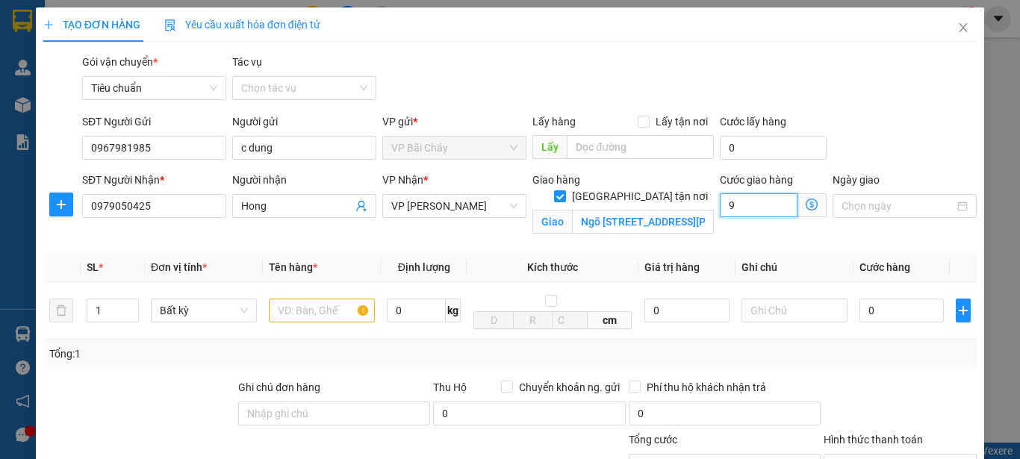
type input "90"
type input "90.000"
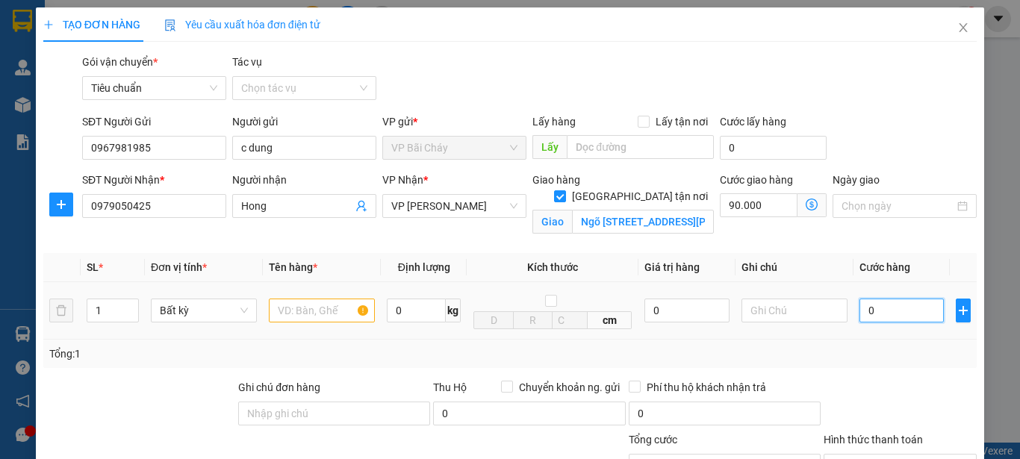
click at [878, 309] on input "0" at bounding box center [901, 311] width 84 height 24
type input "7"
type input "90.007"
type input "70"
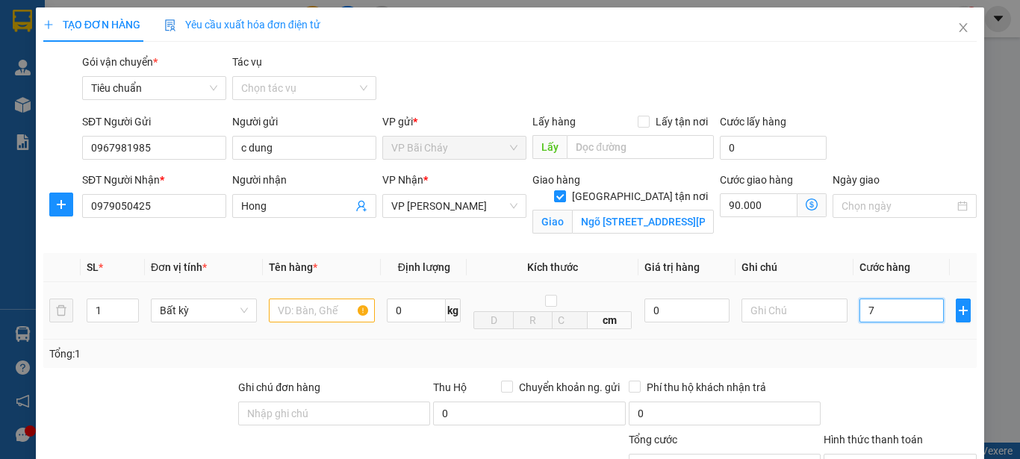
type input "90.070"
type input "70.000"
type input "160.000"
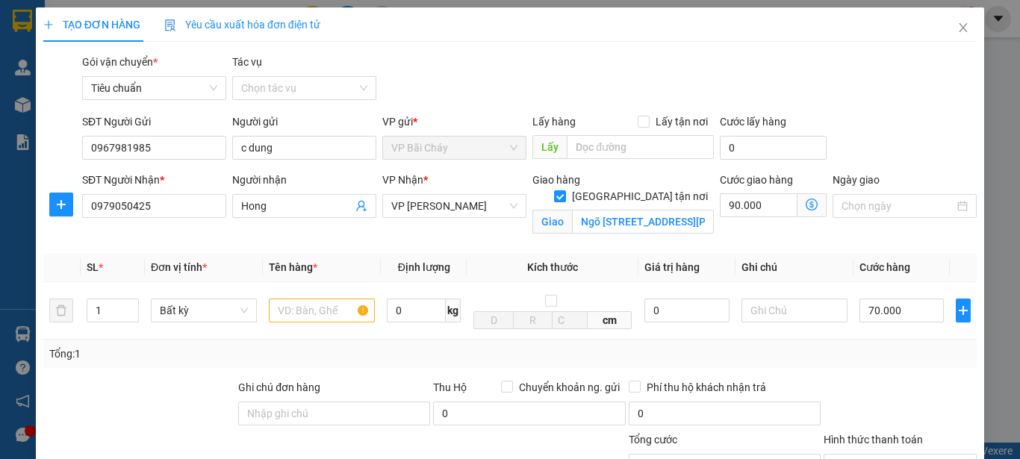
click at [867, 110] on div "Transit Pickup Surcharge Ids Transit Deliver Surcharge Ids Transit Deliver Surc…" at bounding box center [509, 339] width 933 height 571
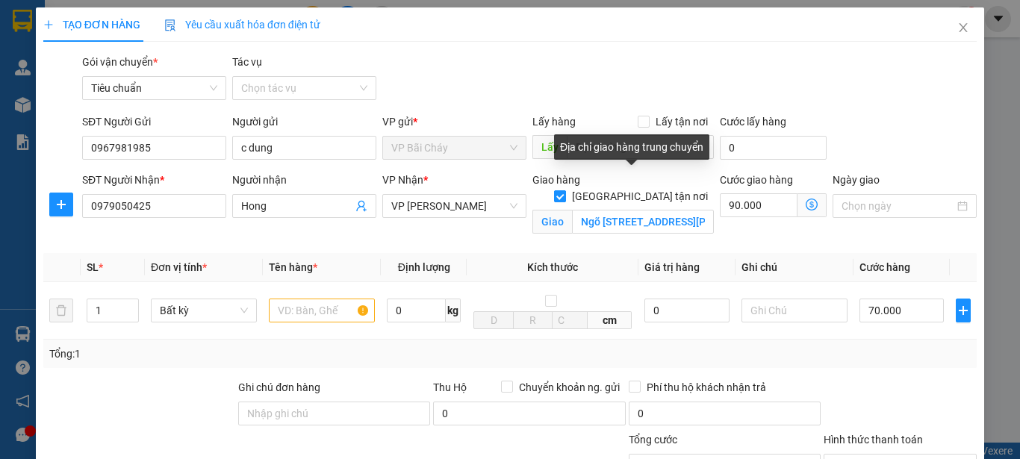
click at [564, 190] on input "Giao tận nơi" at bounding box center [559, 195] width 10 height 10
checkbox input "false"
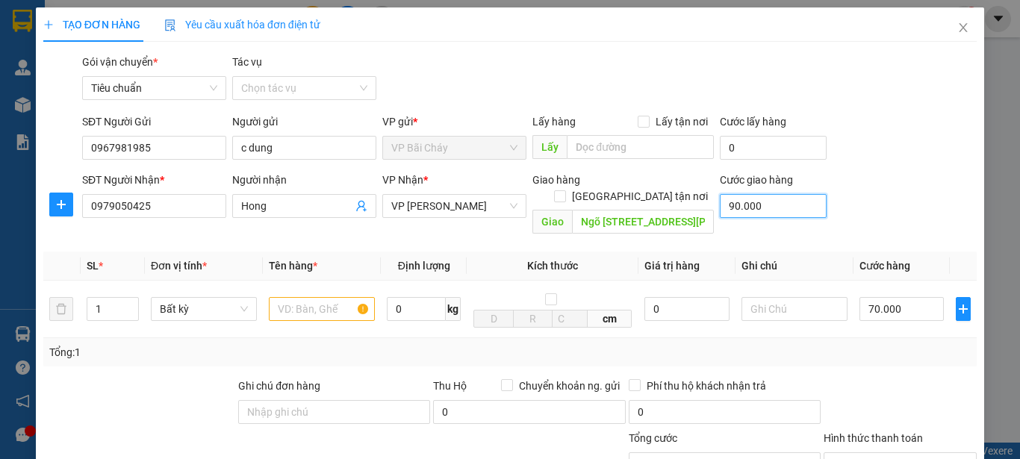
click at [762, 202] on input "90.000" at bounding box center [773, 206] width 107 height 24
type input "70.000"
type input "0"
click at [694, 210] on input "Ngõ 90, Nguyễn Tuân Thanh Xuân, hn" at bounding box center [643, 222] width 142 height 24
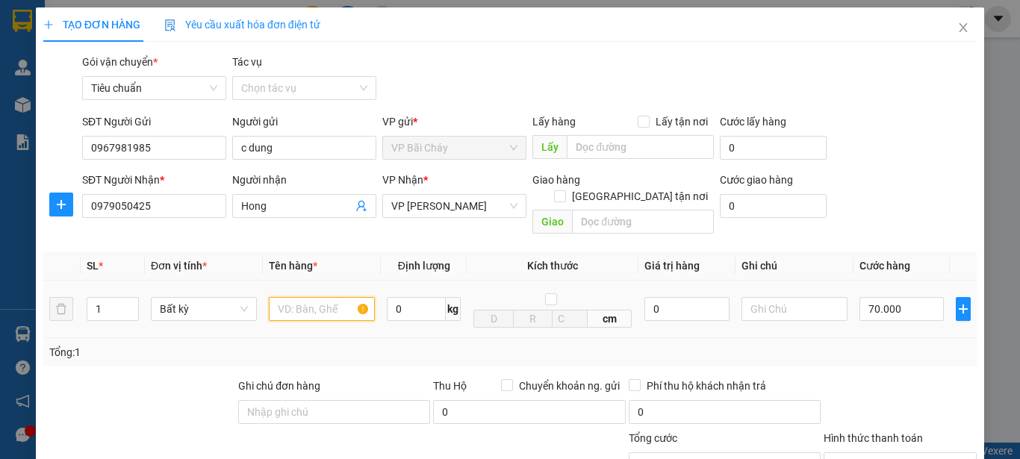
click at [314, 298] on input "text" at bounding box center [322, 309] width 106 height 24
type input "2 ct"
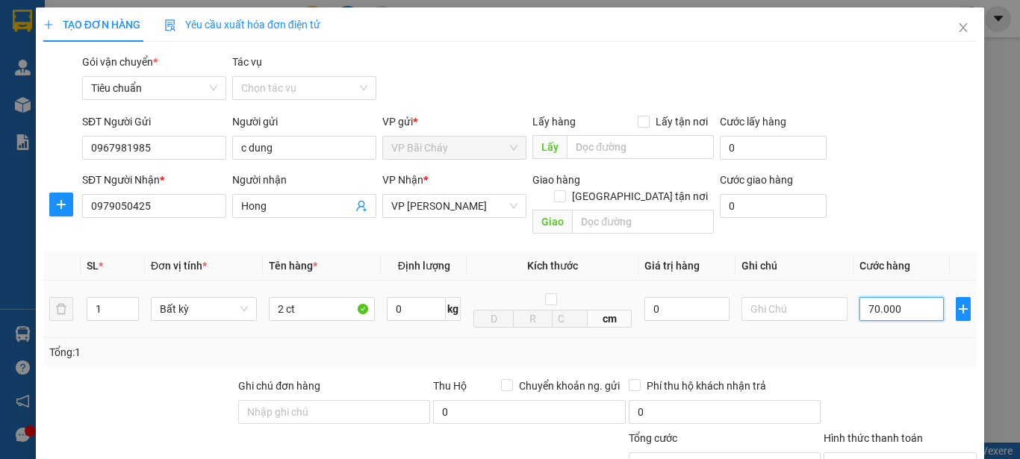
click at [909, 297] on input "70.000" at bounding box center [901, 309] width 84 height 24
type input "8"
type input "80"
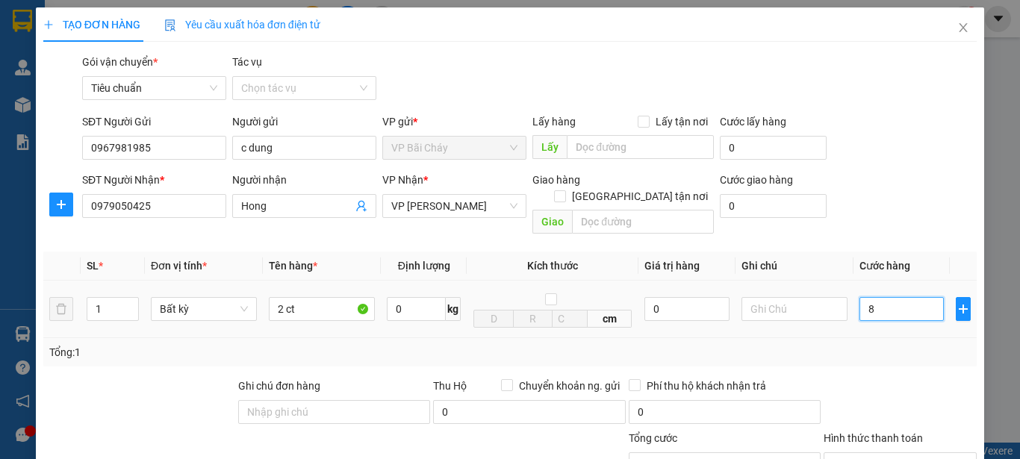
type input "80"
type input "80.000"
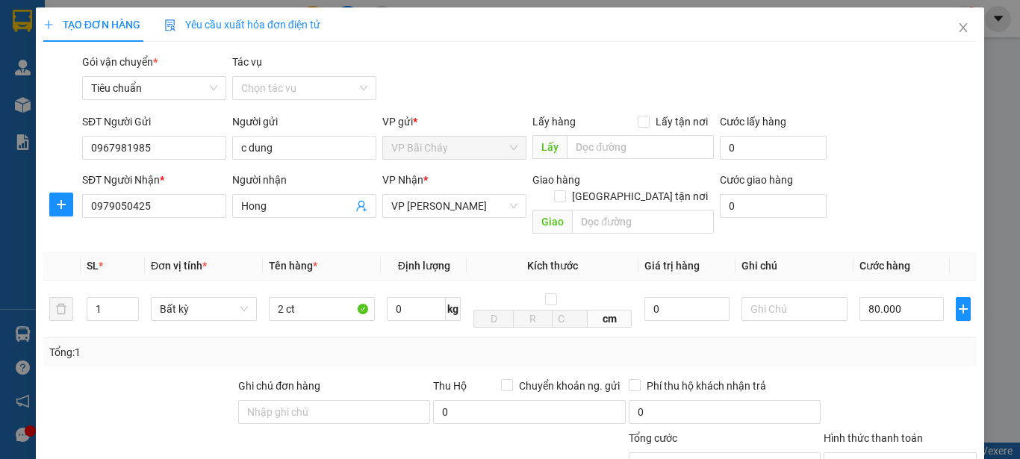
click at [859, 109] on div "Transit Pickup Surcharge Ids Transit Deliver Surcharge Ids Transit Deliver Surc…" at bounding box center [509, 339] width 933 height 570
click at [280, 211] on input "Hong" at bounding box center [296, 206] width 111 height 16
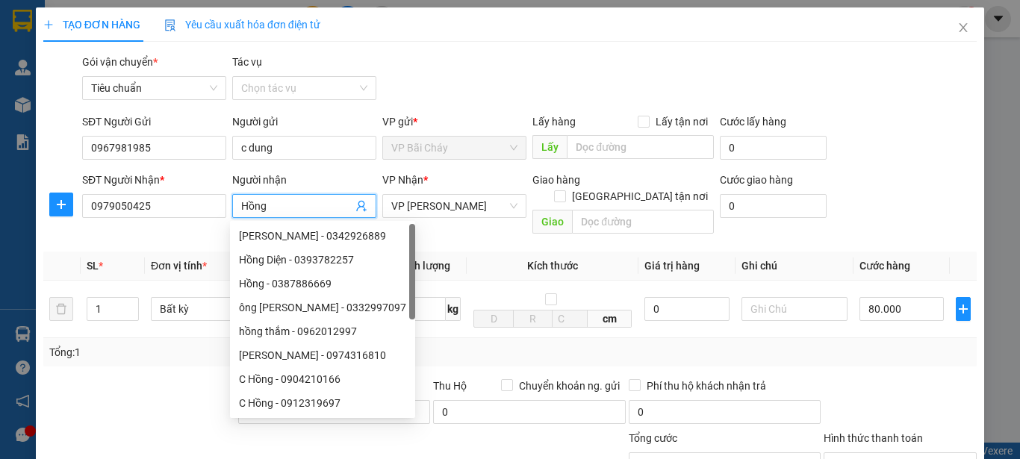
type input "Hồng"
click at [817, 73] on div "Gói vận chuyển * Tiêu chuẩn Tác vụ Chọn tác vụ" at bounding box center [529, 80] width 900 height 52
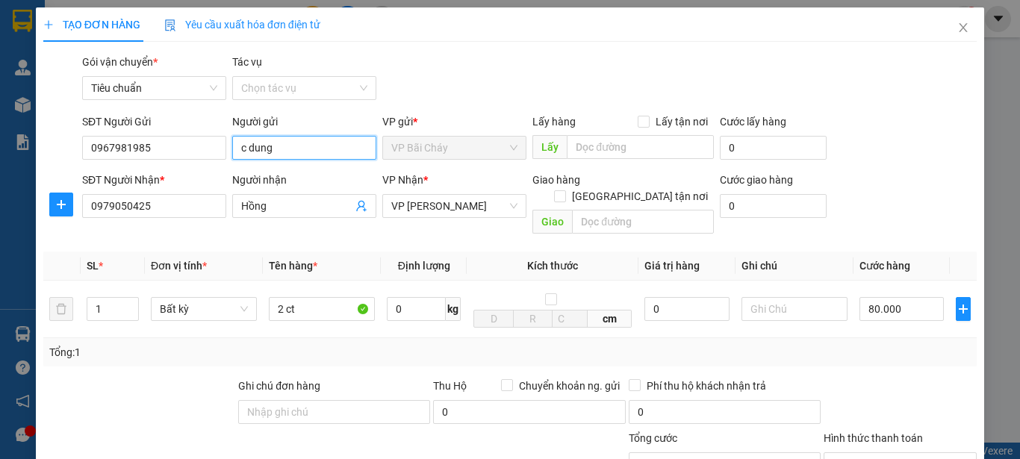
click at [290, 148] on input "c dung" at bounding box center [304, 148] width 144 height 24
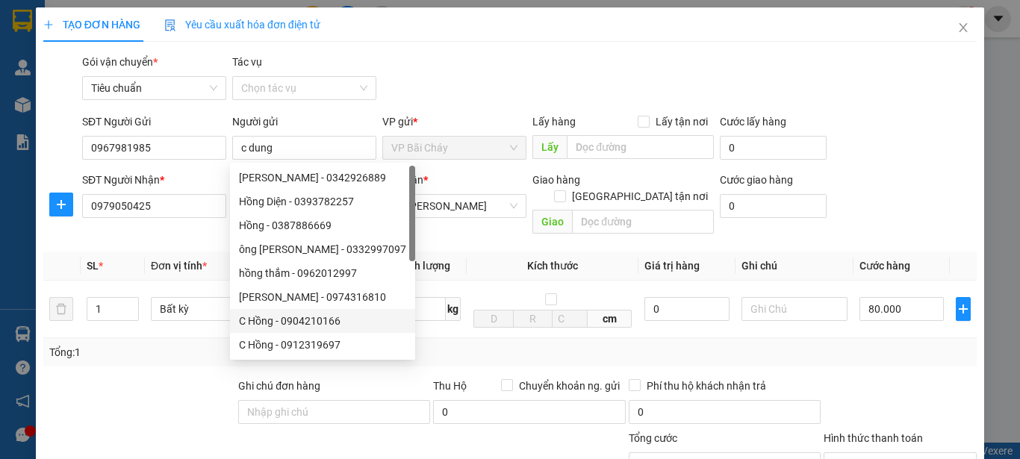
click at [887, 130] on div "SĐT Người Gửi 0967981985 Người gửi c dung VP gửi * VP Bãi Cháy Lấy hàng Lấy tận…" at bounding box center [529, 139] width 900 height 52
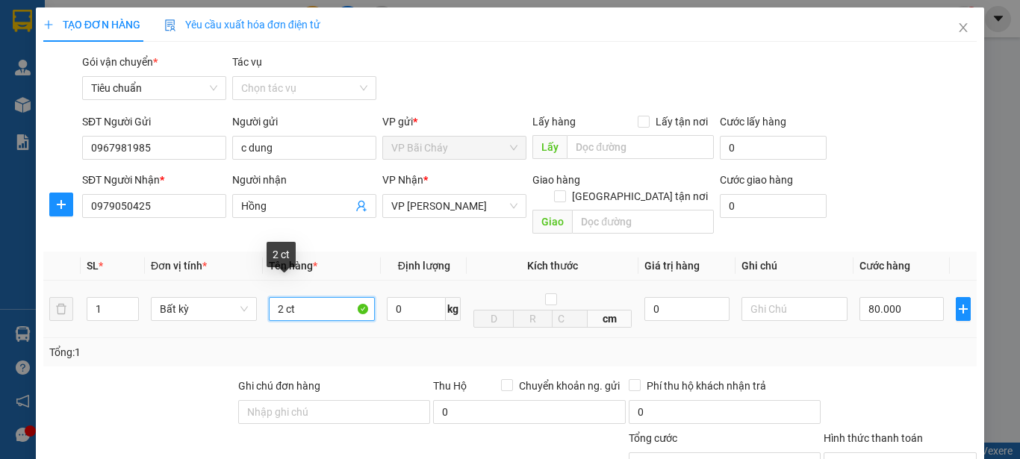
click at [314, 297] on input "2 ct" at bounding box center [322, 309] width 106 height 24
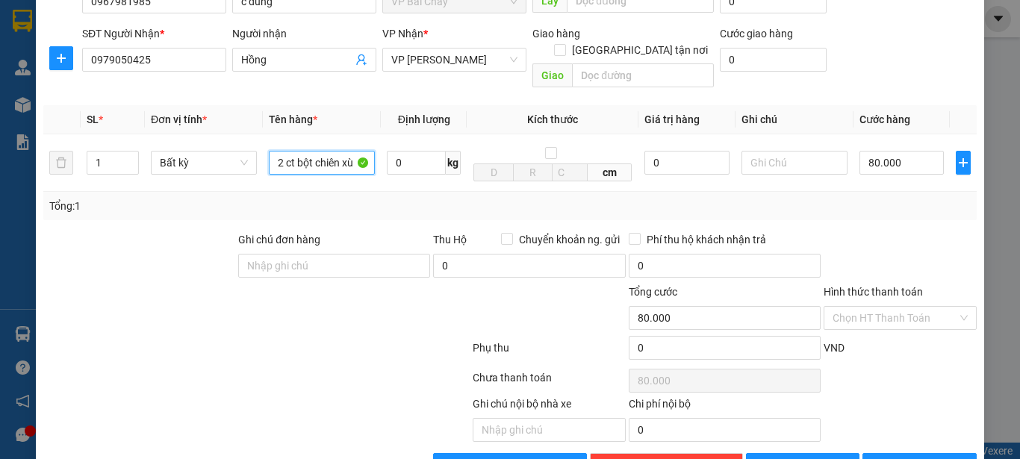
scroll to position [149, 0]
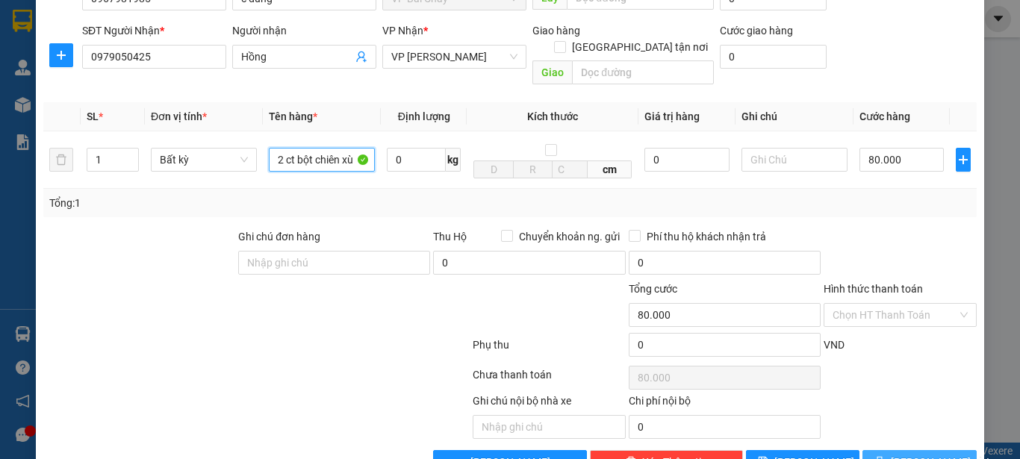
type input "2 ct bột chiên xù"
click at [906, 454] on span "Lưu và In" at bounding box center [943, 462] width 105 height 16
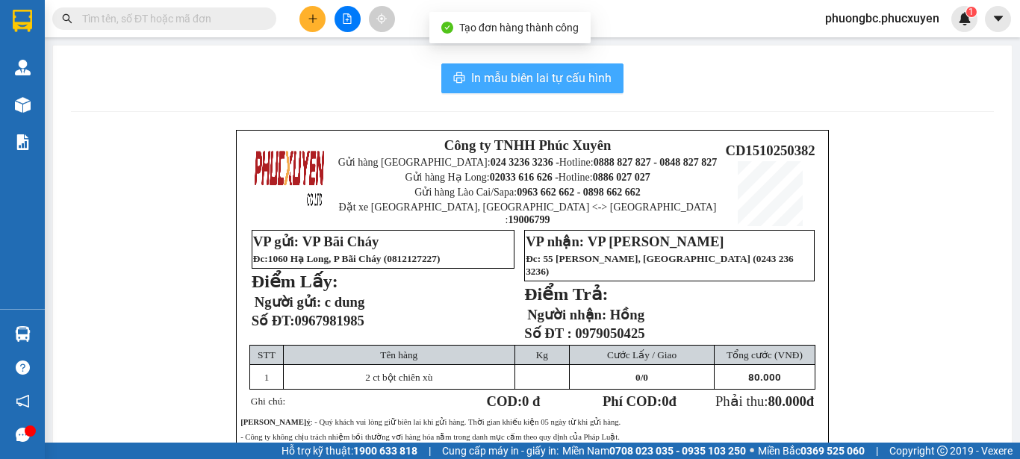
click at [515, 74] on span "In mẫu biên lai tự cấu hình" at bounding box center [541, 78] width 140 height 19
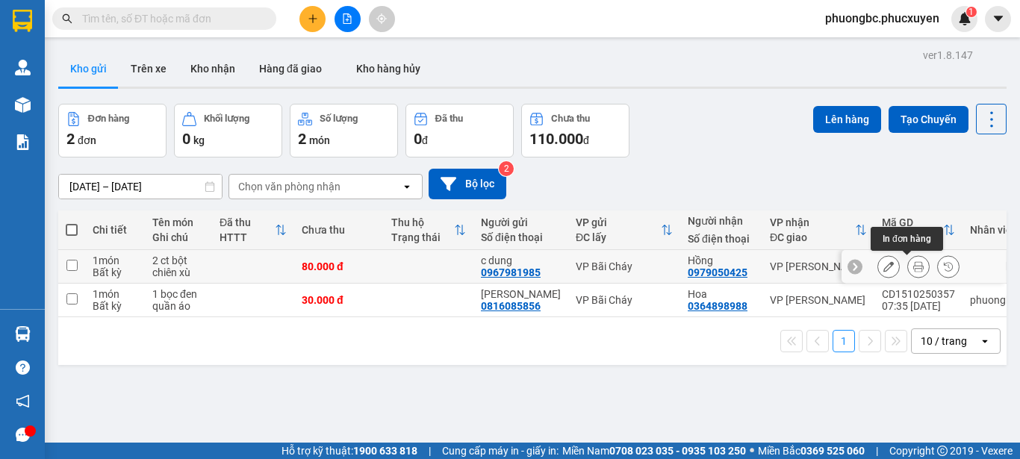
click at [913, 265] on icon at bounding box center [918, 266] width 10 height 10
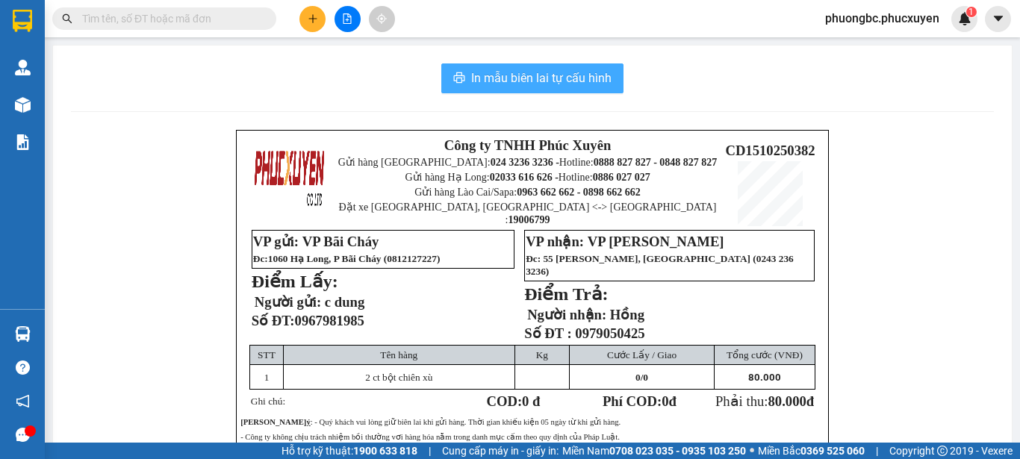
click at [536, 75] on span "In mẫu biên lai tự cấu hình" at bounding box center [541, 78] width 140 height 19
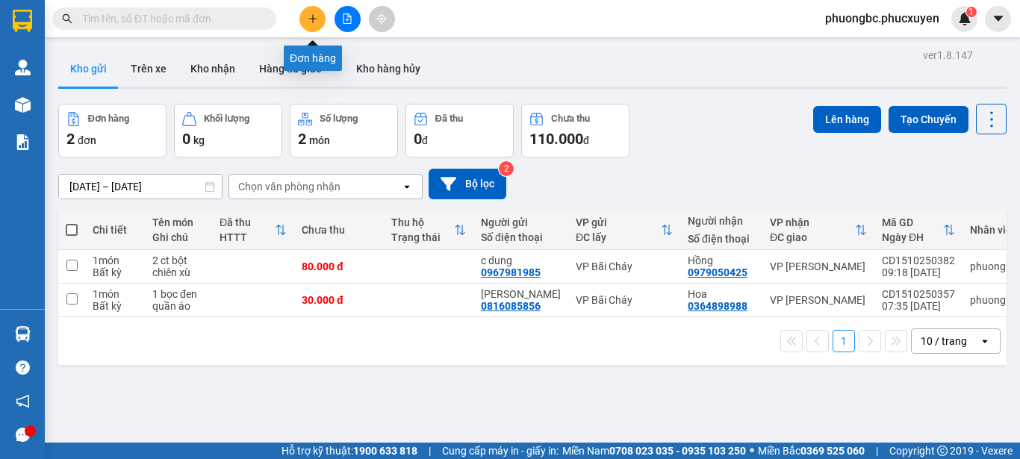
click at [308, 17] on icon "plus" at bounding box center [313, 18] width 10 height 10
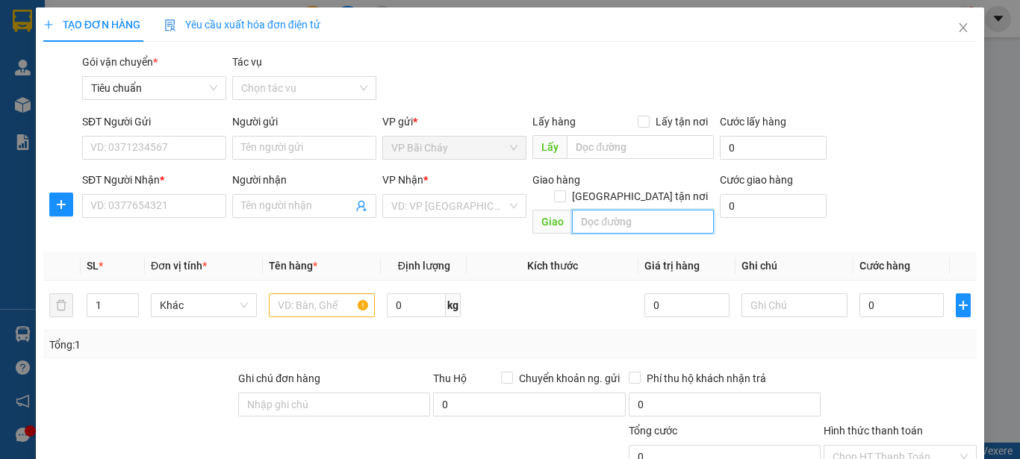
click at [636, 210] on input "text" at bounding box center [643, 222] width 142 height 24
drag, startPoint x: 702, startPoint y: 205, endPoint x: 636, endPoint y: 212, distance: 66.0
click at [636, 212] on input "Công ty cổ phần đầu tư và xây dựng 18, Số 471 Nguyễn Trãi thanh xuân Hn" at bounding box center [643, 222] width 142 height 24
type input "Công ty cổ phần đầu tư và xây dựng 18, Số 471 Nguyễn Trãi thanh xuân Hn"
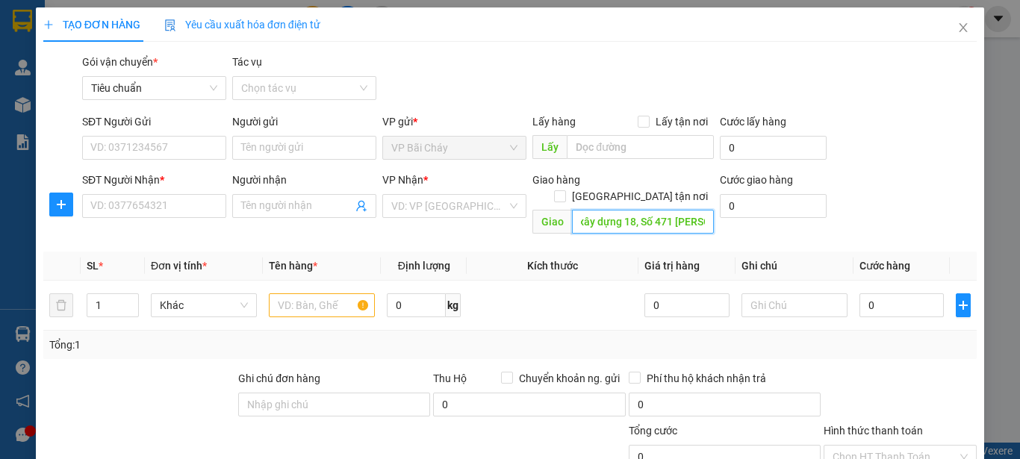
scroll to position [0, 0]
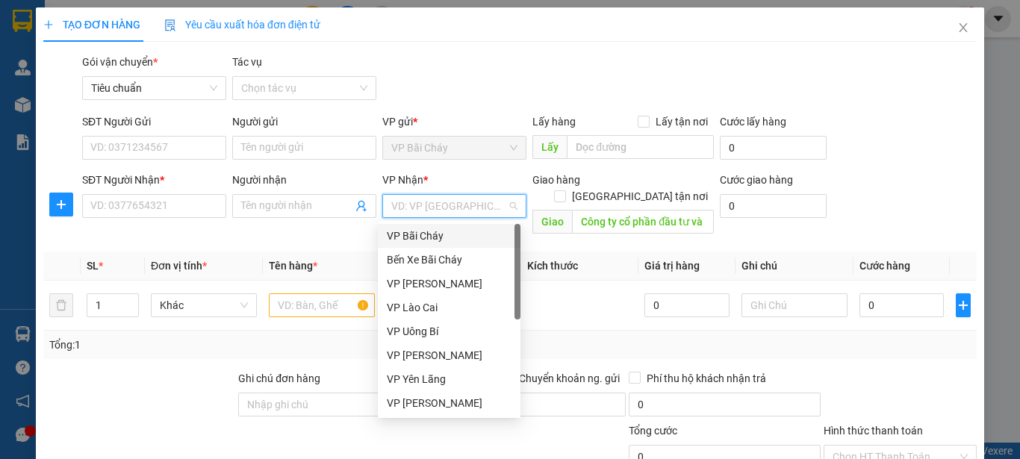
click at [467, 208] on input "search" at bounding box center [449, 206] width 116 height 22
type input "d"
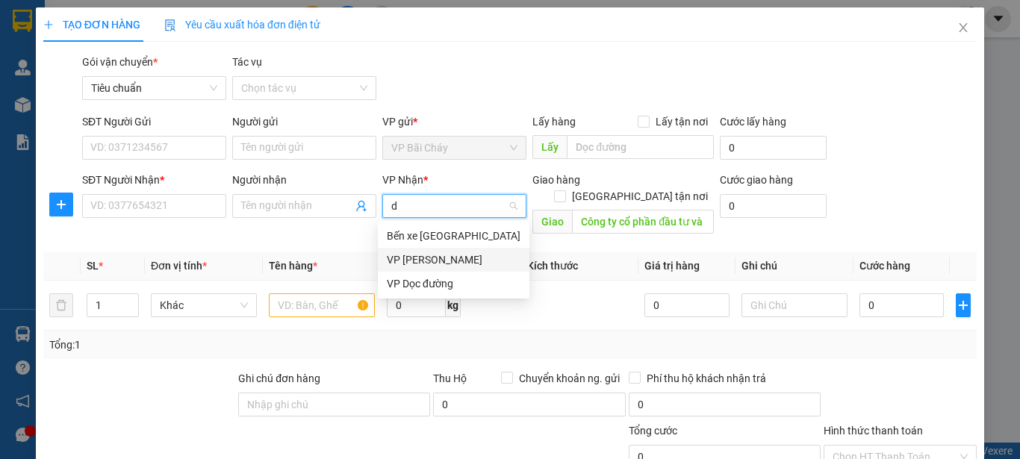
click at [454, 260] on div "VP Dương Đình Nghệ" at bounding box center [454, 260] width 134 height 16
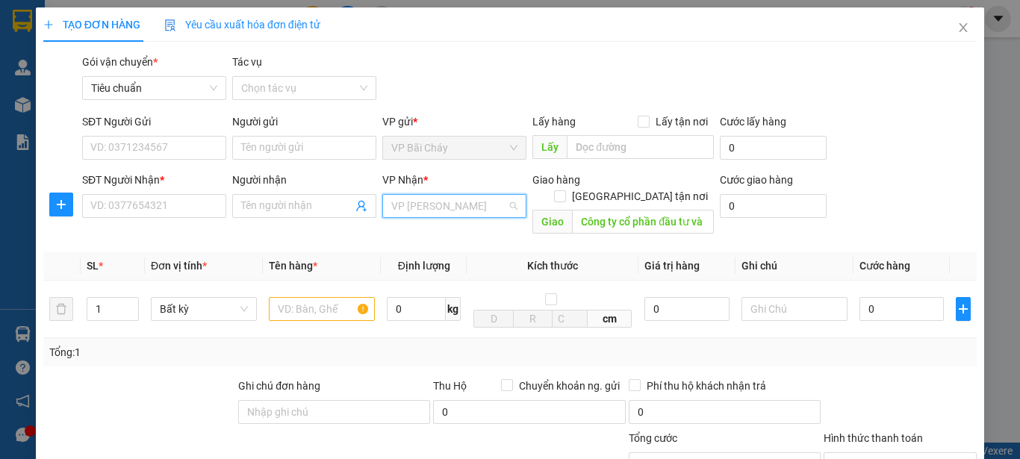
scroll to position [215, 0]
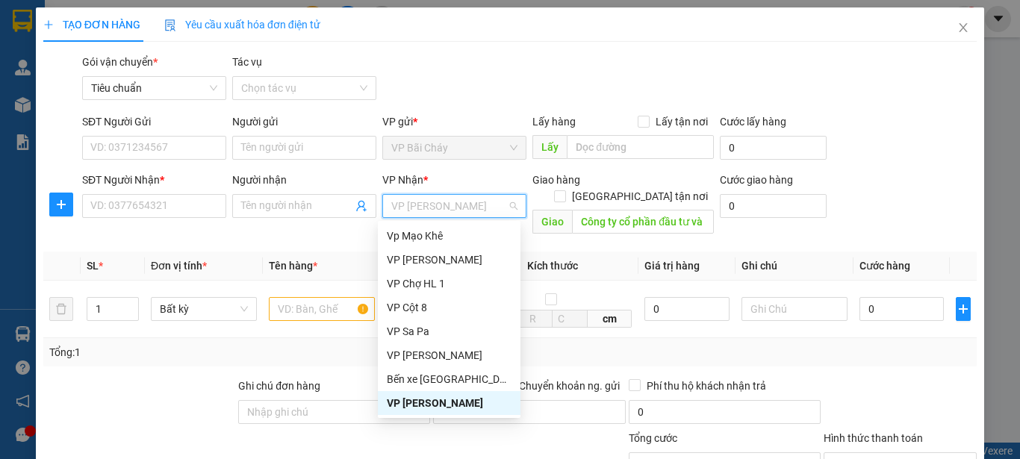
type input "d"
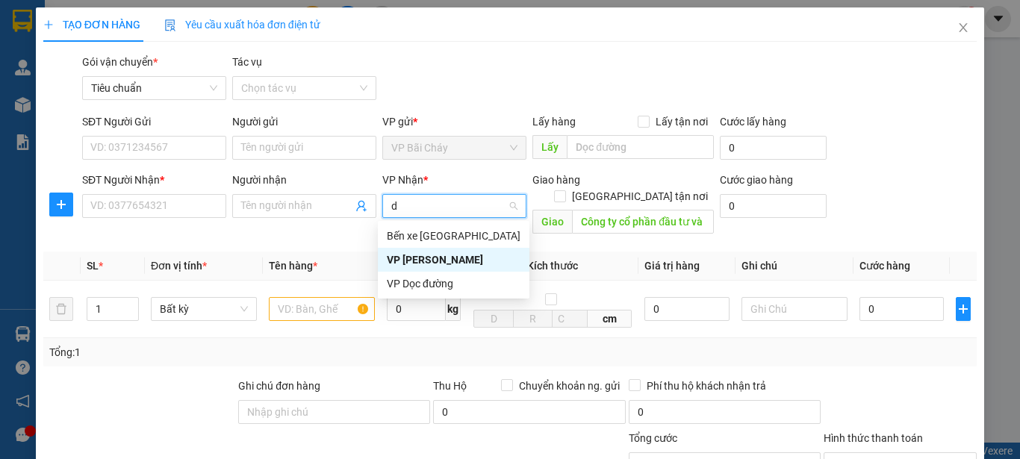
click at [439, 259] on div "VP Dương Đình Nghệ" at bounding box center [454, 260] width 134 height 16
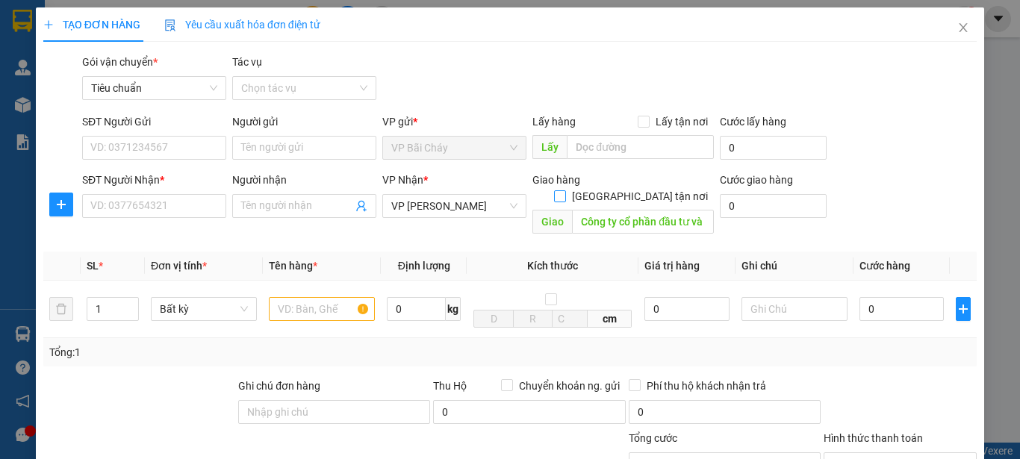
click at [564, 190] on input "Giao tận nơi" at bounding box center [559, 195] width 10 height 10
checkbox input "true"
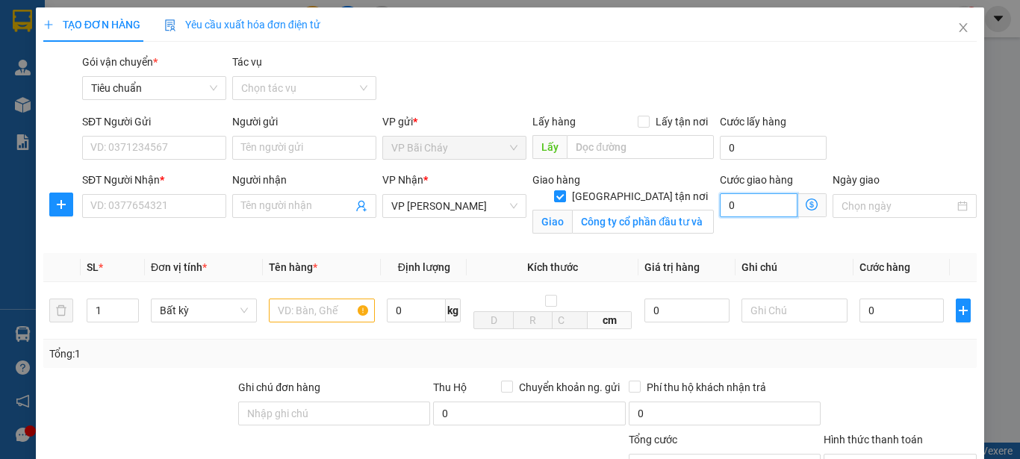
click at [754, 205] on input "0" at bounding box center [759, 205] width 78 height 24
type input "1"
type input "11"
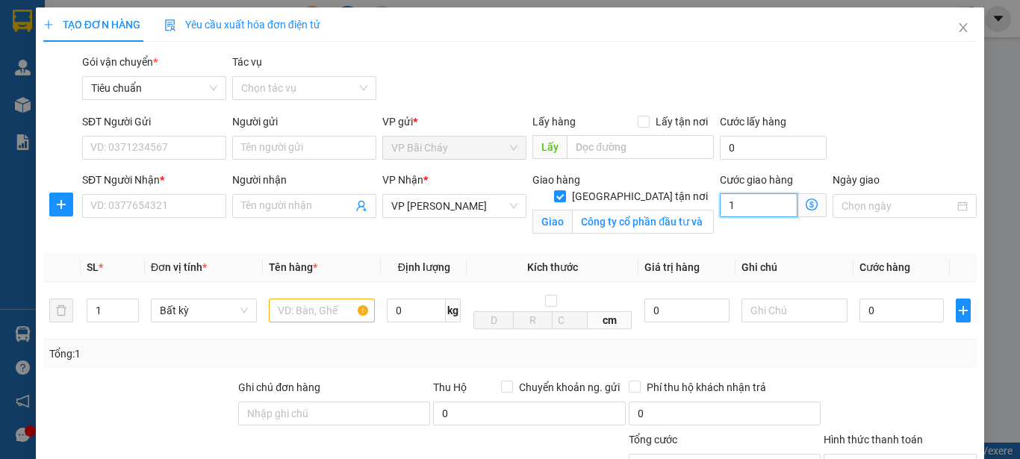
type input "11"
type input "110"
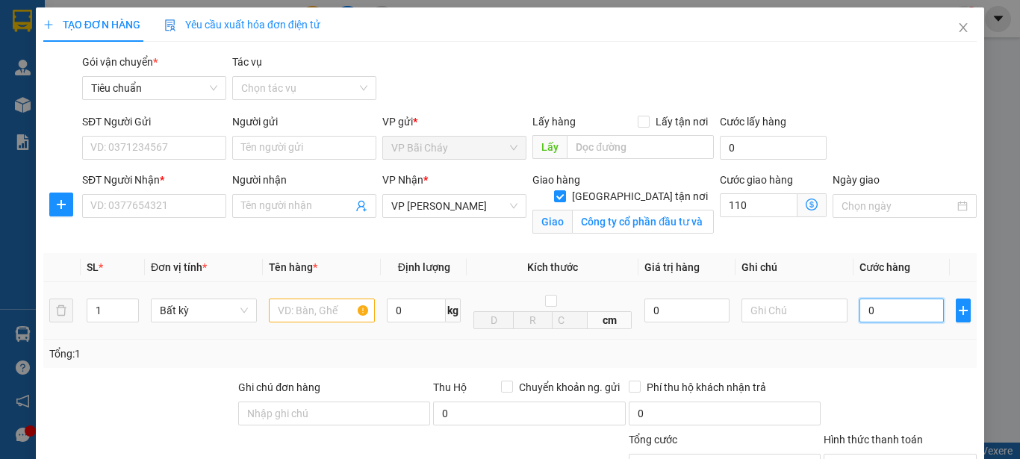
type input "110.000"
click at [894, 312] on input "0" at bounding box center [901, 311] width 84 height 24
type input "7"
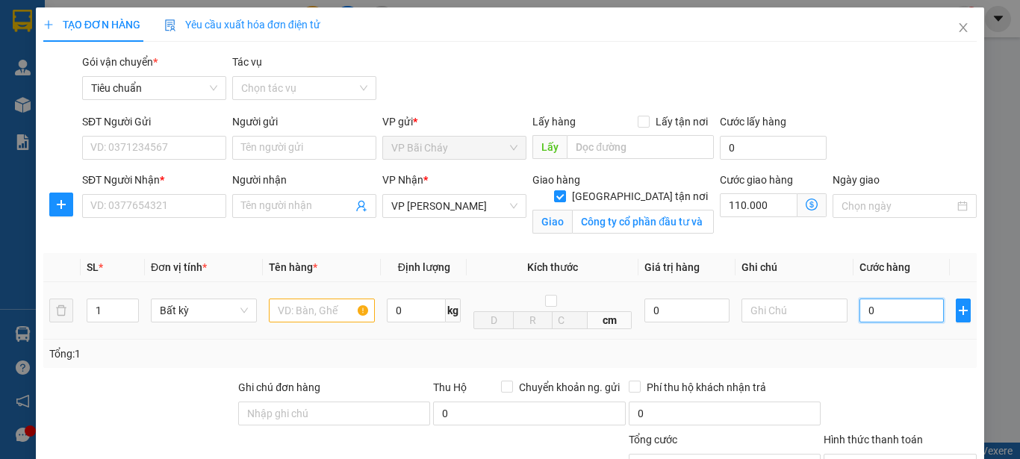
type input "110.007"
type input "70"
type input "110.070"
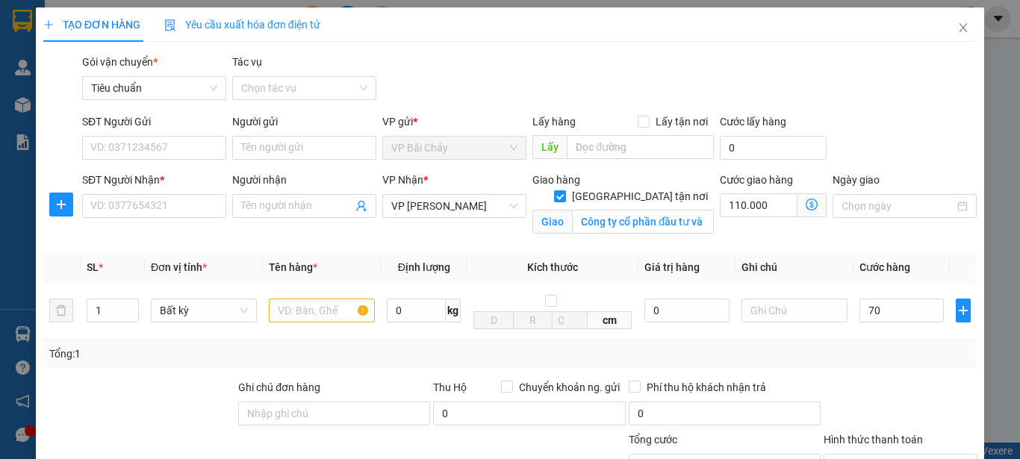
type input "70.000"
type input "180.000"
click at [834, 70] on div "Gói vận chuyển * Tiêu chuẩn Tác vụ Chọn tác vụ" at bounding box center [529, 80] width 900 height 52
click at [155, 207] on input "SĐT Người Nhận *" at bounding box center [154, 206] width 144 height 24
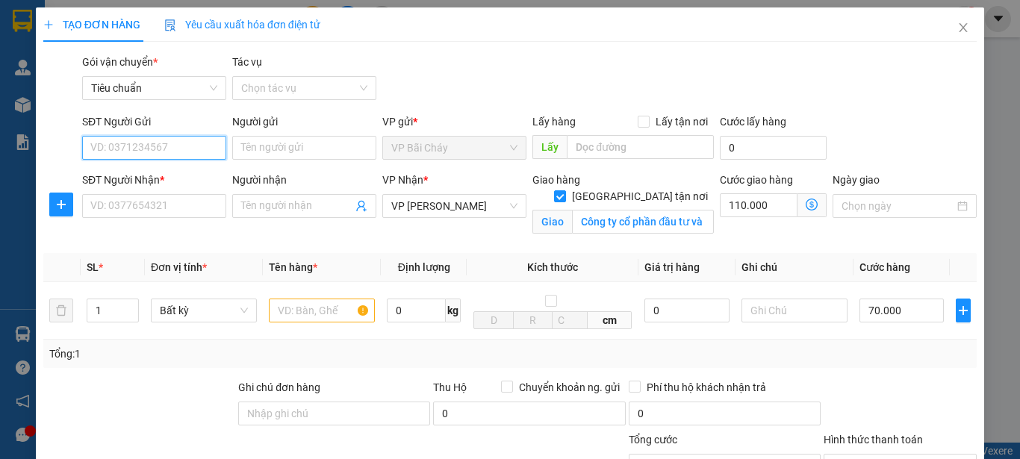
click at [163, 146] on input "SĐT Người Gửi" at bounding box center [154, 148] width 144 height 24
type input "0385066888"
click at [128, 173] on div "0385066888 - Duy" at bounding box center [152, 177] width 125 height 16
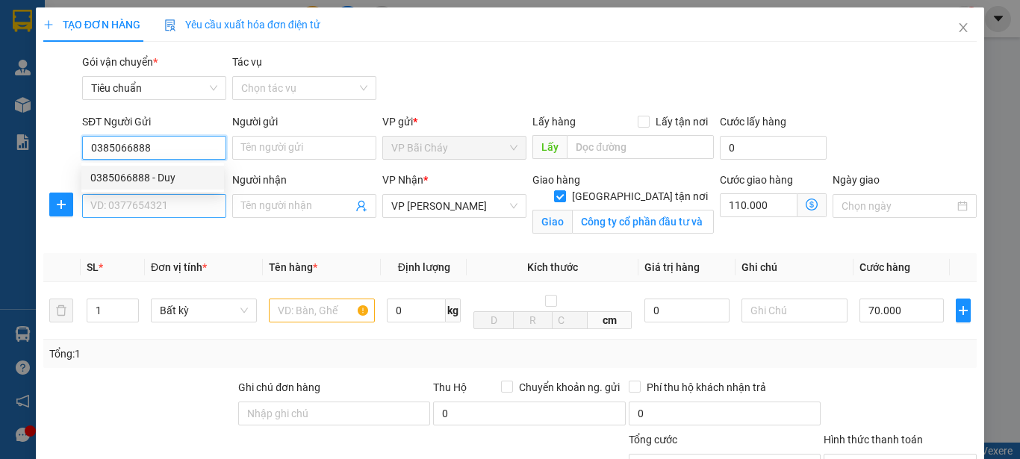
type input "Duy"
type input "0385066888"
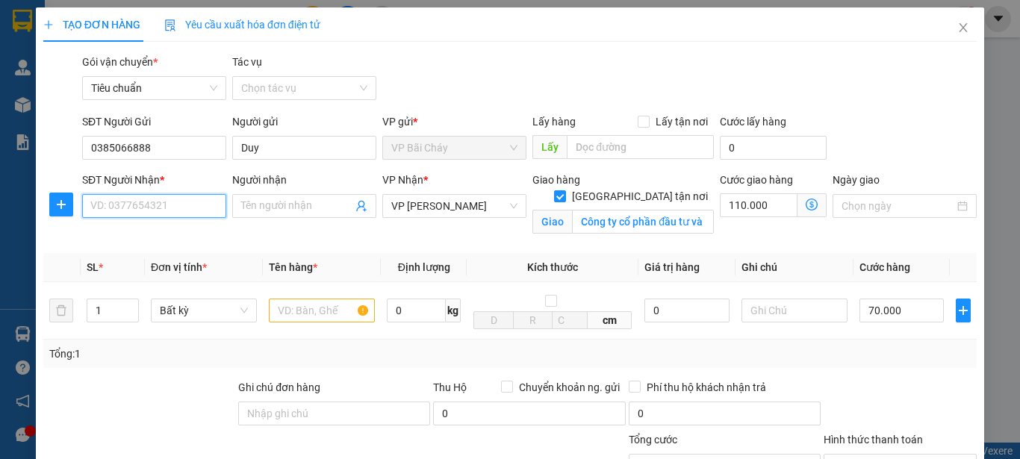
click at [125, 211] on input "SĐT Người Nhận *" at bounding box center [154, 206] width 144 height 24
type input "0974362392"
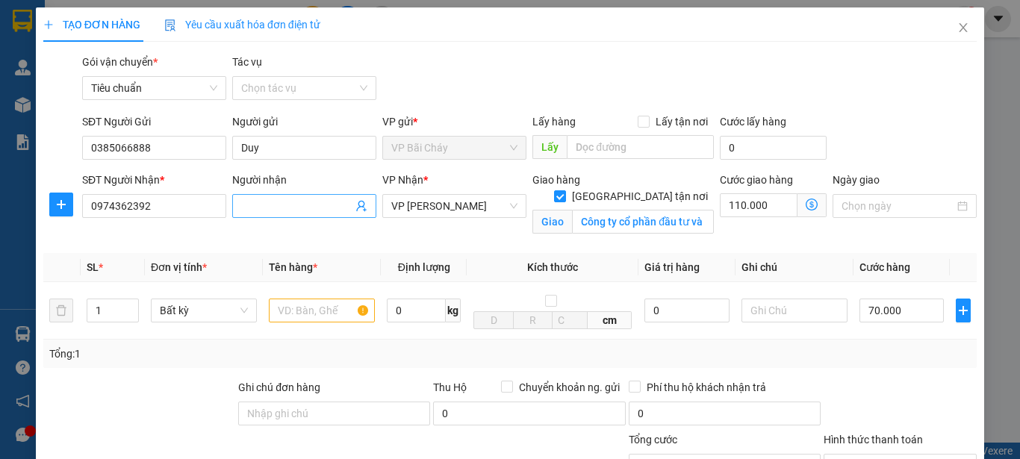
click at [284, 206] on input "Người nhận" at bounding box center [296, 206] width 111 height 16
click at [307, 207] on input "Người nhận" at bounding box center [296, 206] width 111 height 16
type input "Công ty Cổ phần Đầu tư và xây dưng 18"
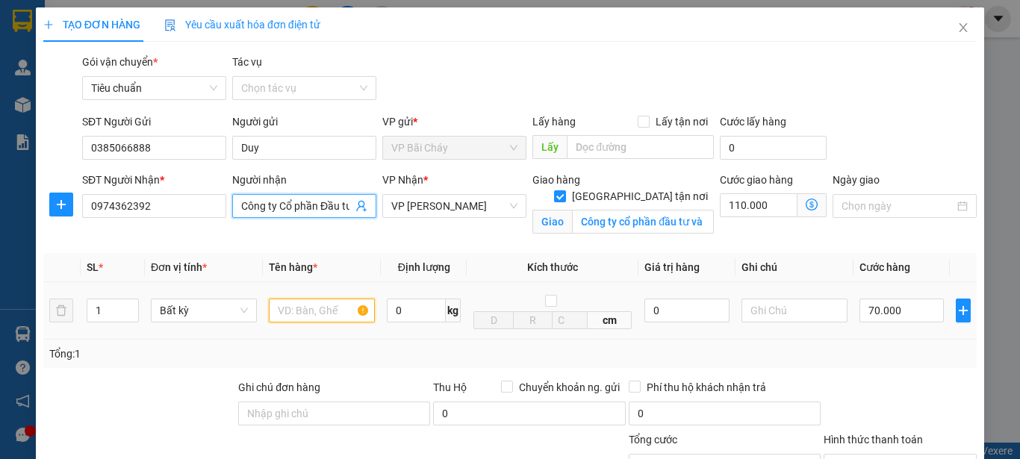
click at [323, 310] on input "text" at bounding box center [322, 311] width 106 height 24
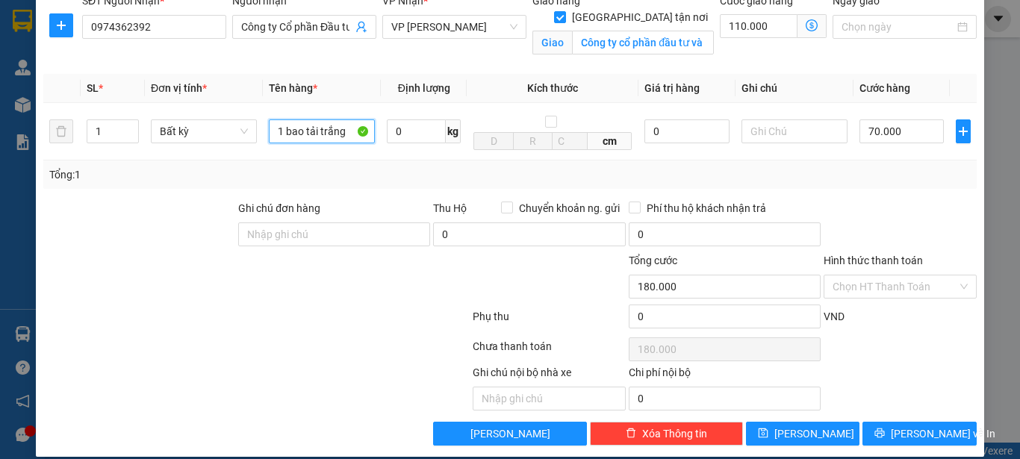
scroll to position [196, 0]
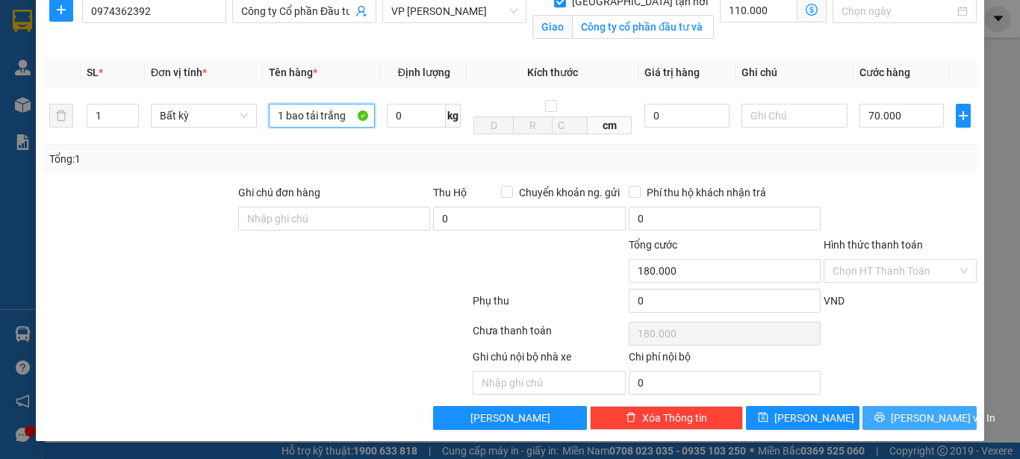
type input "1 bao tải trắng"
click at [908, 411] on span "Lưu và In" at bounding box center [943, 418] width 105 height 16
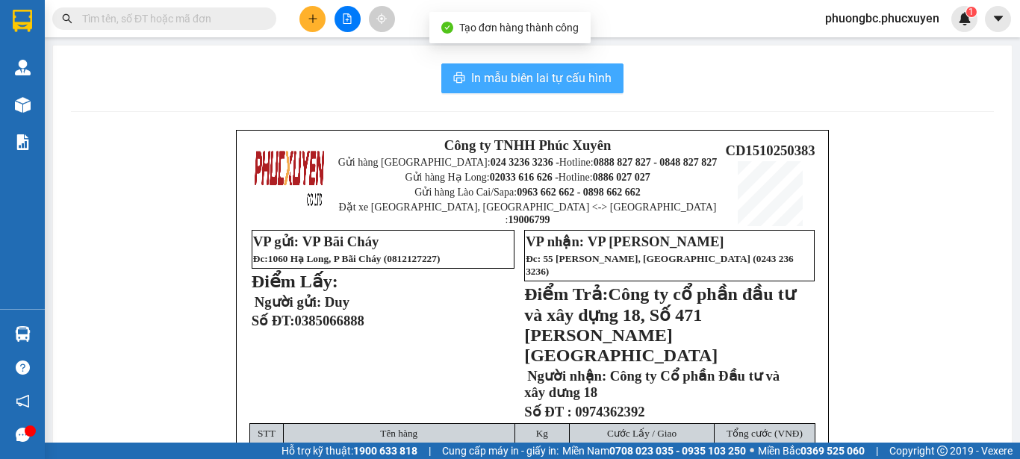
click at [526, 74] on span "In mẫu biên lai tự cấu hình" at bounding box center [541, 78] width 140 height 19
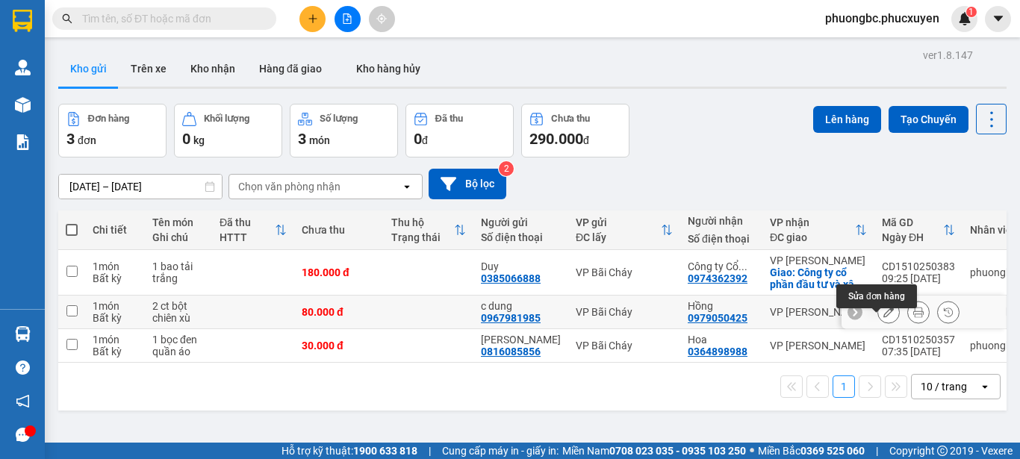
click at [883, 317] on icon at bounding box center [888, 312] width 10 height 10
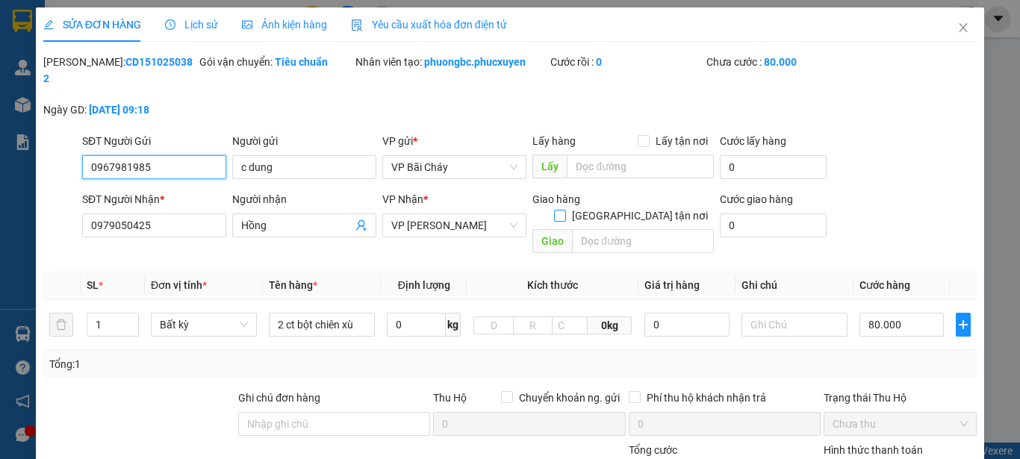
type input "0967981985"
type input "c dung"
type input "0979050425"
type input "Hồng"
type input "0"
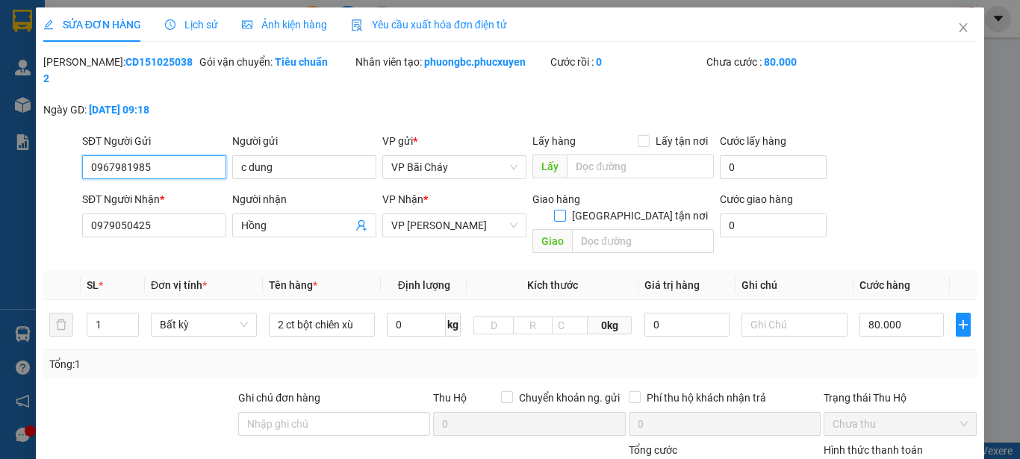
type input "80.000"
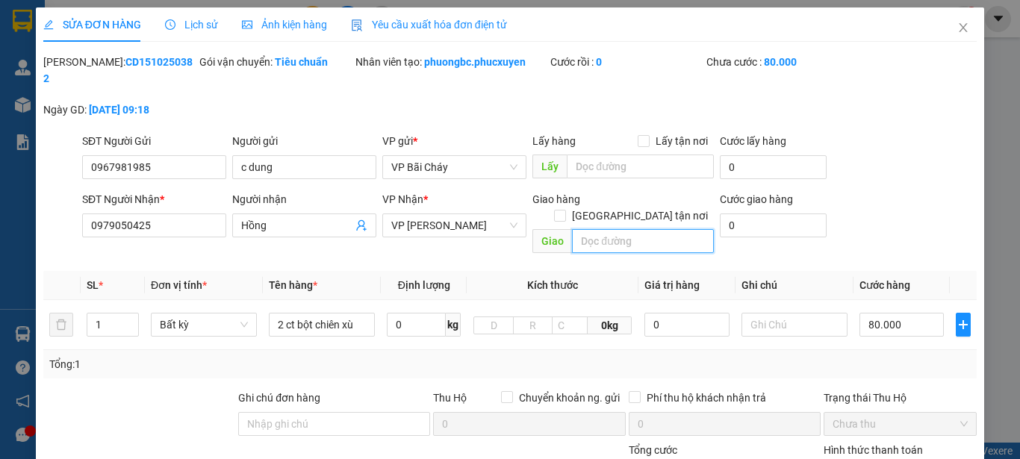
click at [591, 229] on input "text" at bounding box center [643, 241] width 142 height 24
click at [665, 229] on input "L2/6, Ngõ 90, Nguyễn Tuân Thanh" at bounding box center [643, 241] width 142 height 24
type input "L2/6, Ngõ 90, Nguyễn Tuân, Thanh Xuân ,HN"
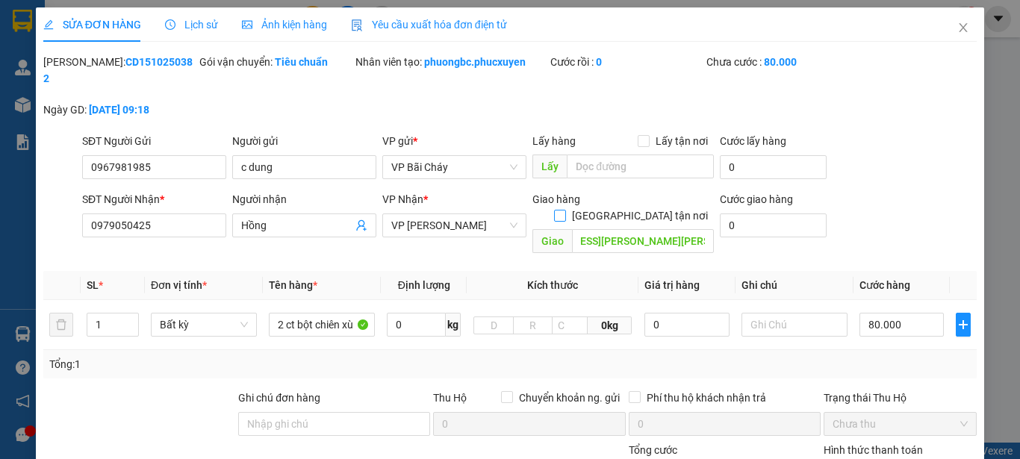
click at [564, 210] on input "Giao tận nơi" at bounding box center [559, 215] width 10 height 10
checkbox input "true"
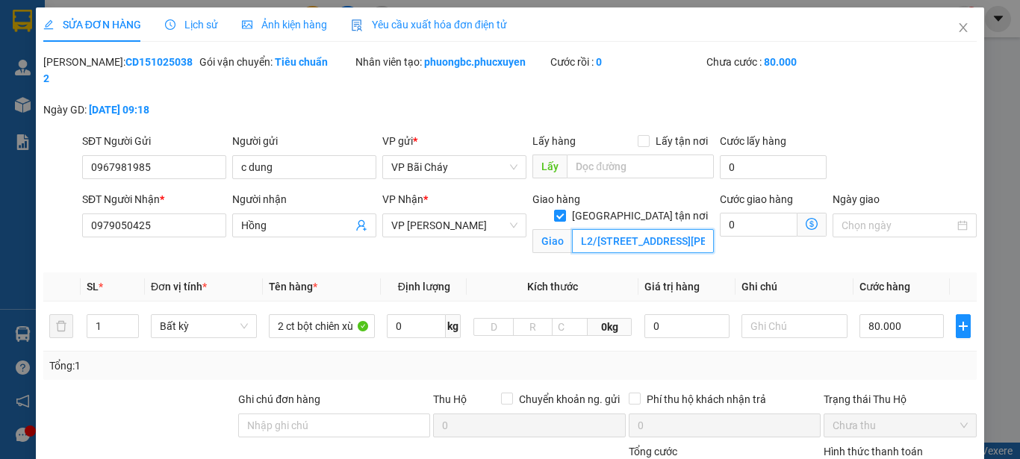
click at [572, 229] on input "L2/6, Ngõ 90, Nguyễn Tuân, Thanh Xuân ,HN" at bounding box center [643, 241] width 142 height 24
click at [750, 213] on input "0" at bounding box center [759, 225] width 78 height 24
type input "80.009"
type input "9"
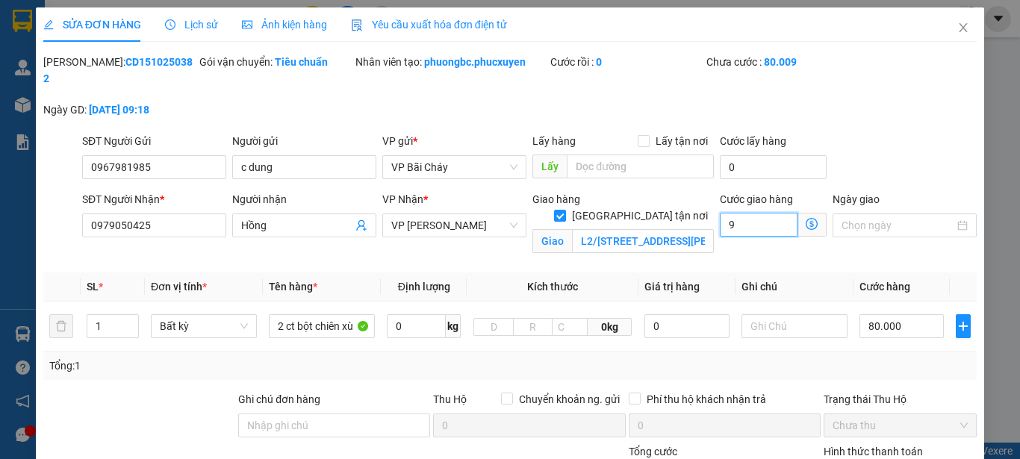
type input "80.090"
type input "90"
type input "170.000"
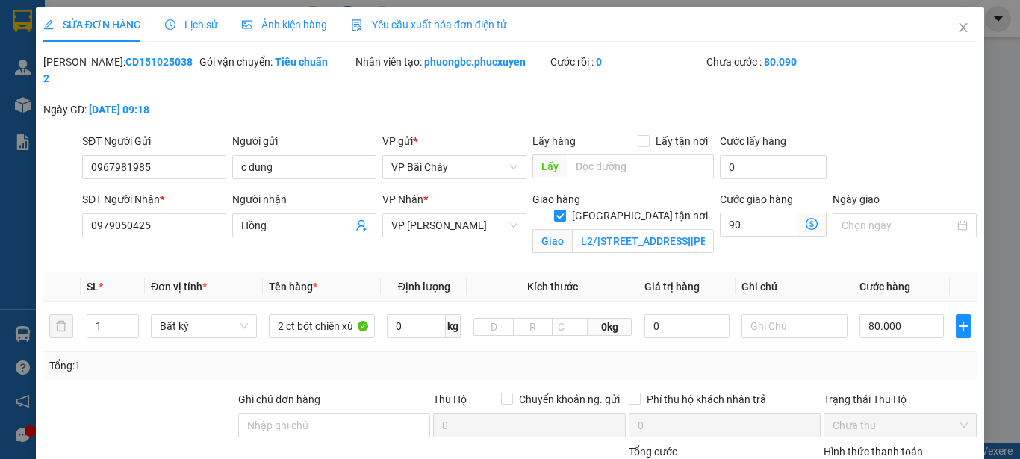
type input "90.000"
click at [860, 98] on div "Mã ĐH: CD1510250382 Gói vận chuyển: Tiêu chuẩn Nhân viên tạo: phuongbc.phucxuye…" at bounding box center [510, 93] width 936 height 79
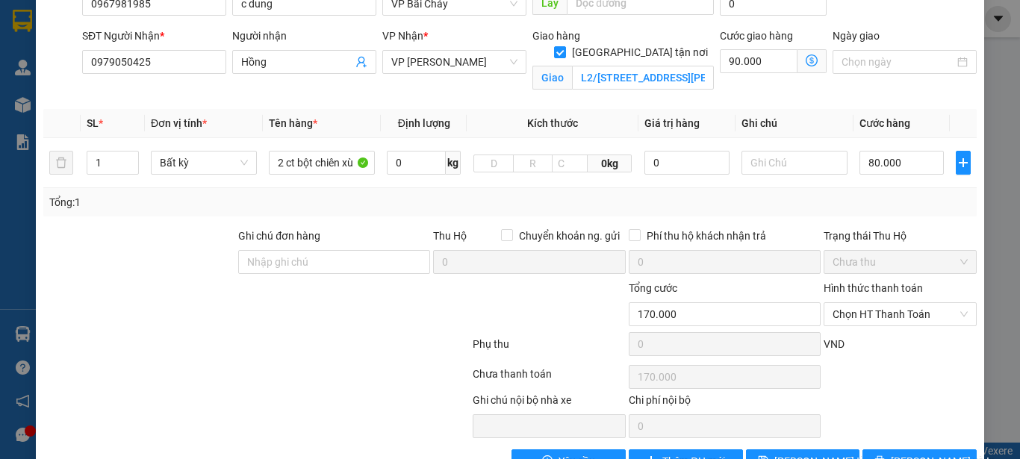
scroll to position [116, 0]
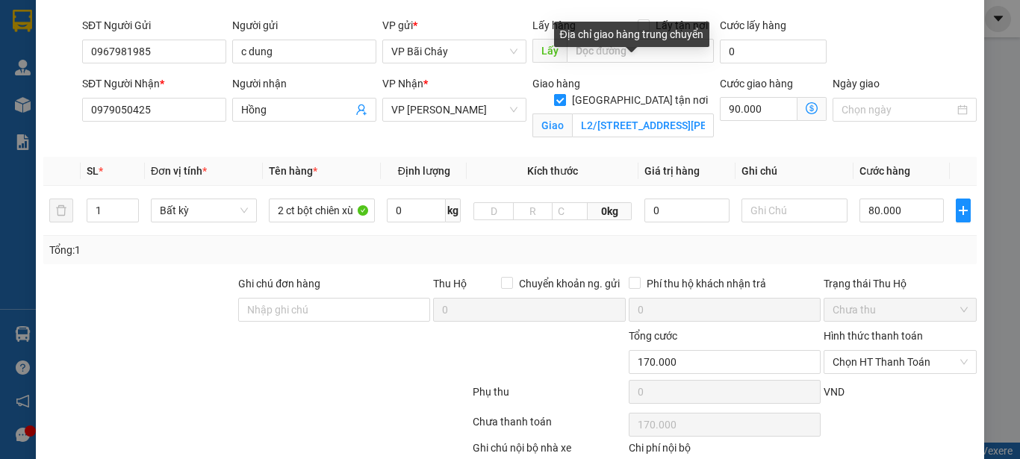
click at [564, 94] on input "Giao tận nơi" at bounding box center [559, 99] width 10 height 10
checkbox input "false"
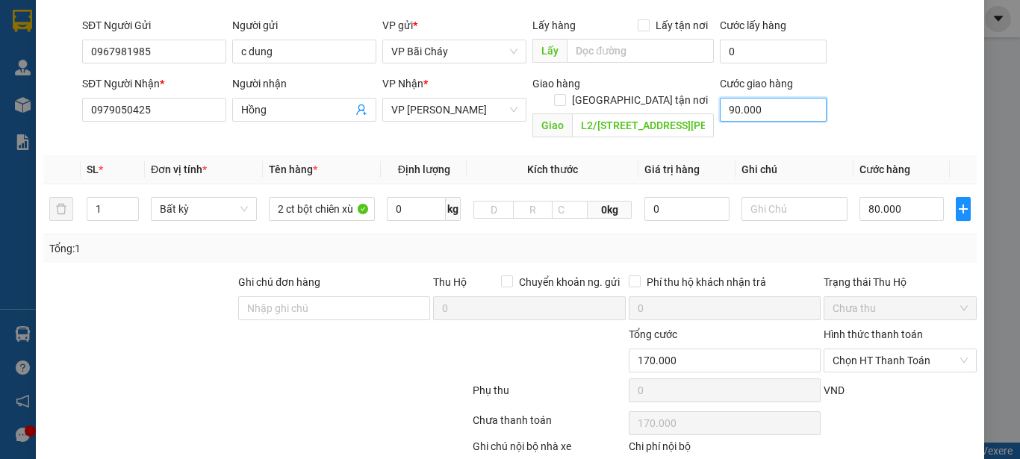
click at [758, 98] on input "90.000" at bounding box center [773, 110] width 107 height 24
type input "80.000"
type input "0"
click at [682, 113] on input "L2/6, Ngõ 90, Nguyễn Tuân, Thanh Xuân ,HN" at bounding box center [643, 125] width 142 height 24
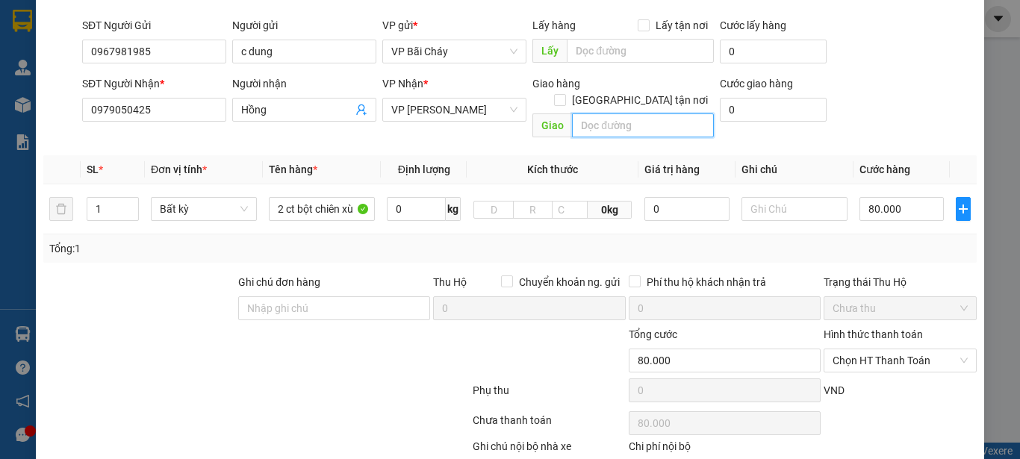
scroll to position [172, 0]
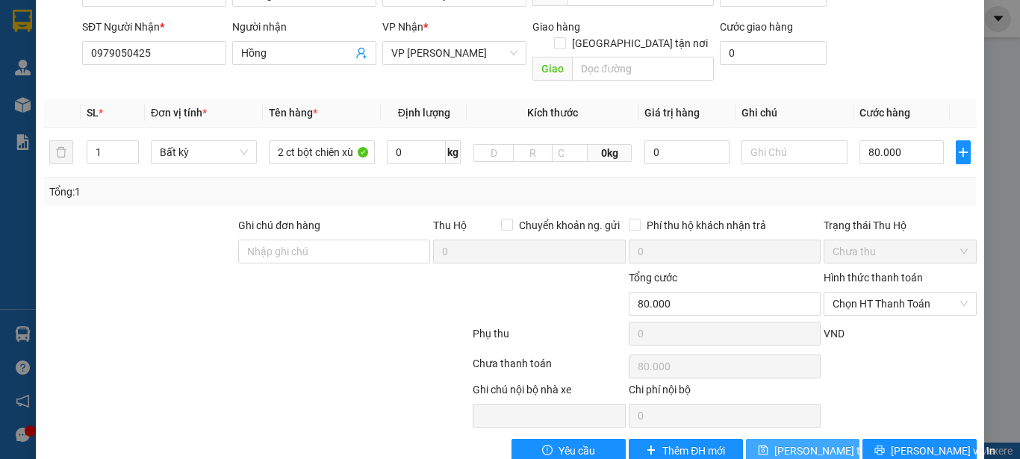
click at [809, 443] on span "Lưu thay đổi" at bounding box center [833, 451] width 119 height 16
